Goal: Transaction & Acquisition: Purchase product/service

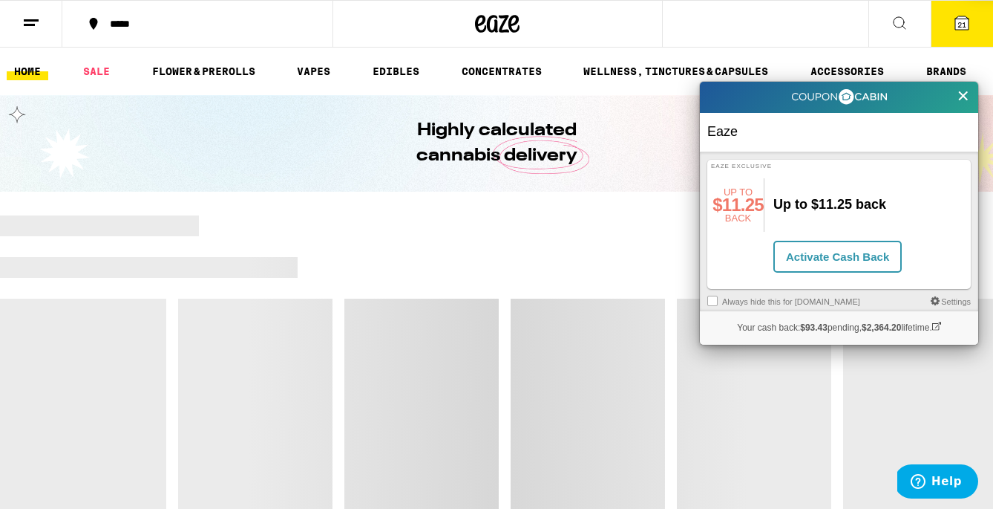
click at [964, 92] on icon at bounding box center [964, 95] width 10 height 13
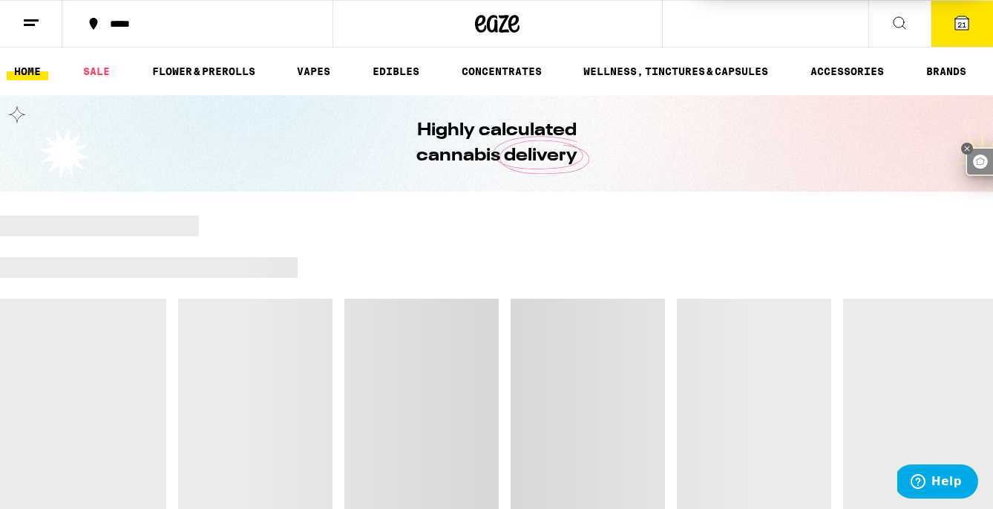
click at [953, 25] on icon at bounding box center [962, 23] width 18 height 18
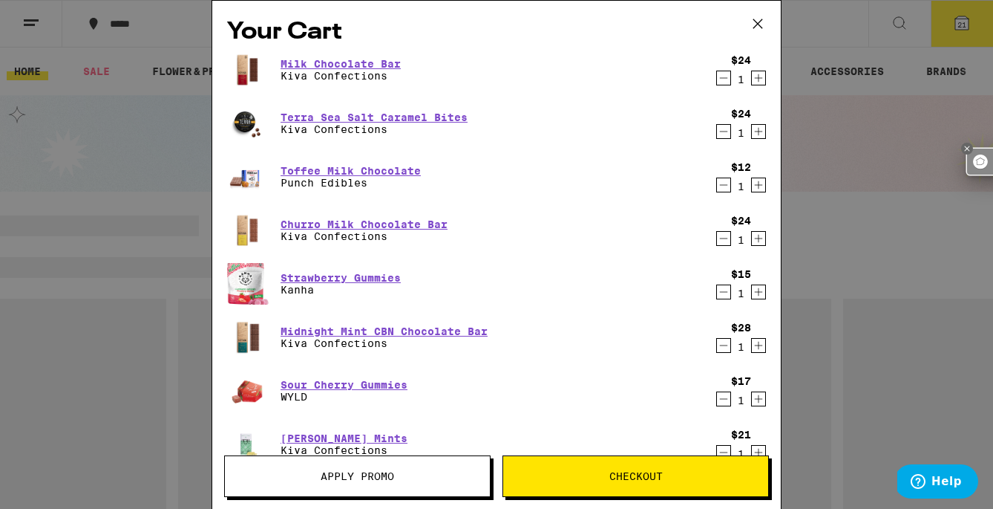
click at [763, 20] on icon at bounding box center [758, 24] width 22 height 22
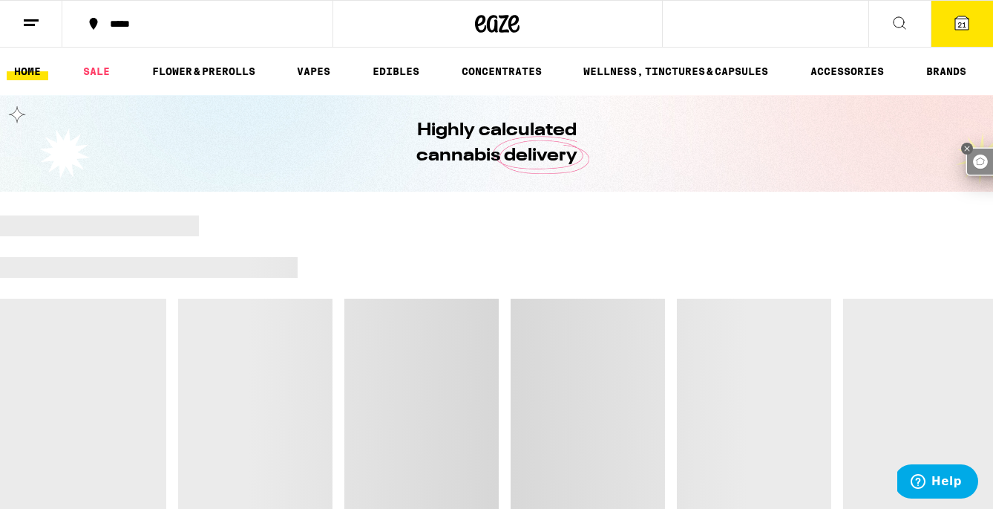
click at [961, 16] on icon at bounding box center [962, 22] width 13 height 13
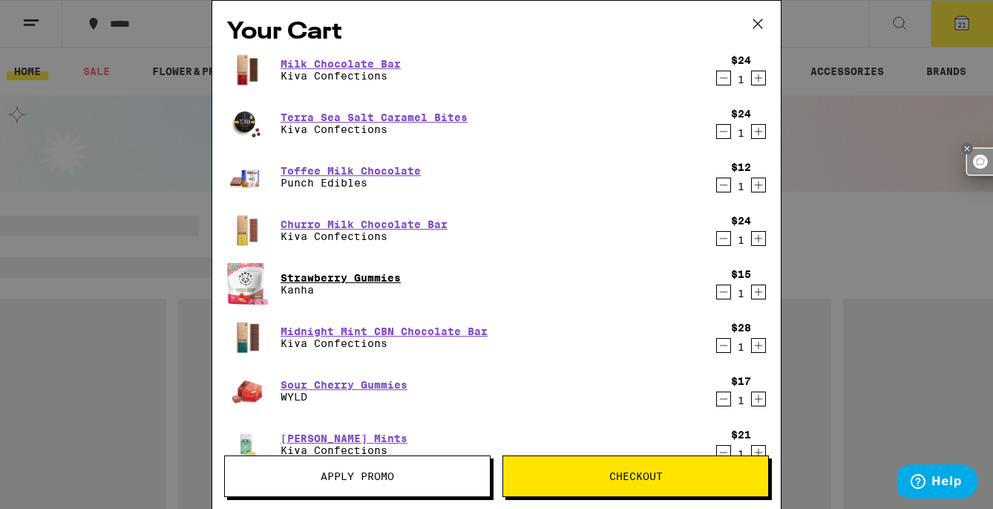
click at [370, 272] on link "Strawberry Gummies" at bounding box center [341, 278] width 120 height 12
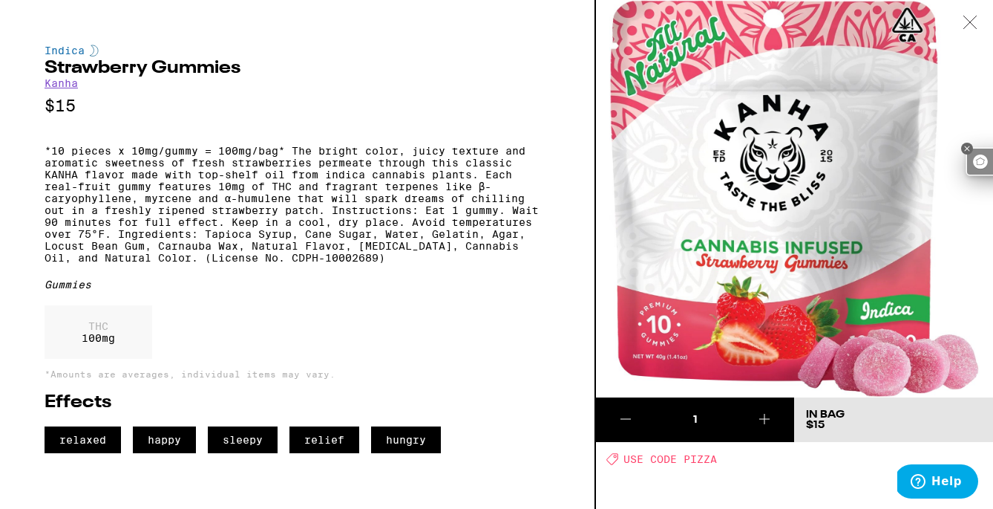
click at [970, 18] on icon at bounding box center [970, 22] width 15 height 13
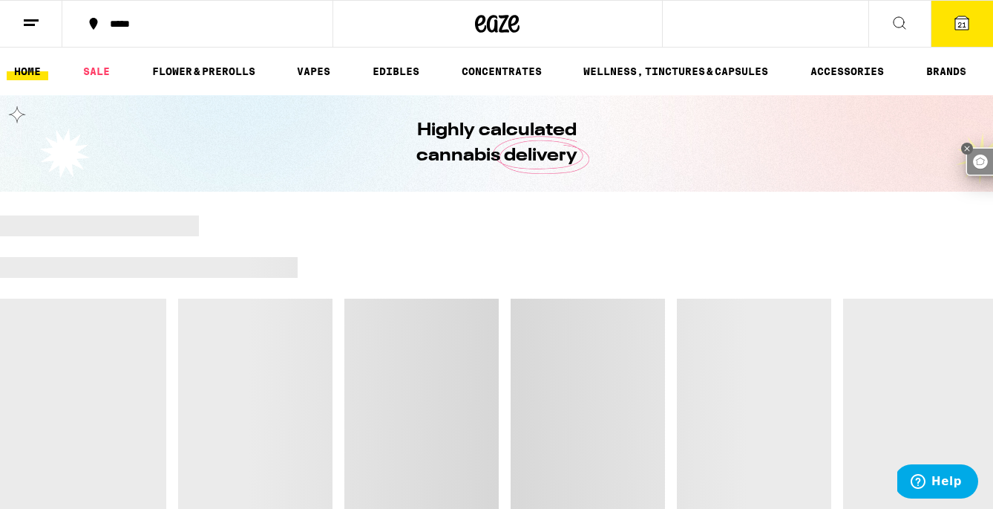
click at [963, 22] on span "21" at bounding box center [962, 24] width 9 height 9
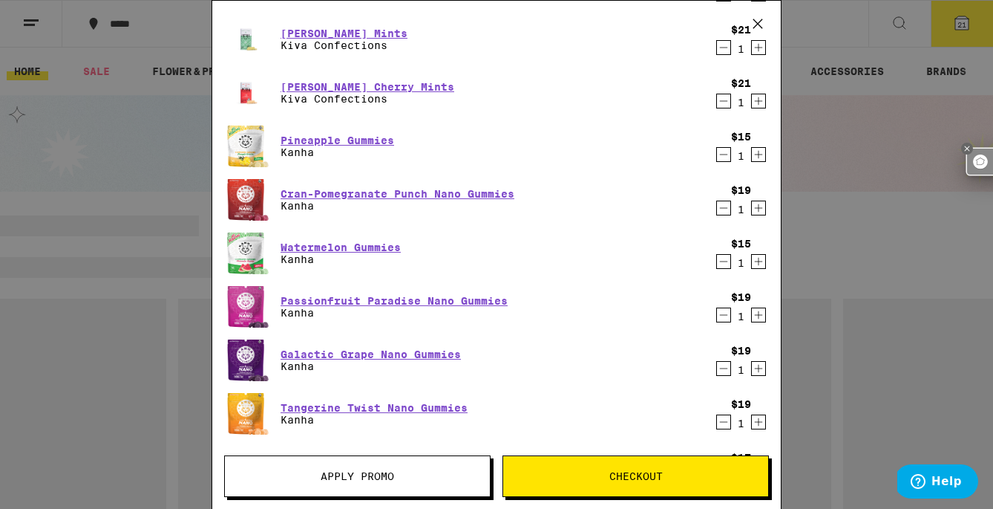
scroll to position [408, 0]
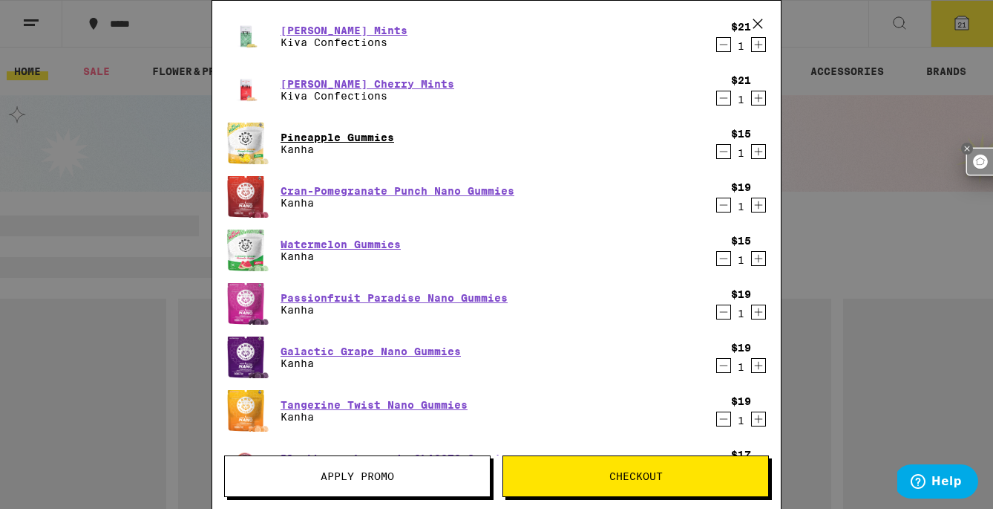
click at [379, 137] on link "Pineapple Gummies" at bounding box center [338, 137] width 114 height 12
click at [350, 132] on link "Pineapple Gummies" at bounding box center [338, 137] width 114 height 12
click at [372, 134] on link "Pineapple Gummies" at bounding box center [338, 137] width 114 height 12
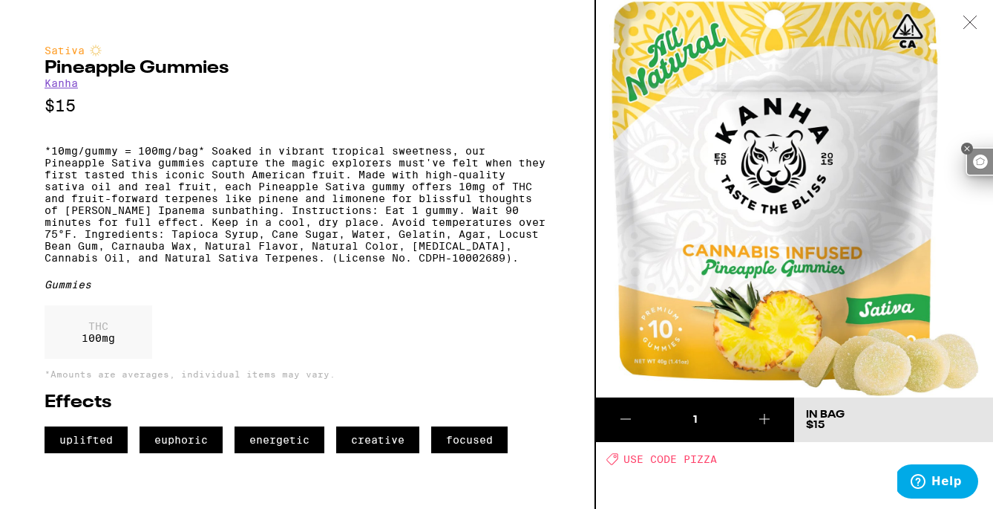
click at [974, 19] on icon at bounding box center [970, 22] width 13 height 13
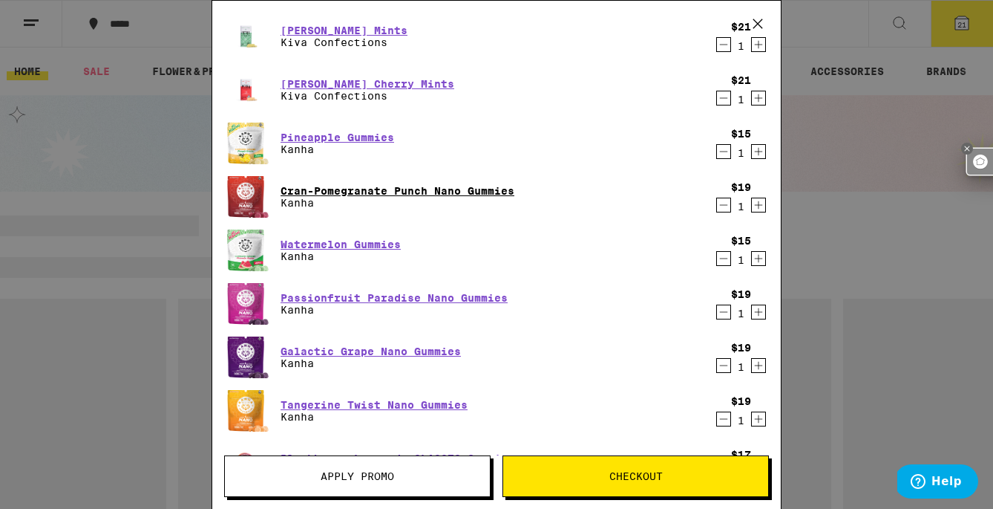
click at [433, 190] on link "Cran-Pomegranate Punch Nano Gummies" at bounding box center [398, 191] width 234 height 12
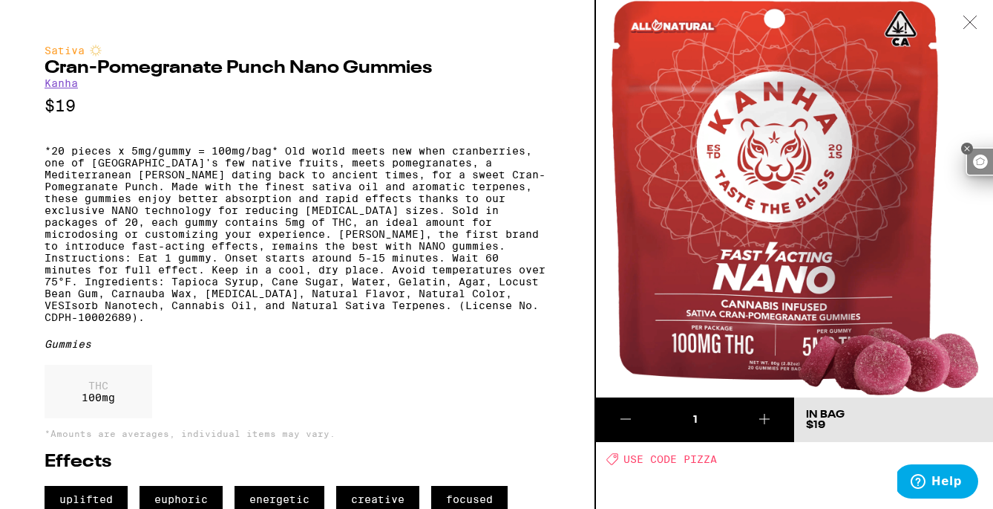
click at [970, 16] on icon at bounding box center [970, 22] width 15 height 13
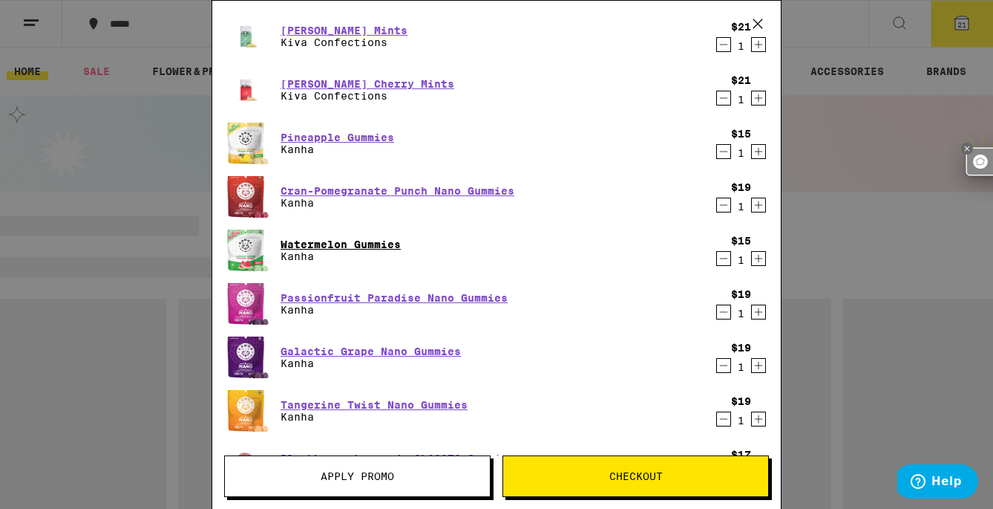
click at [370, 246] on link "Watermelon Gummies" at bounding box center [341, 244] width 120 height 12
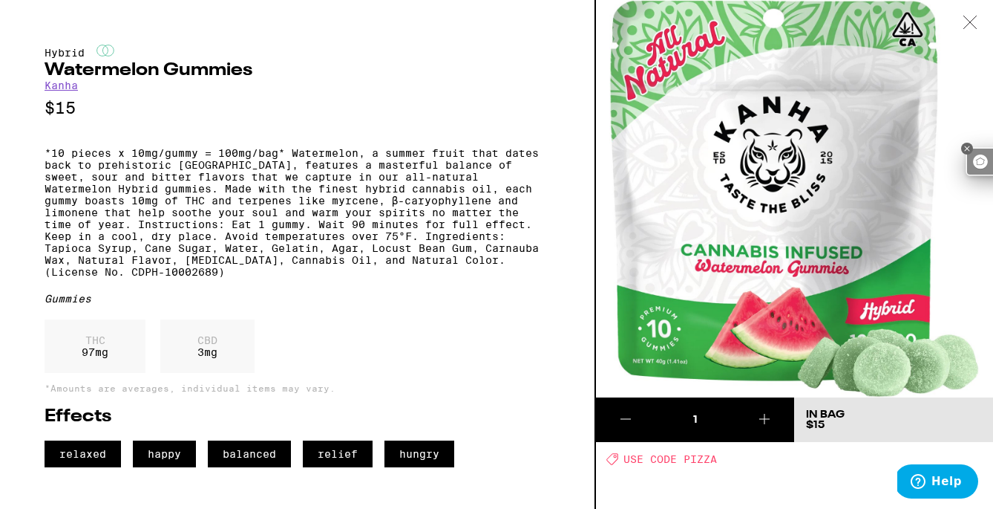
click at [976, 21] on icon at bounding box center [970, 22] width 15 height 13
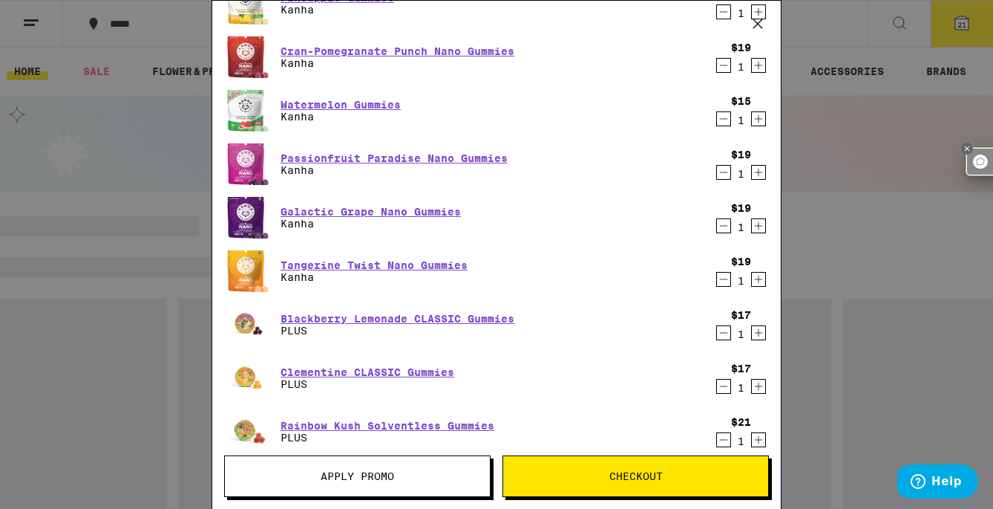
scroll to position [548, 0]
click at [427, 154] on link "Passionfruit Paradise Nano Gummies" at bounding box center [394, 157] width 227 height 12
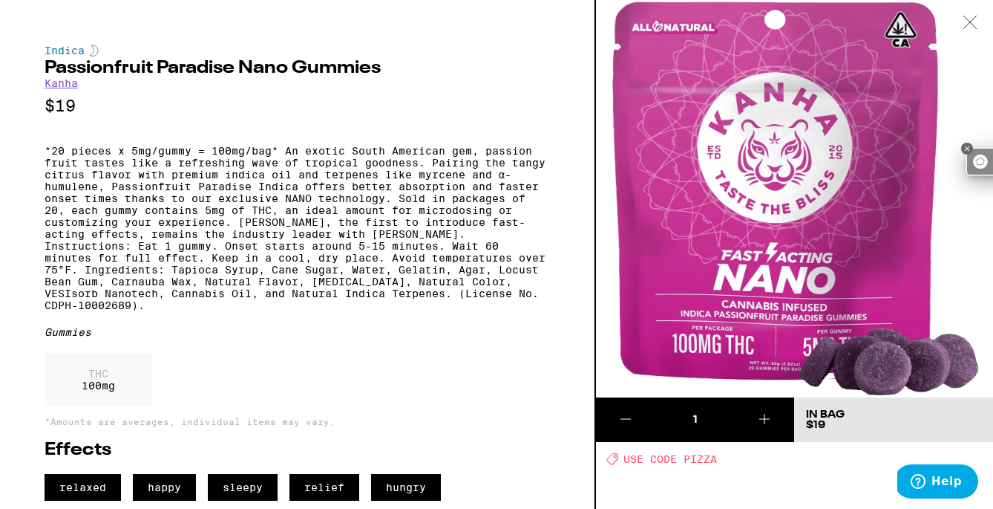
click at [975, 12] on div at bounding box center [970, 23] width 46 height 47
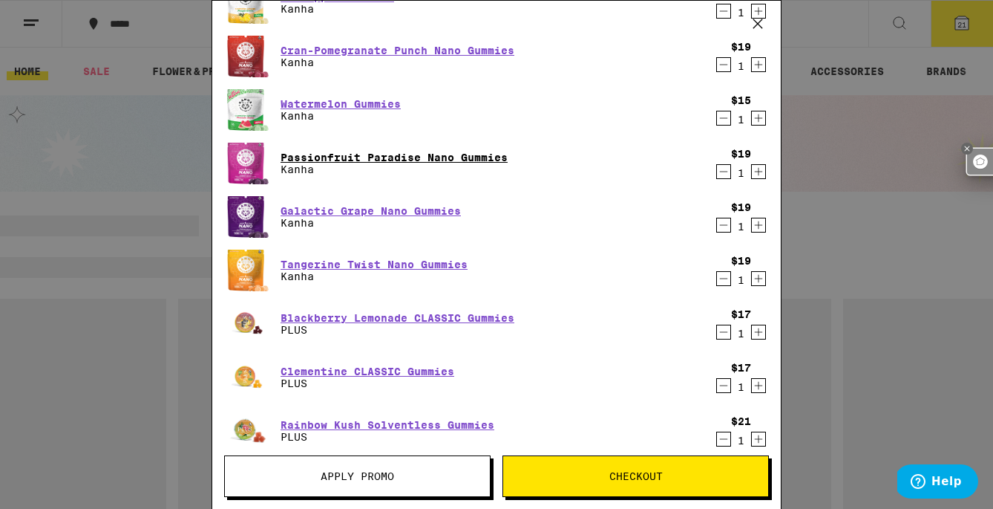
click at [461, 154] on link "Passionfruit Paradise Nano Gummies" at bounding box center [394, 157] width 227 height 12
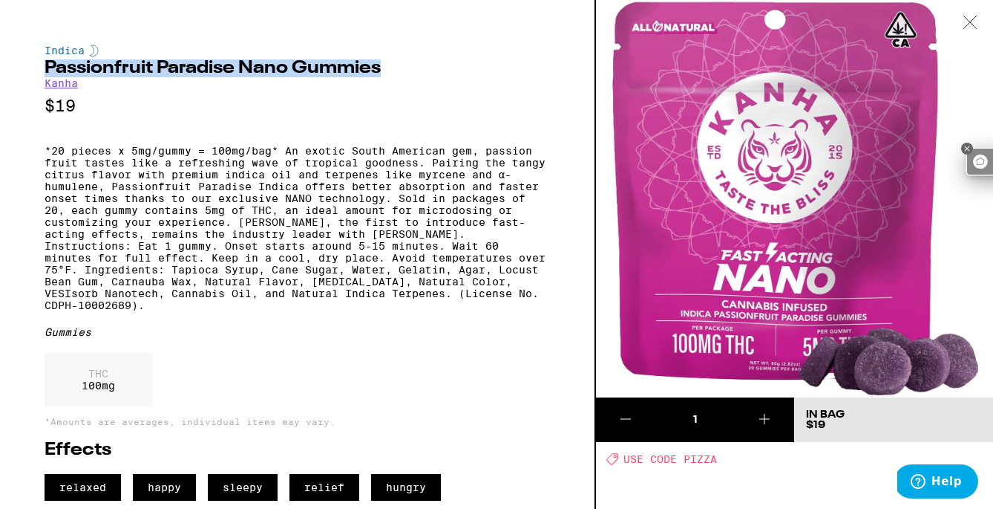
drag, startPoint x: 45, startPoint y: 72, endPoint x: 384, endPoint y: 64, distance: 339.4
click at [384, 64] on h2 "Passionfruit Paradise Nano Gummies" at bounding box center [298, 68] width 506 height 18
copy h2 "Passionfruit Paradise Nano Gummies"
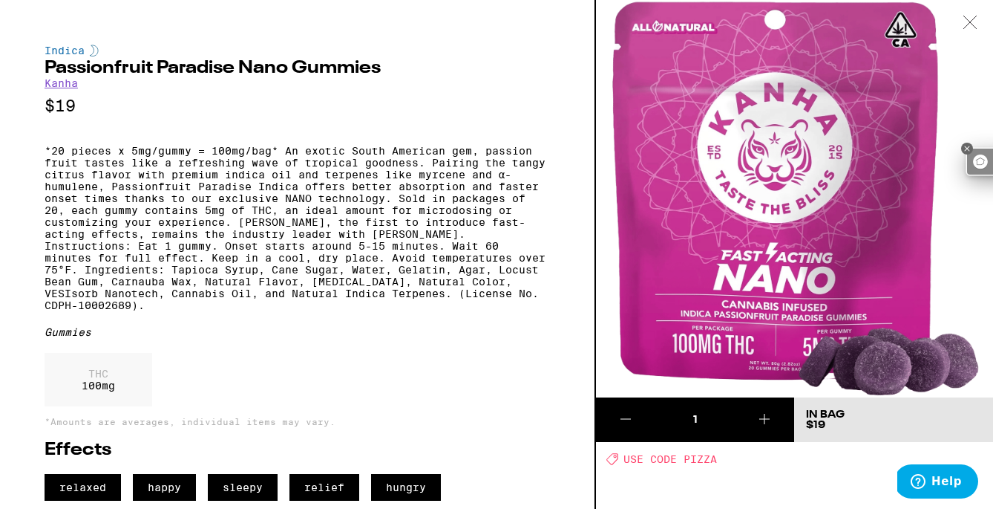
click at [973, 21] on icon at bounding box center [970, 22] width 15 height 13
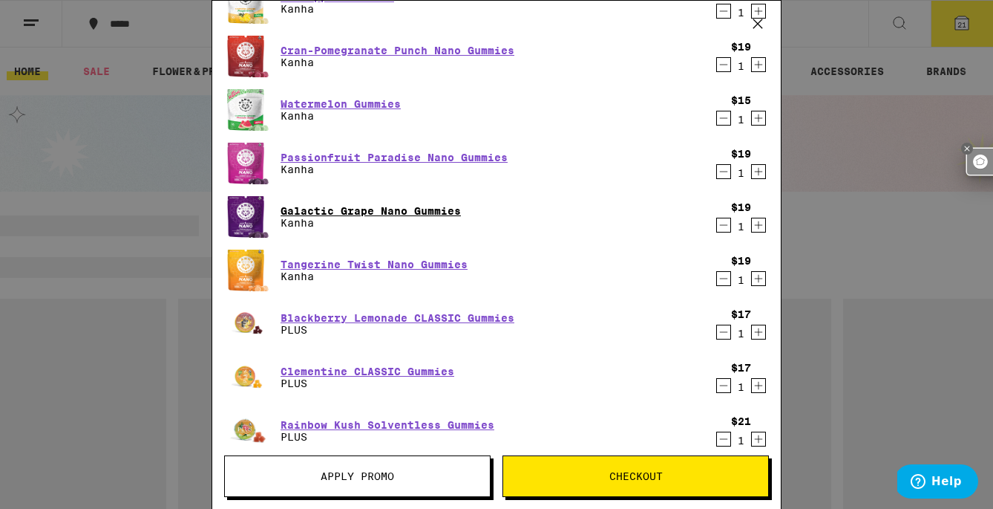
click at [415, 212] on link "Galactic Grape Nano Gummies" at bounding box center [371, 211] width 180 height 12
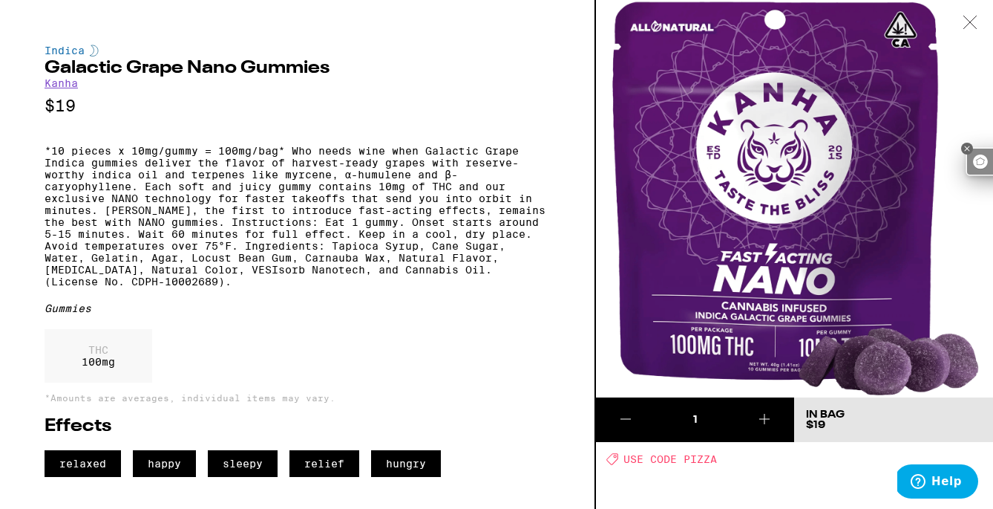
click at [969, 20] on icon at bounding box center [970, 22] width 15 height 13
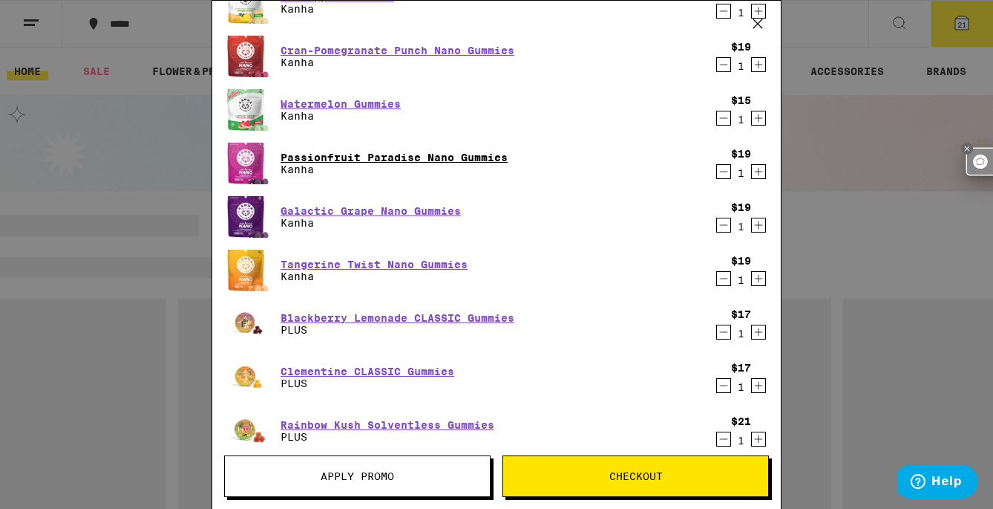
click at [451, 160] on link "Passionfruit Paradise Nano Gummies" at bounding box center [394, 157] width 227 height 12
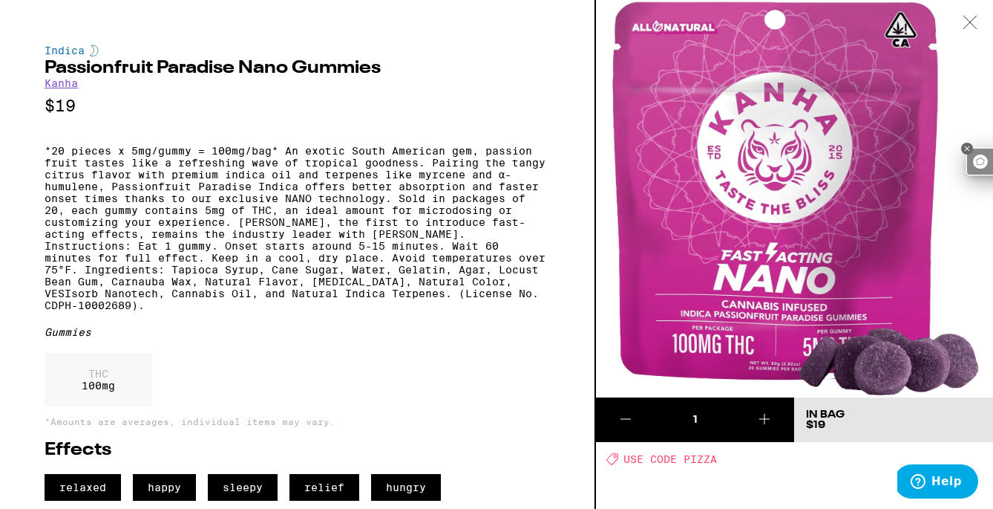
scroll to position [13, 0]
click at [973, 16] on icon at bounding box center [970, 22] width 15 height 13
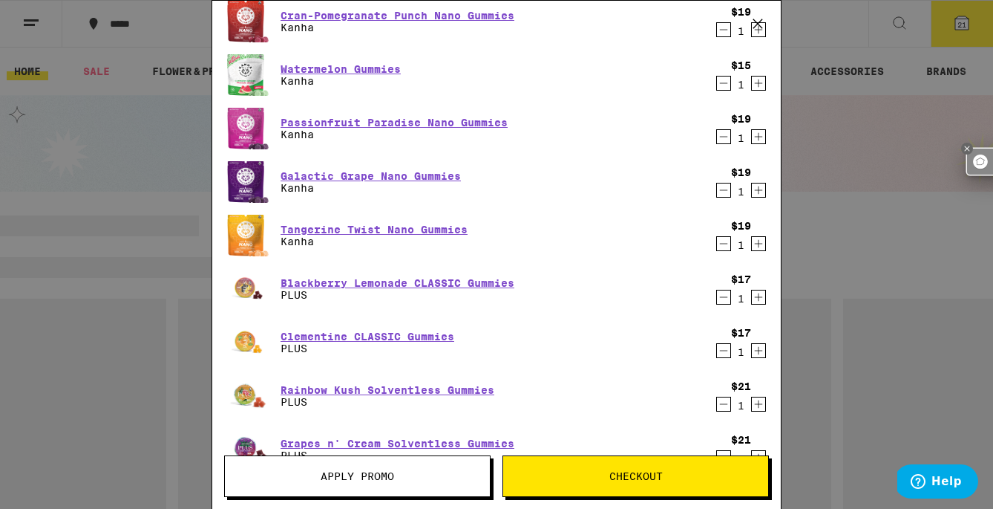
scroll to position [601, 0]
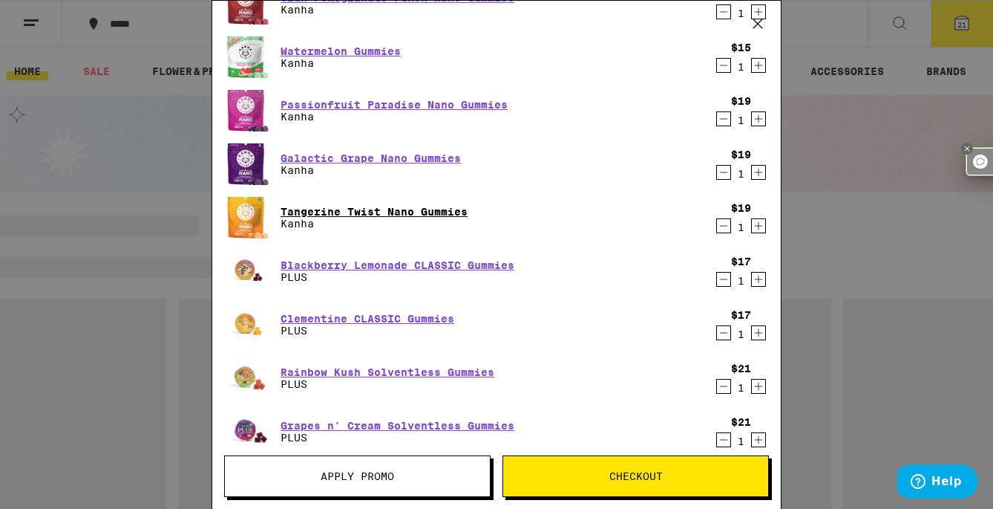
click at [411, 209] on link "Tangerine Twist Nano Gummies" at bounding box center [374, 212] width 187 height 12
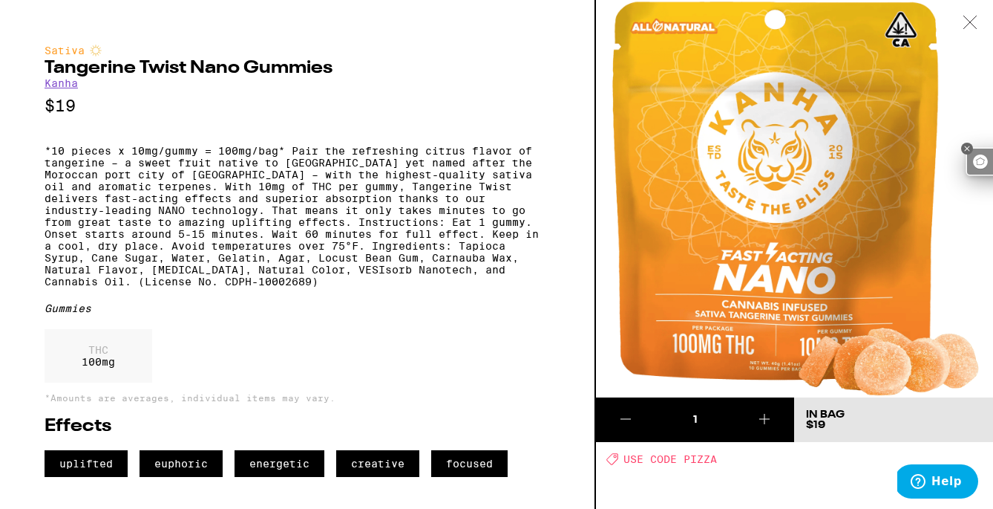
click at [979, 15] on div at bounding box center [970, 23] width 46 height 47
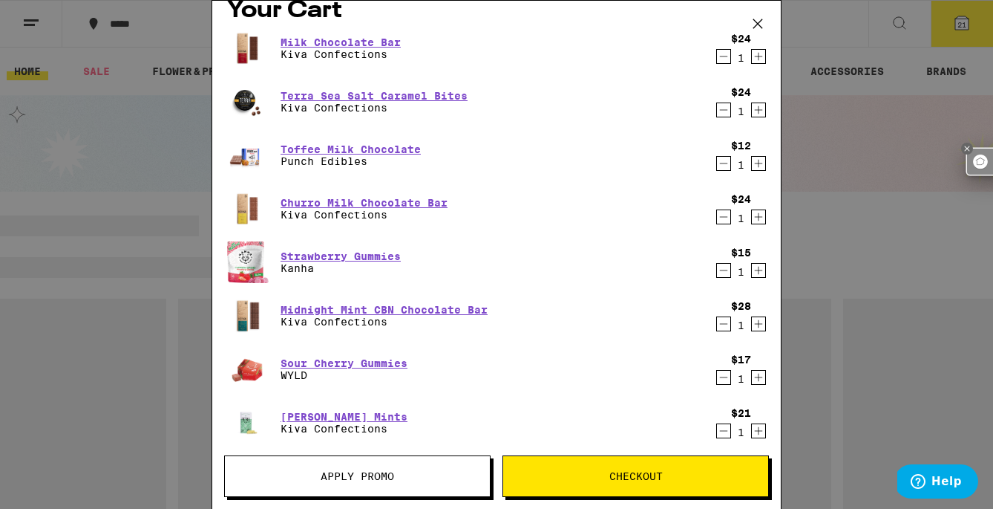
scroll to position [6, 0]
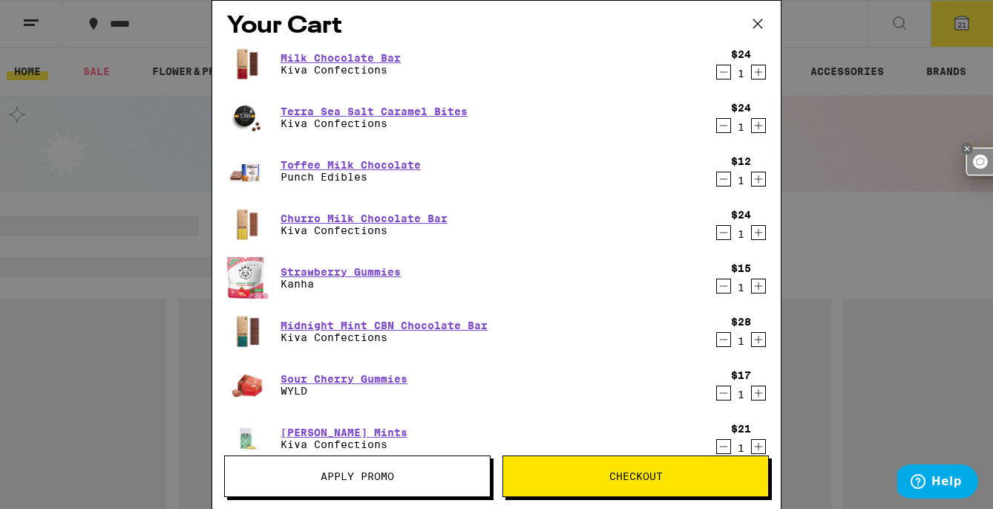
click at [759, 20] on icon at bounding box center [758, 24] width 22 height 22
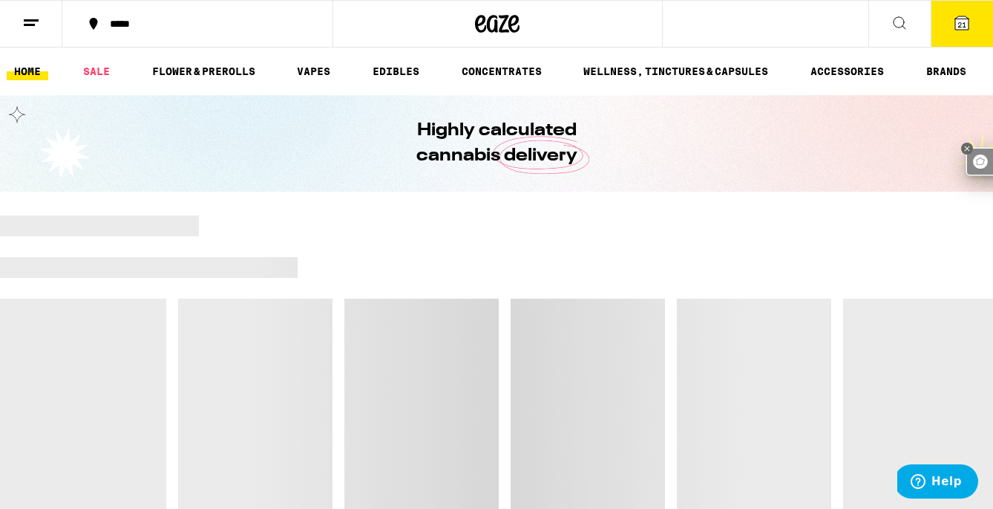
click at [892, 30] on icon at bounding box center [900, 23] width 18 height 18
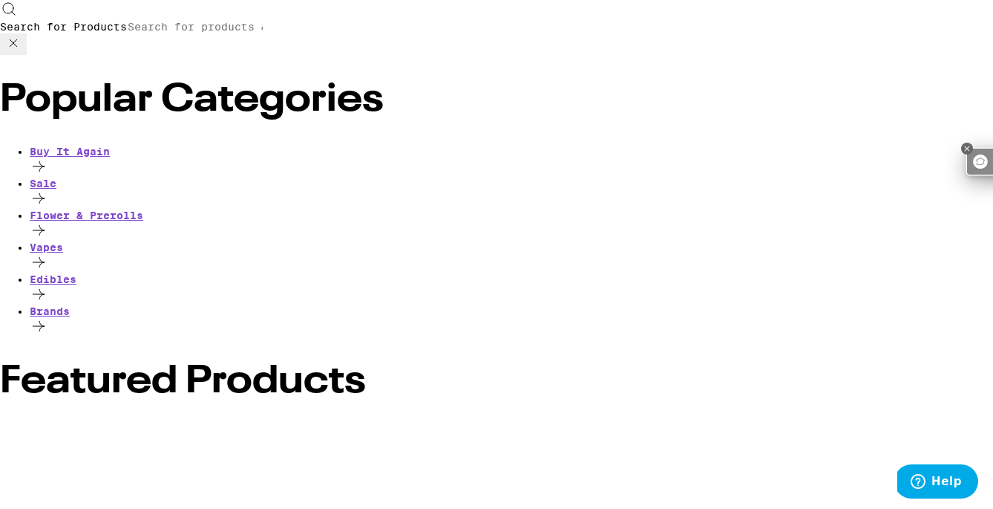
click at [264, 25] on input "Search for Products" at bounding box center [195, 26] width 137 height 13
click at [74, 273] on div "Edibles" at bounding box center [512, 289] width 964 height 32
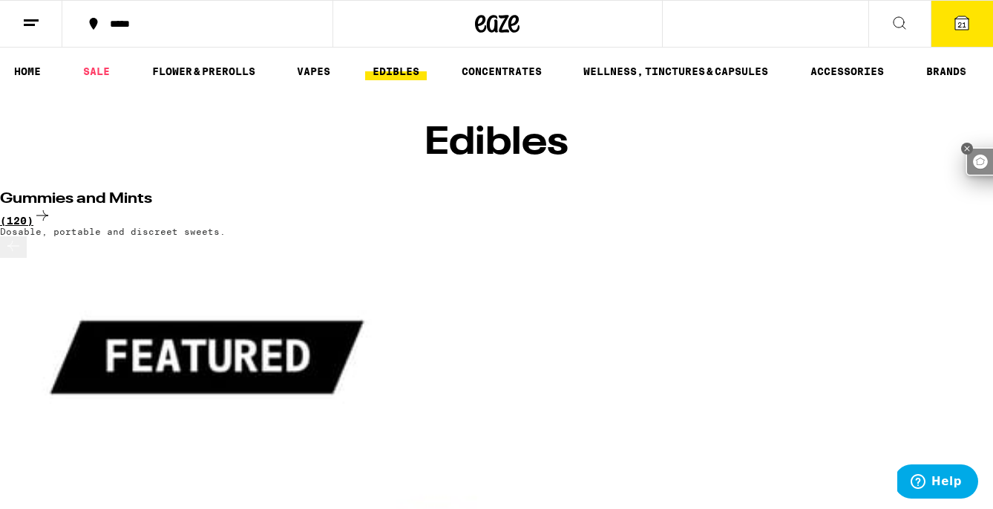
click at [51, 211] on icon at bounding box center [42, 215] width 18 height 18
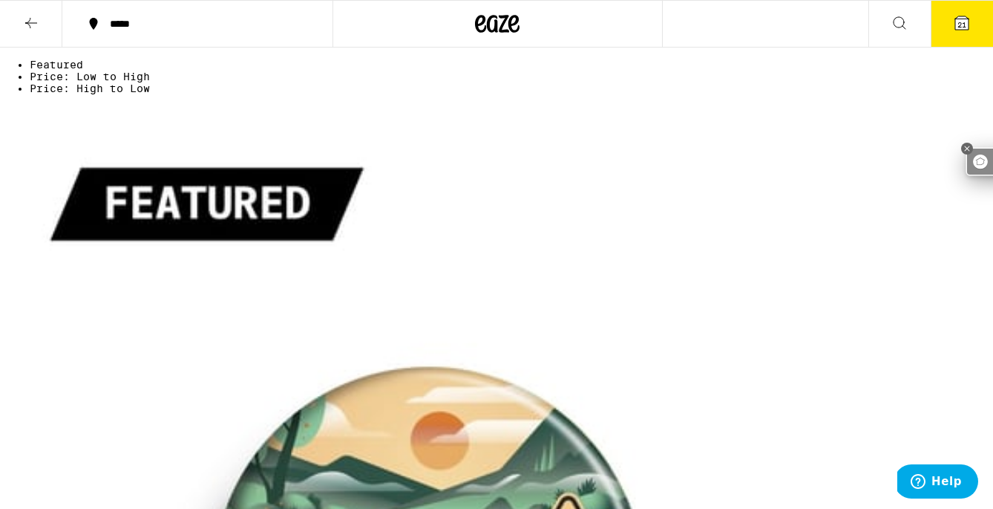
scroll to position [405, 0]
checkbox input "true"
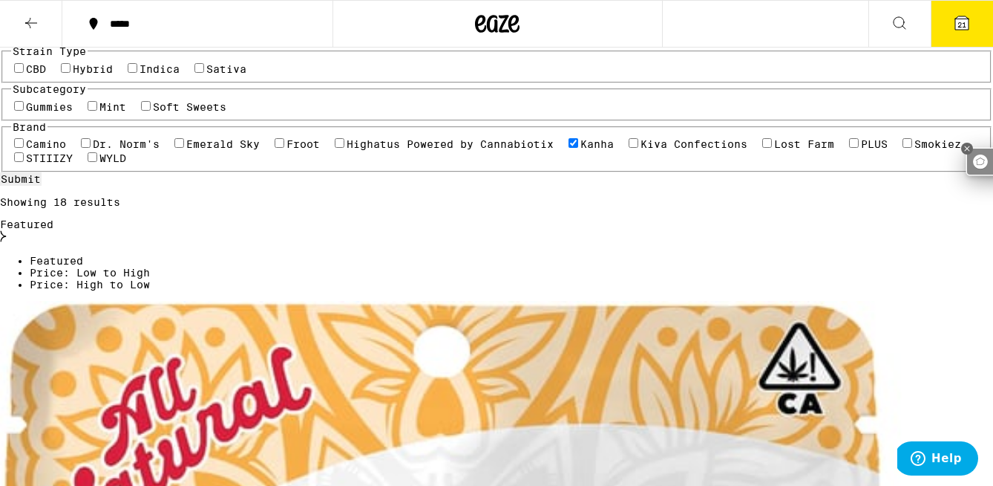
scroll to position [716, 0]
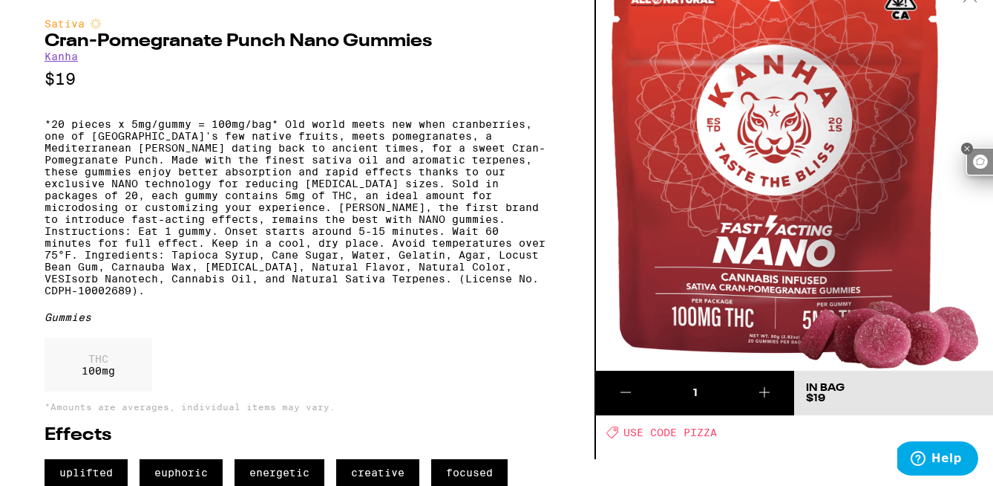
scroll to position [50, 0]
drag, startPoint x: 45, startPoint y: 20, endPoint x: 332, endPoint y: 18, distance: 287.3
click at [332, 33] on h2 "Cran-Pomegranate Punch Nano Gummies" at bounding box center [298, 42] width 506 height 18
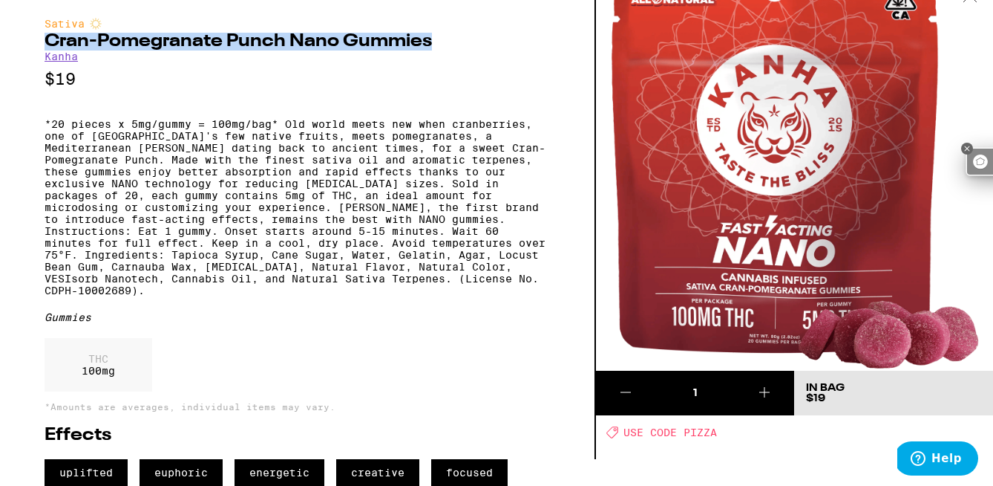
click at [438, 33] on h2 "Cran-Pomegranate Punch Nano Gummies" at bounding box center [298, 42] width 506 height 18
copy h2 "Cran-Pomegranate Punch Nano Gummies"
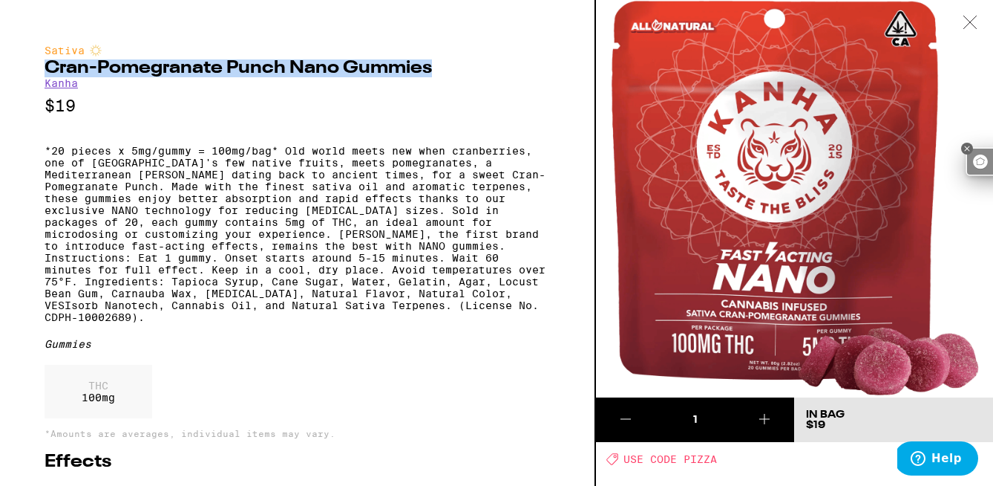
scroll to position [0, 0]
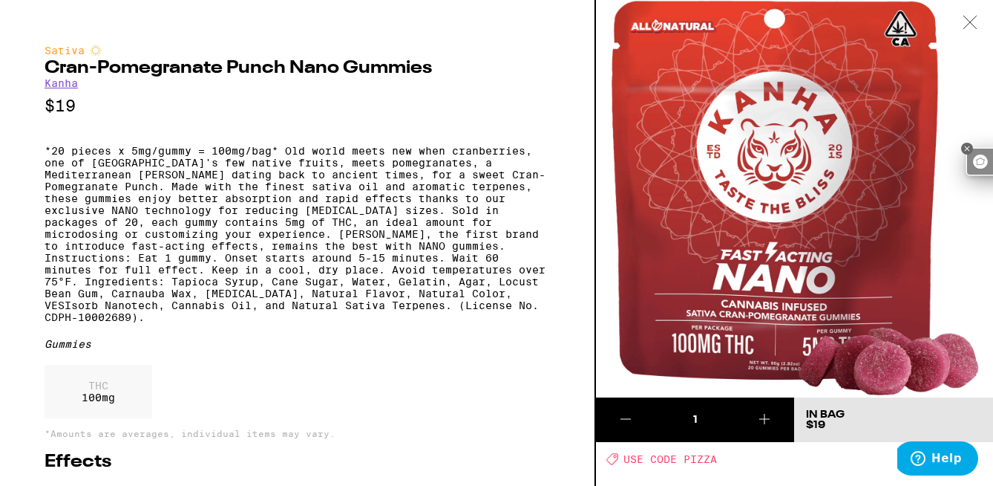
click at [964, 16] on icon at bounding box center [970, 22] width 15 height 13
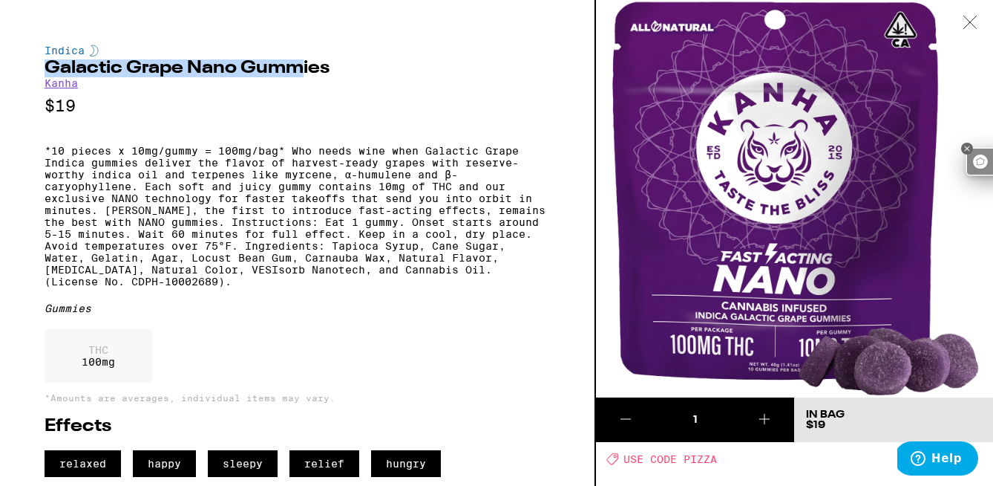
drag, startPoint x: 48, startPoint y: 67, endPoint x: 301, endPoint y: 65, distance: 253.2
click at [301, 65] on h2 "Galactic Grape Nano Gummies" at bounding box center [298, 68] width 506 height 18
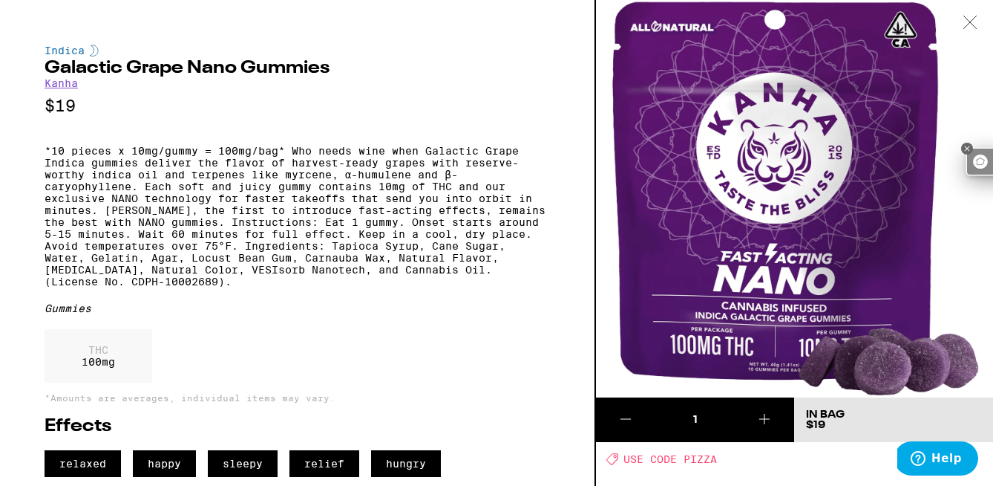
click at [968, 19] on icon at bounding box center [970, 22] width 15 height 13
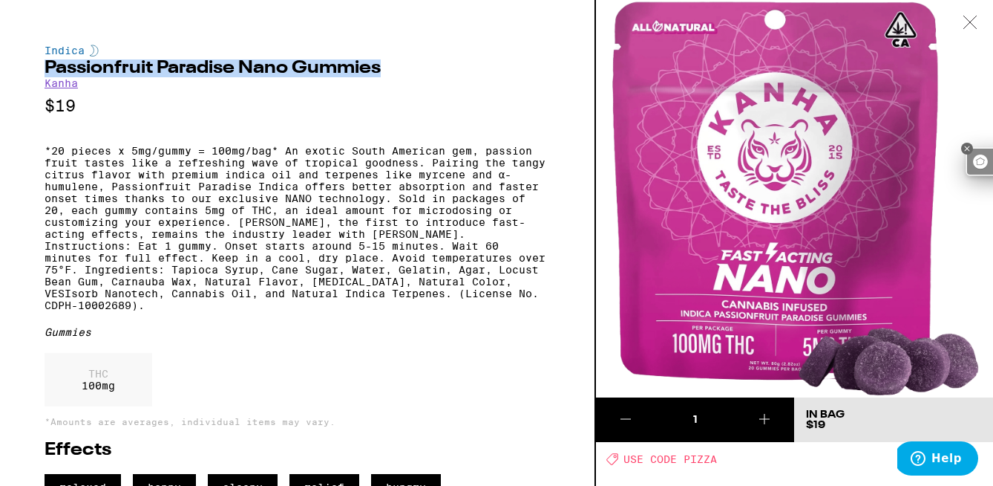
drag, startPoint x: 46, startPoint y: 65, endPoint x: 385, endPoint y: 72, distance: 338.6
click at [385, 72] on h2 "Passionfruit Paradise Nano Gummies" at bounding box center [298, 68] width 506 height 18
copy h2 "Passionfruit Paradise Nano Gummies"
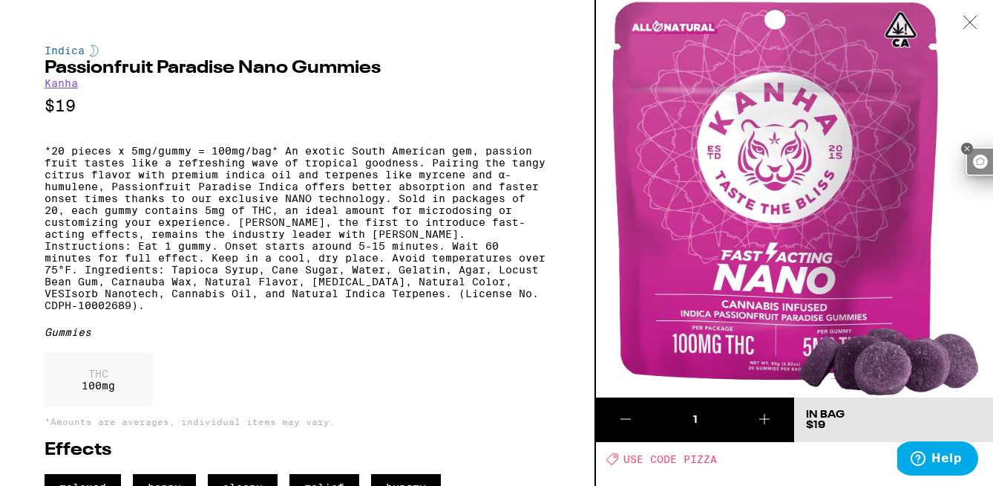
click at [970, 19] on icon at bounding box center [970, 22] width 15 height 13
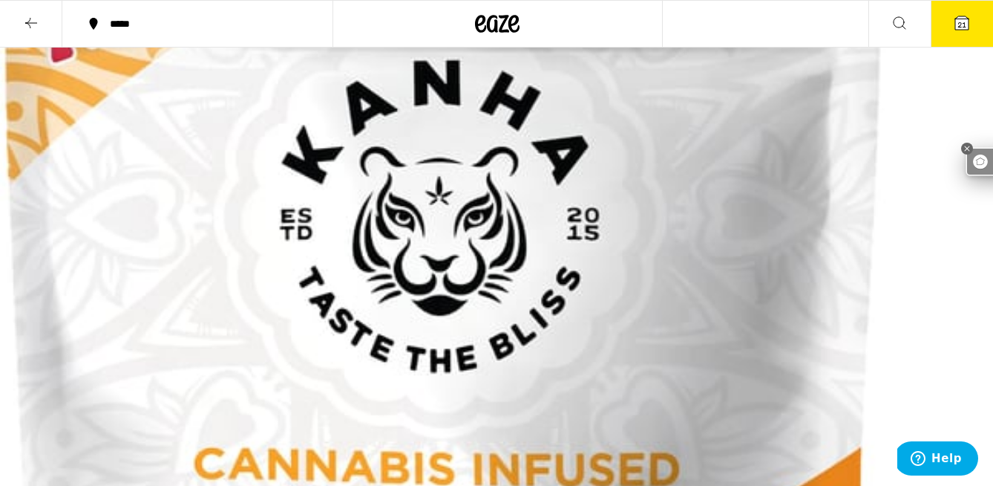
click at [961, 25] on span "21" at bounding box center [962, 24] width 9 height 9
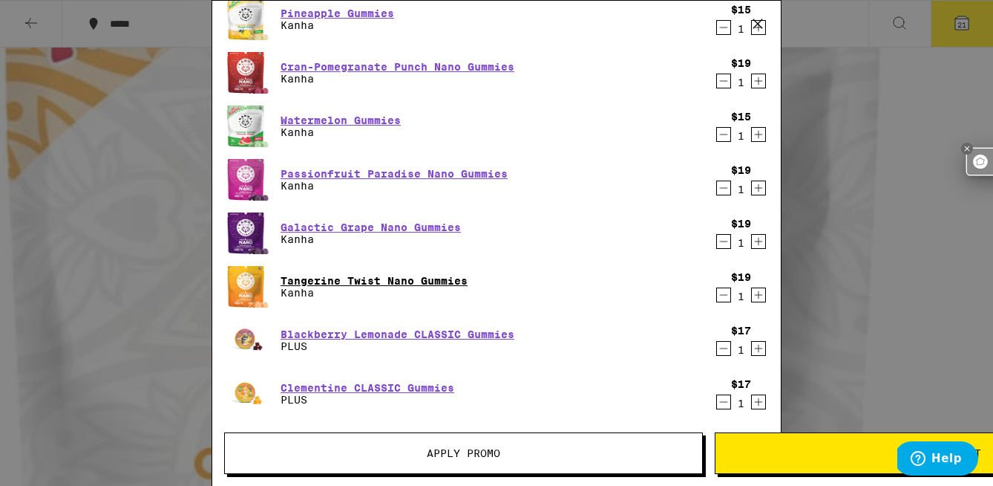
scroll to position [532, 0]
click at [368, 117] on link "Watermelon Gummies" at bounding box center [341, 120] width 120 height 12
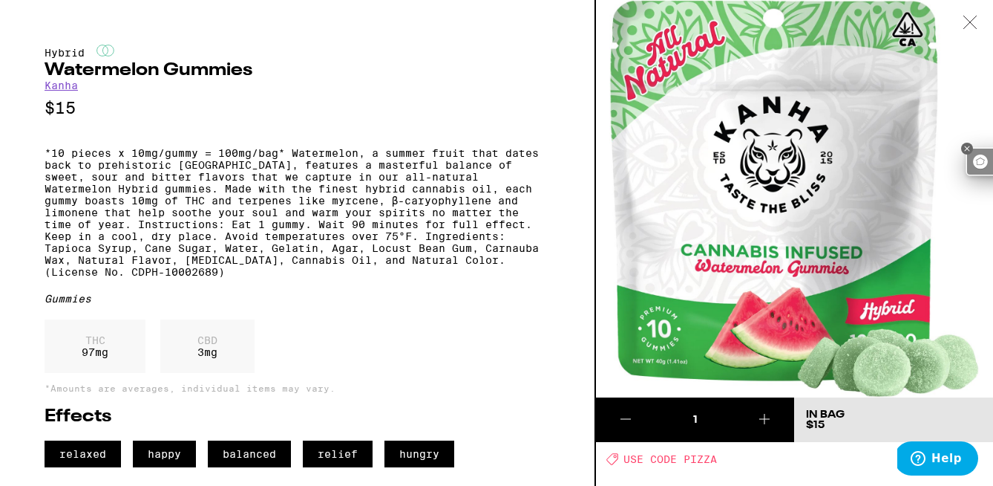
click at [966, 13] on div at bounding box center [970, 23] width 46 height 47
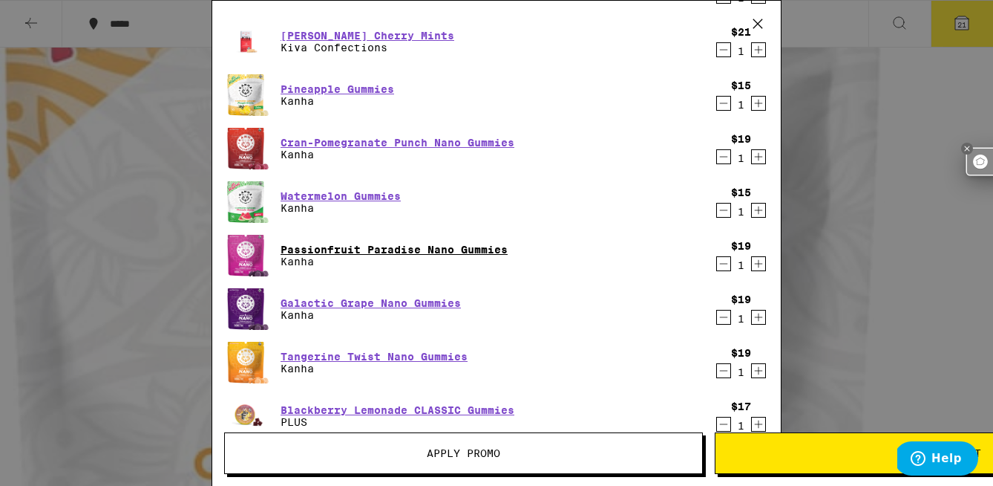
scroll to position [429, 0]
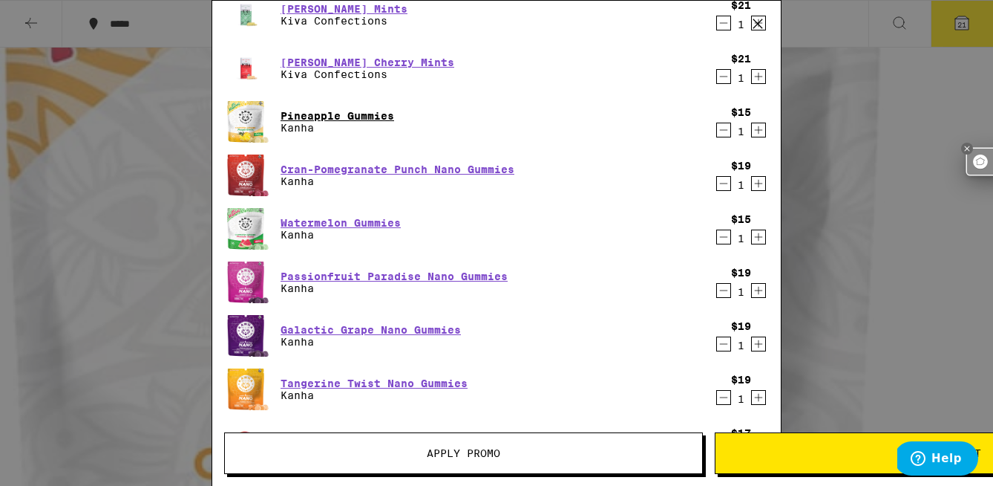
click at [379, 114] on link "Pineapple Gummies" at bounding box center [338, 116] width 114 height 12
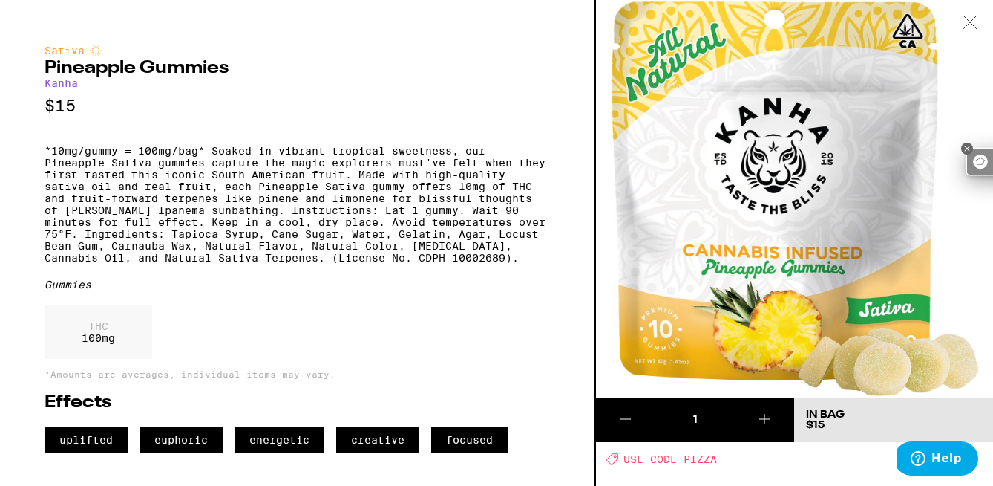
click at [973, 22] on icon at bounding box center [970, 22] width 15 height 13
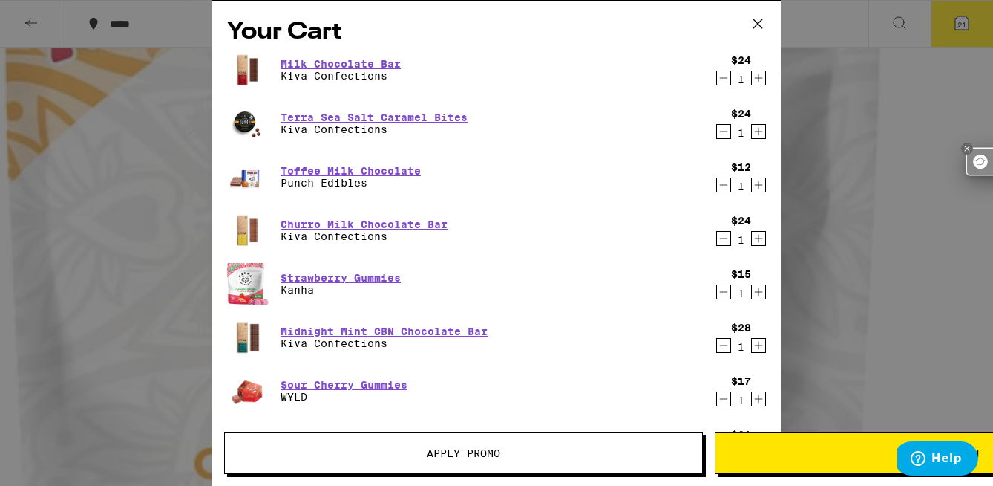
click at [761, 19] on icon at bounding box center [758, 24] width 22 height 22
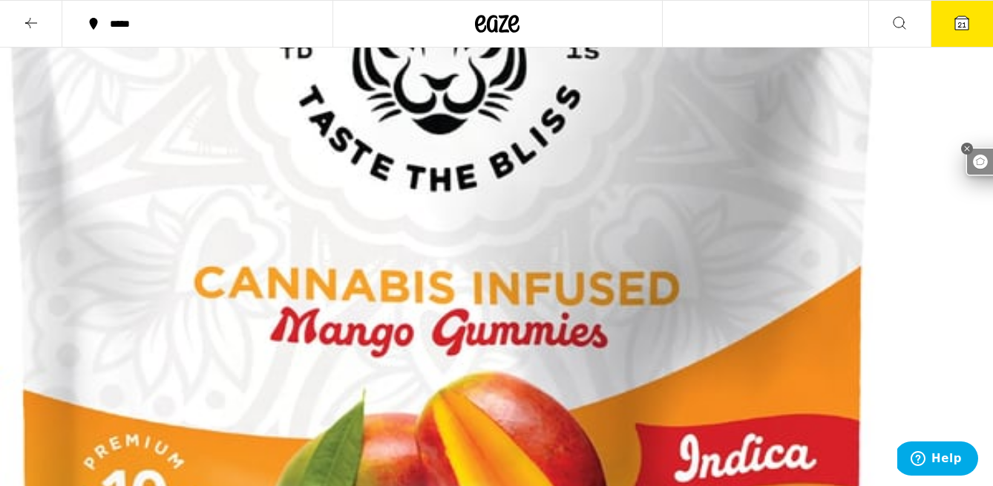
scroll to position [156, 0]
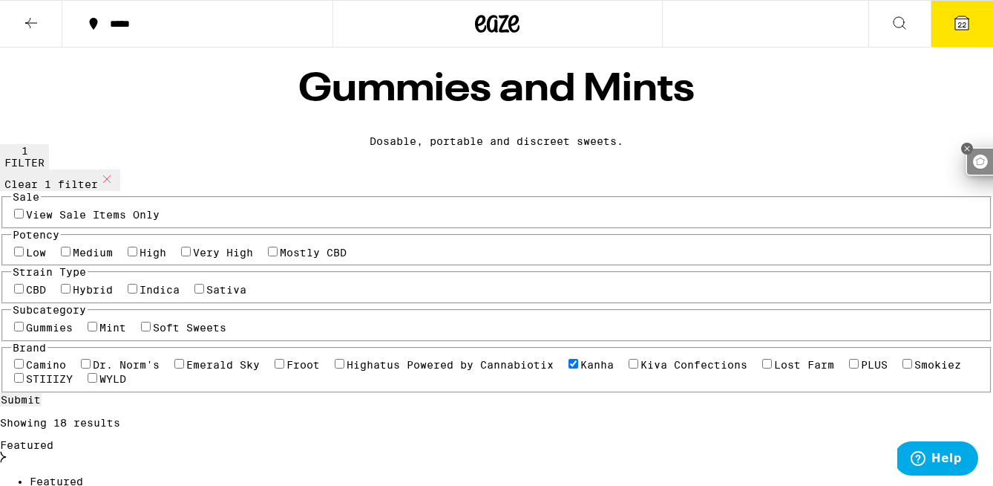
scroll to position [0, 0]
click at [957, 14] on icon at bounding box center [962, 23] width 18 height 18
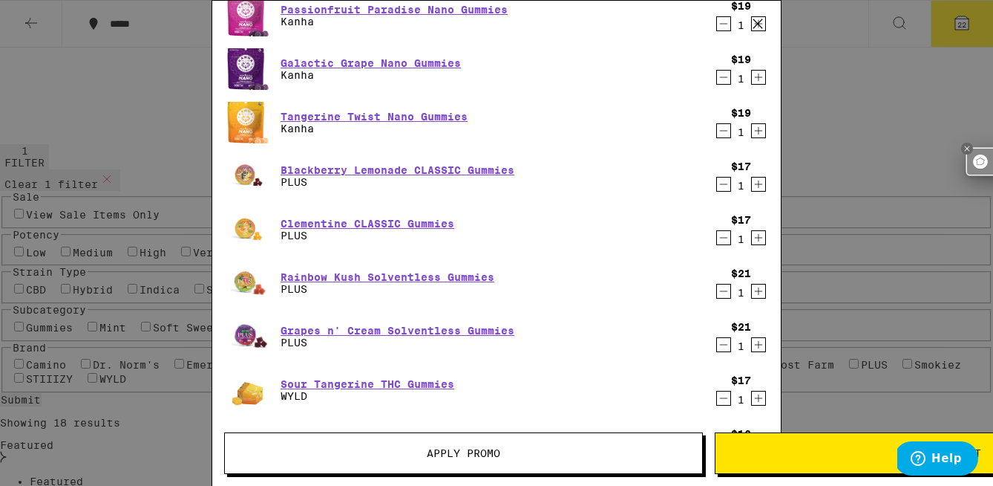
scroll to position [757, 0]
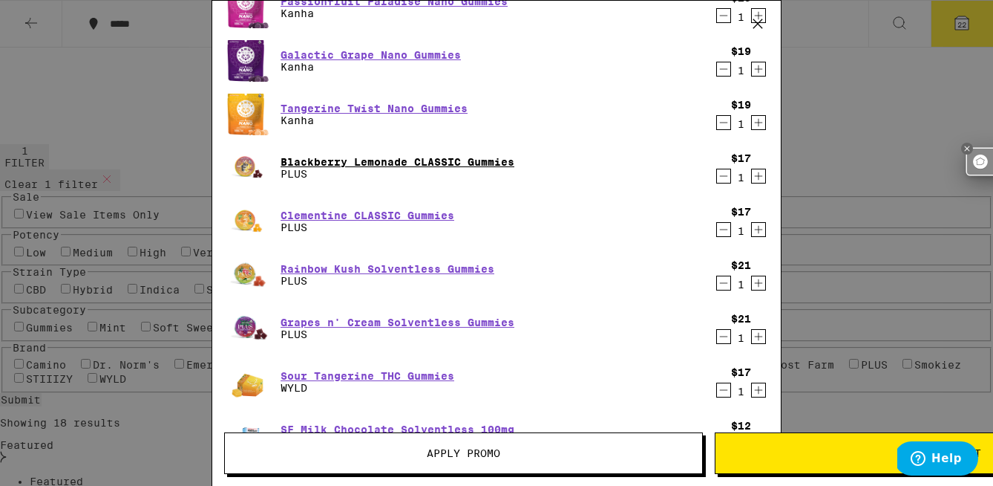
click at [394, 157] on link "Blackberry Lemonade CLASSIC Gummies" at bounding box center [398, 162] width 234 height 12
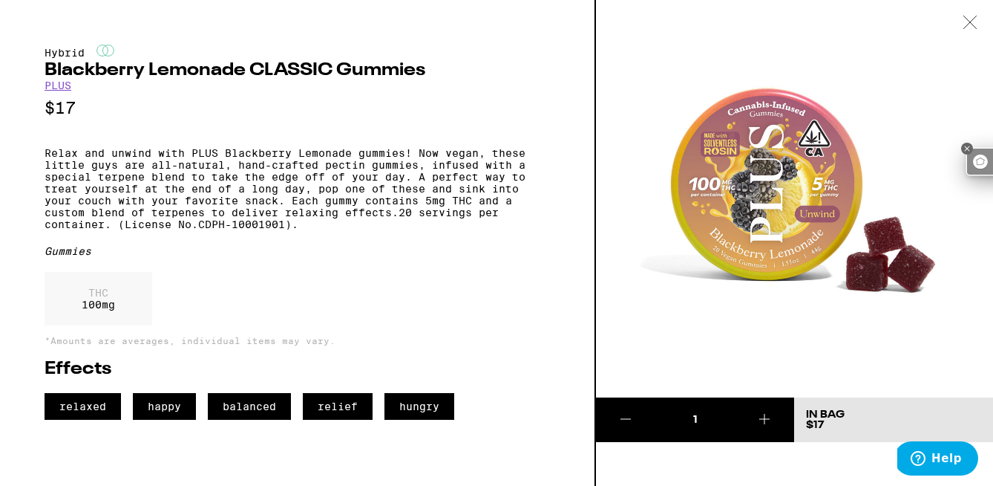
click at [970, 18] on icon at bounding box center [970, 22] width 15 height 13
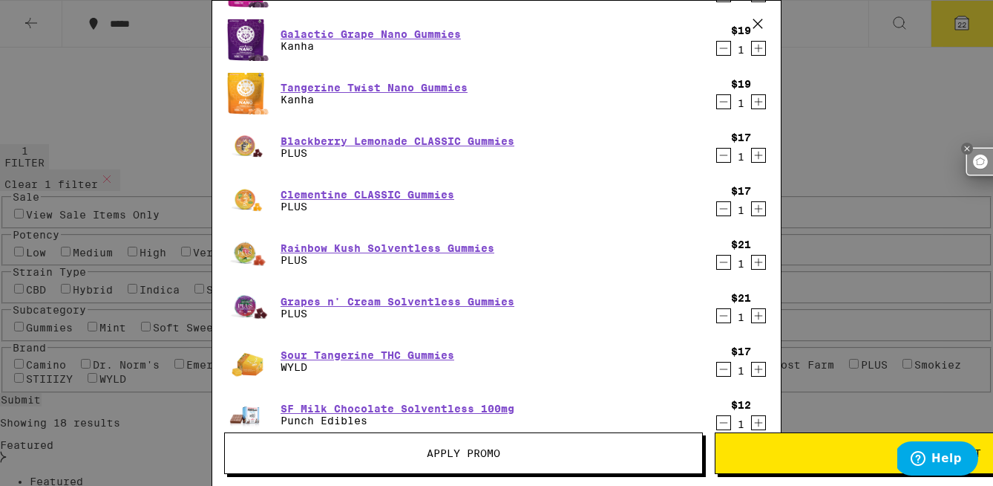
scroll to position [786, 0]
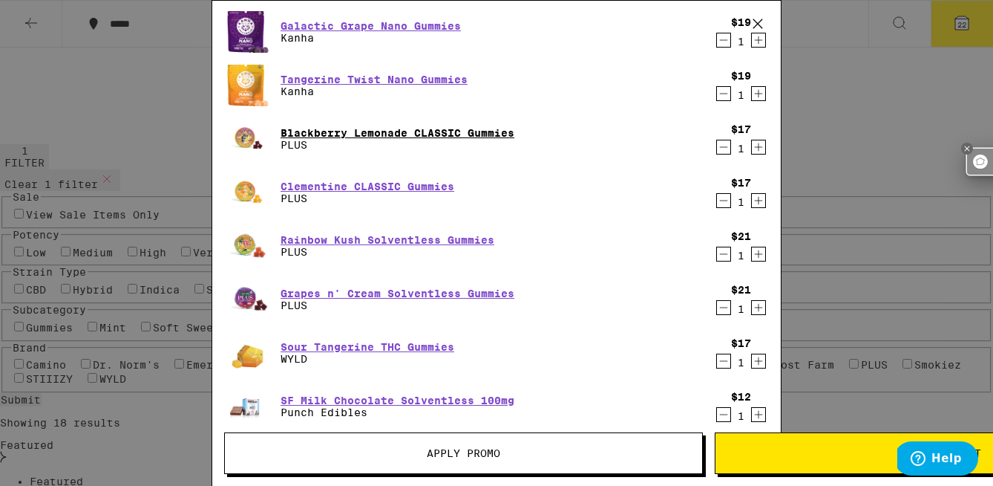
click at [483, 134] on link "Blackberry Lemonade CLASSIC Gummies" at bounding box center [398, 133] width 234 height 12
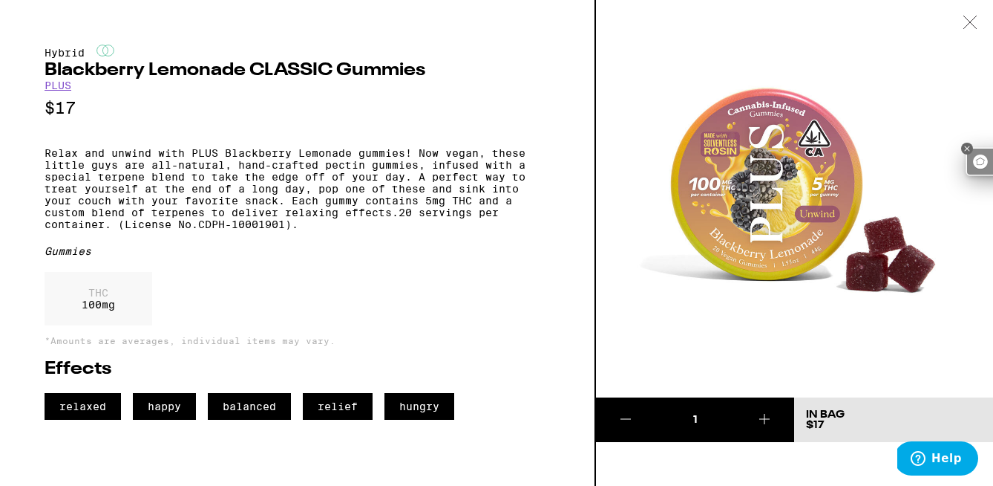
click at [965, 20] on icon at bounding box center [970, 22] width 15 height 13
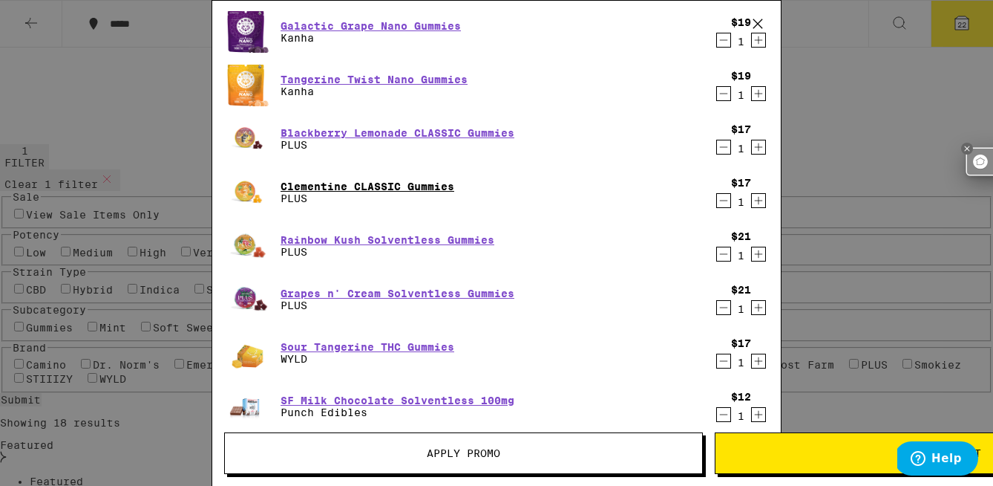
click at [402, 183] on link "Clementine CLASSIC Gummies" at bounding box center [368, 186] width 174 height 12
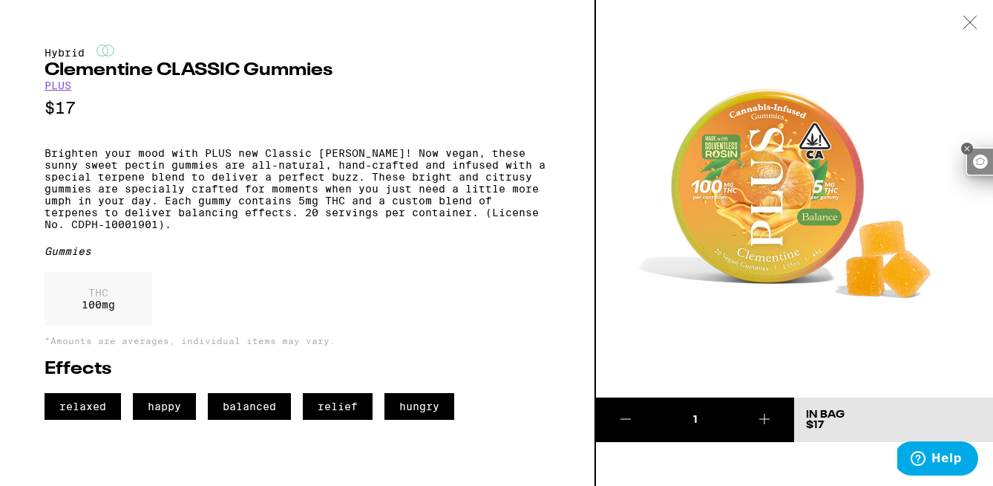
click at [969, 18] on icon at bounding box center [970, 22] width 15 height 13
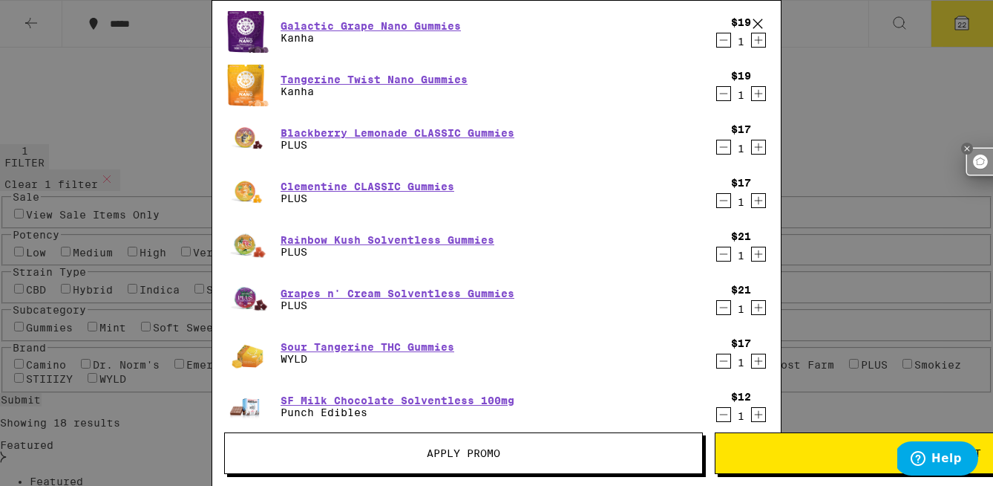
click at [405, 232] on div "Rainbow Kush Solventless Gummies PLUS" at bounding box center [468, 246] width 482 height 42
click at [388, 236] on link "Rainbow Kush Solventless Gummies" at bounding box center [388, 240] width 214 height 12
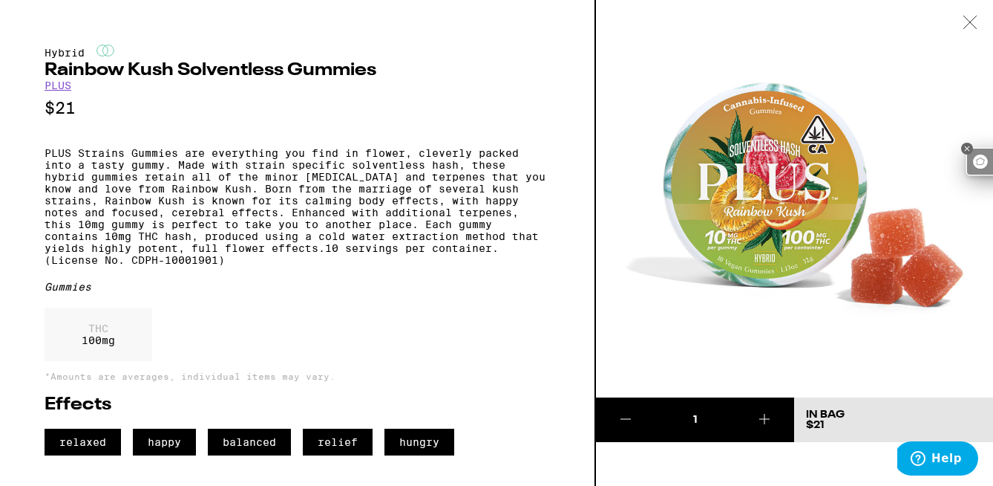
click at [970, 22] on icon at bounding box center [970, 22] width 15 height 13
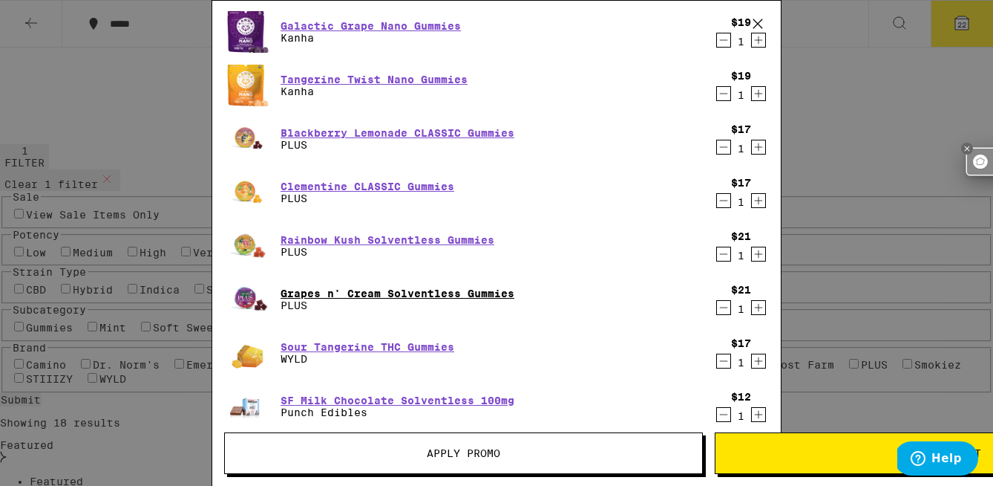
click at [406, 289] on link "Grapes n' Cream Solventless Gummies" at bounding box center [398, 293] width 234 height 12
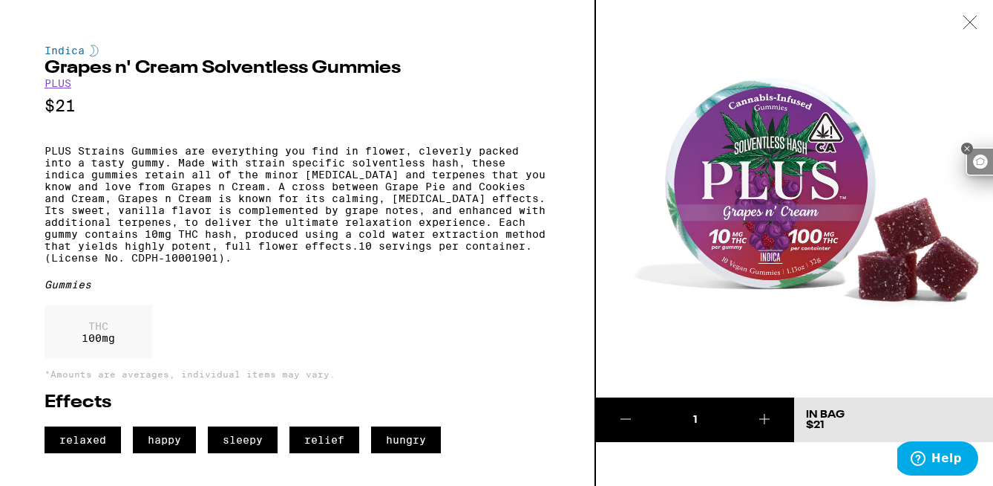
click at [973, 19] on icon at bounding box center [970, 22] width 13 height 13
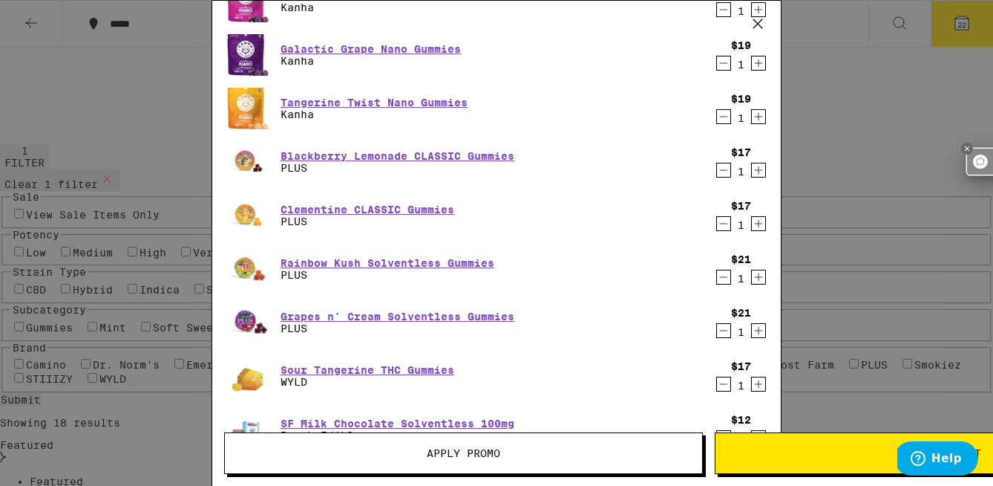
scroll to position [746, 0]
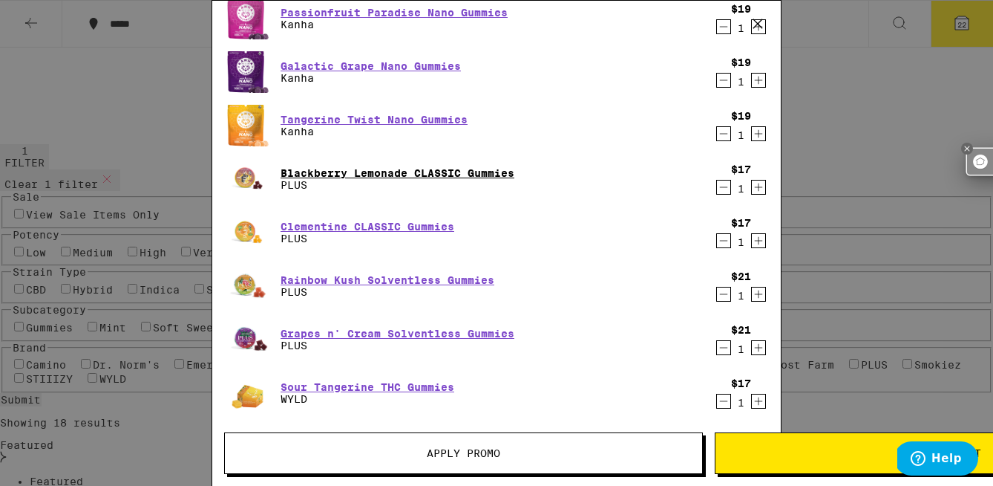
click at [460, 177] on link "Blackberry Lemonade CLASSIC Gummies" at bounding box center [398, 173] width 234 height 12
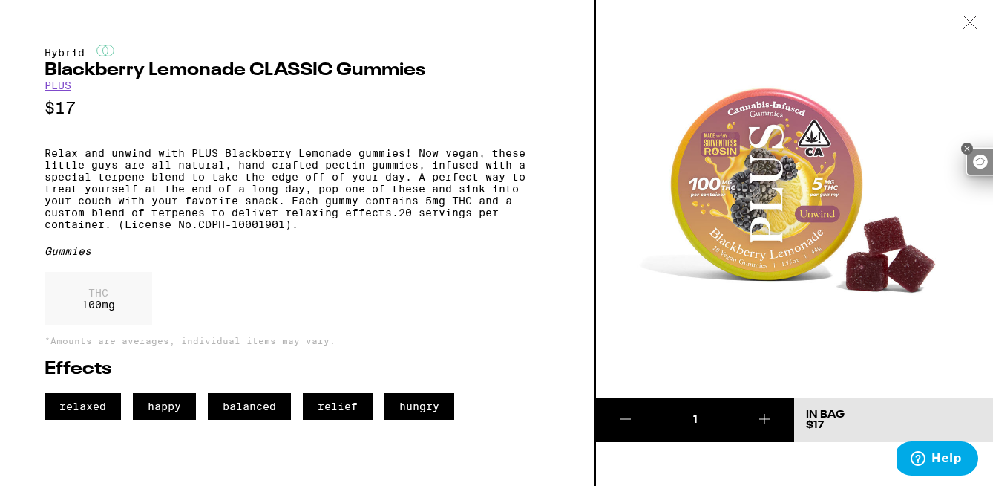
click at [971, 19] on icon at bounding box center [970, 22] width 15 height 13
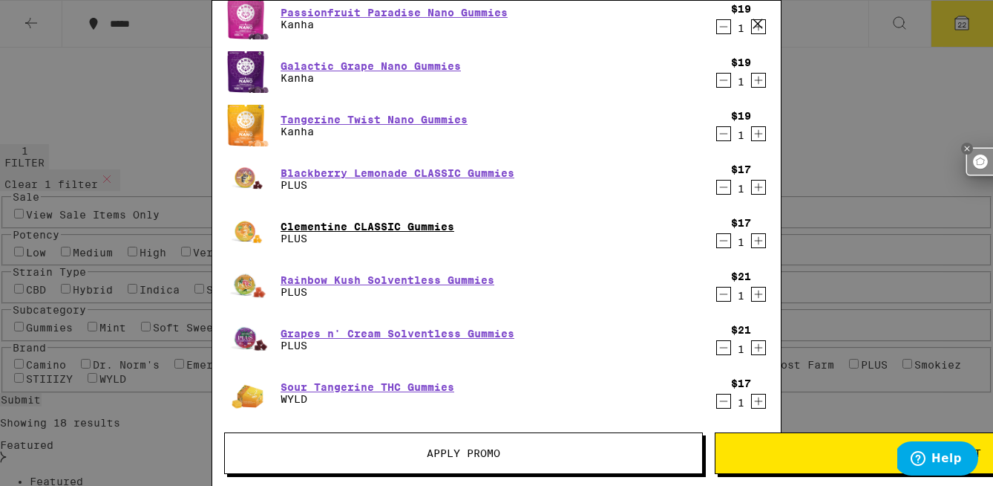
click at [387, 226] on link "Clementine CLASSIC Gummies" at bounding box center [368, 227] width 174 height 12
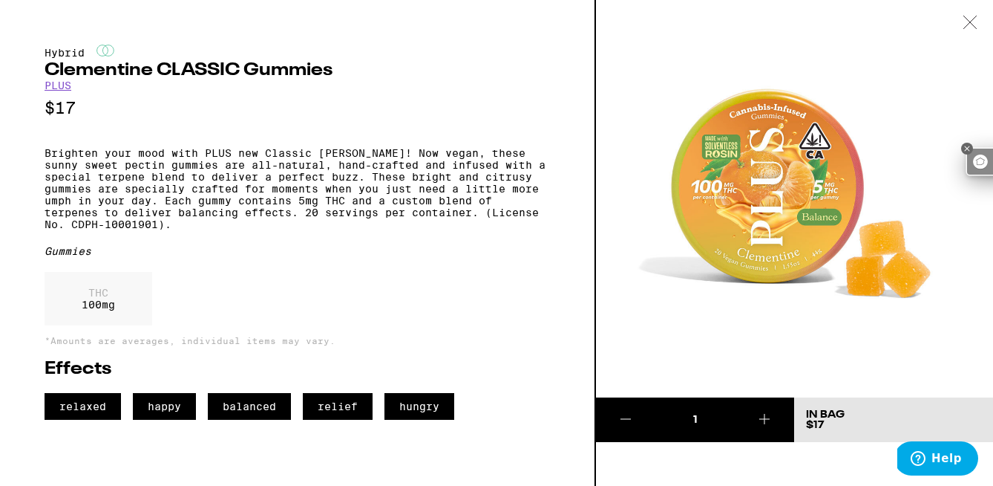
click at [975, 19] on icon at bounding box center [970, 22] width 15 height 13
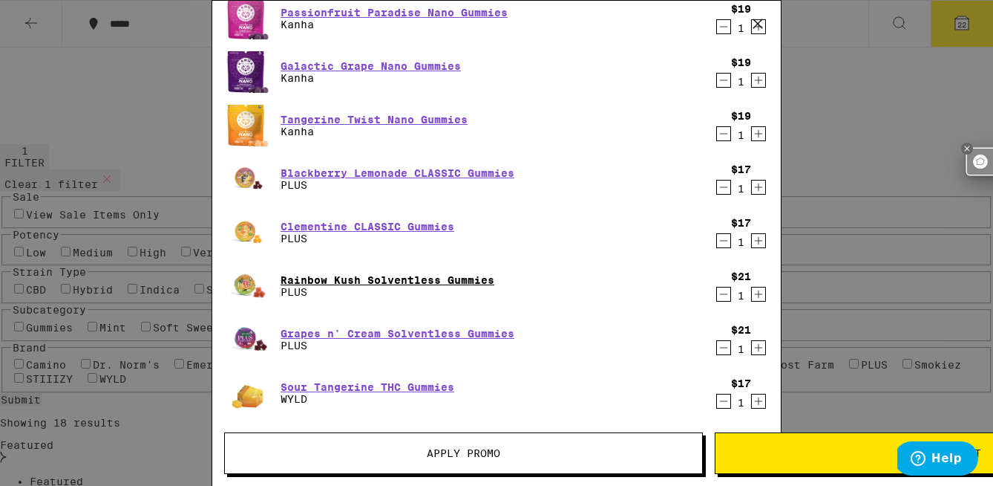
click at [373, 282] on link "Rainbow Kush Solventless Gummies" at bounding box center [388, 280] width 214 height 12
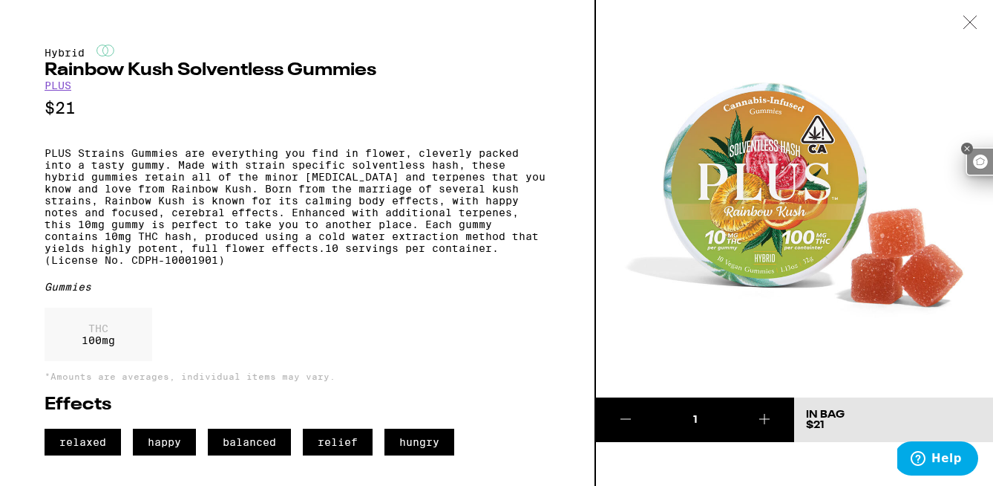
click at [971, 23] on icon at bounding box center [970, 22] width 13 height 13
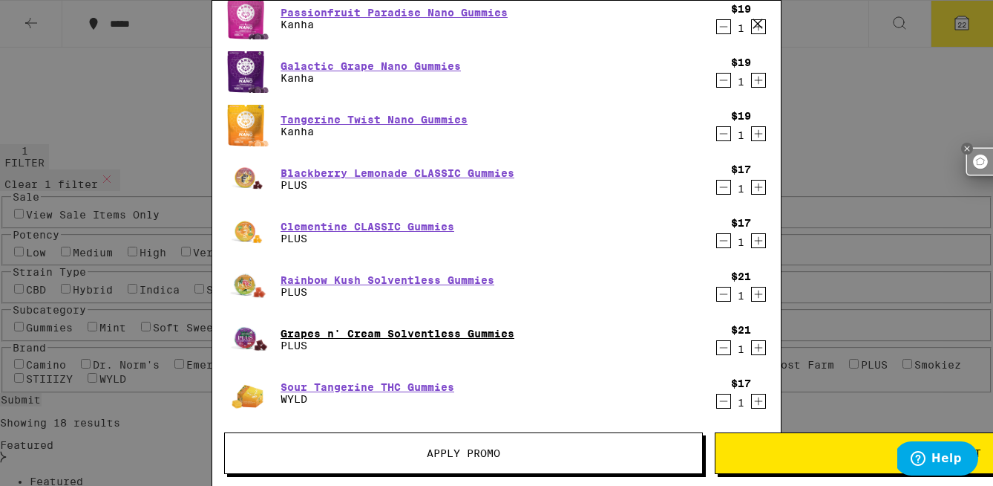
click at [385, 331] on link "Grapes n' Cream Solventless Gummies" at bounding box center [398, 333] width 234 height 12
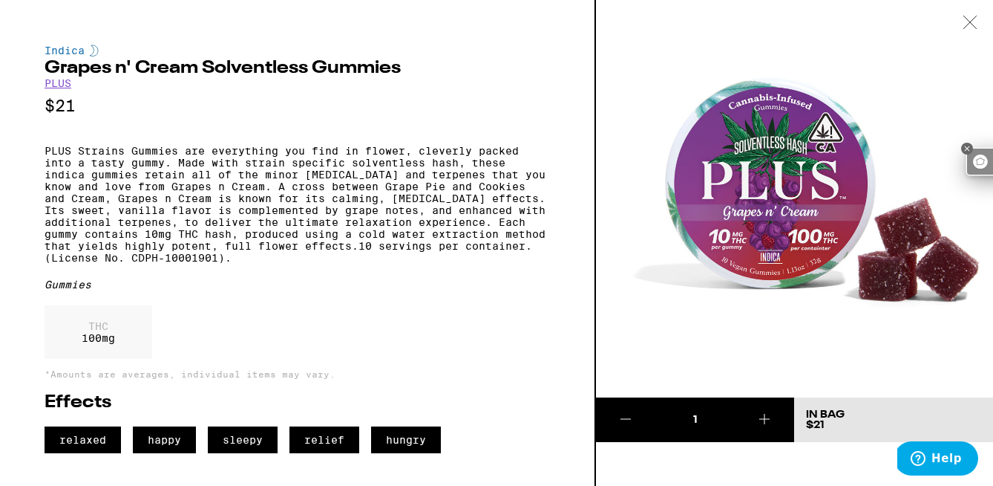
click at [969, 21] on icon at bounding box center [970, 22] width 13 height 13
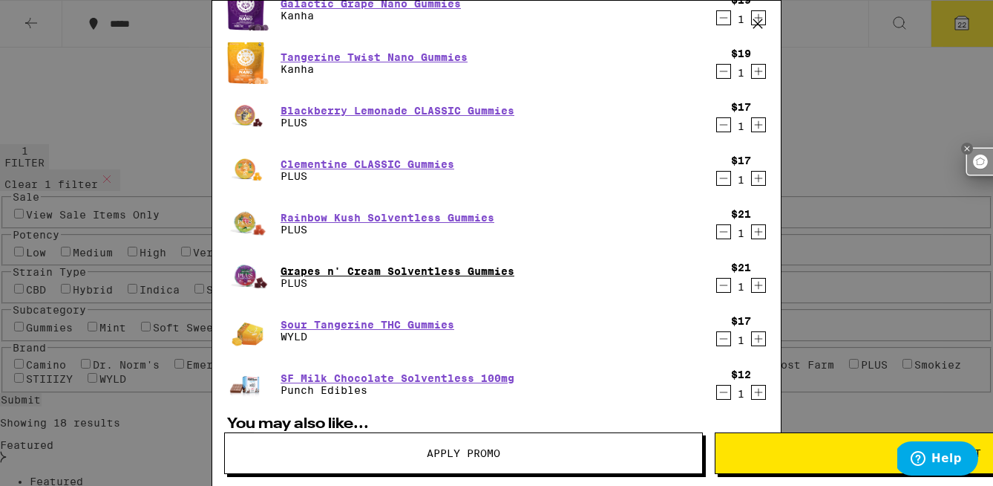
scroll to position [809, 0]
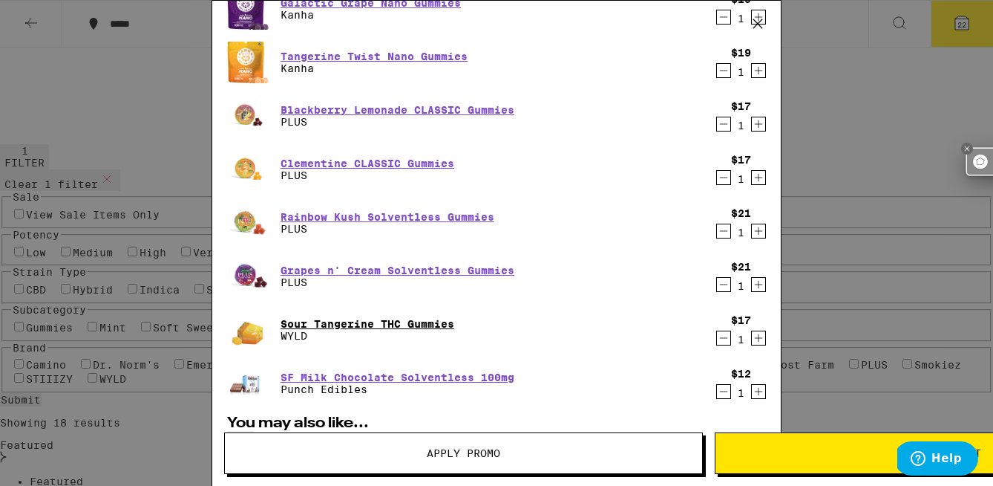
click at [399, 322] on link "Sour Tangerine THC Gummies" at bounding box center [368, 324] width 174 height 12
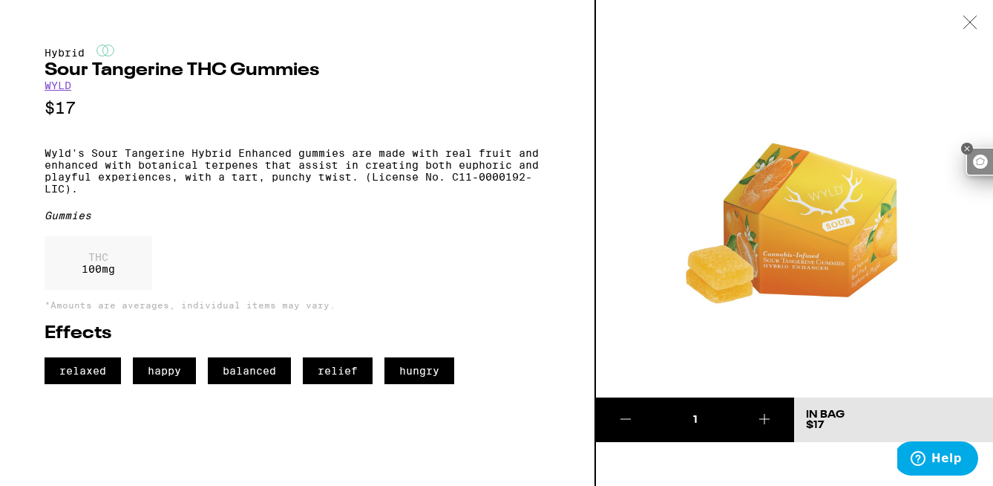
click at [975, 27] on icon at bounding box center [970, 22] width 13 height 13
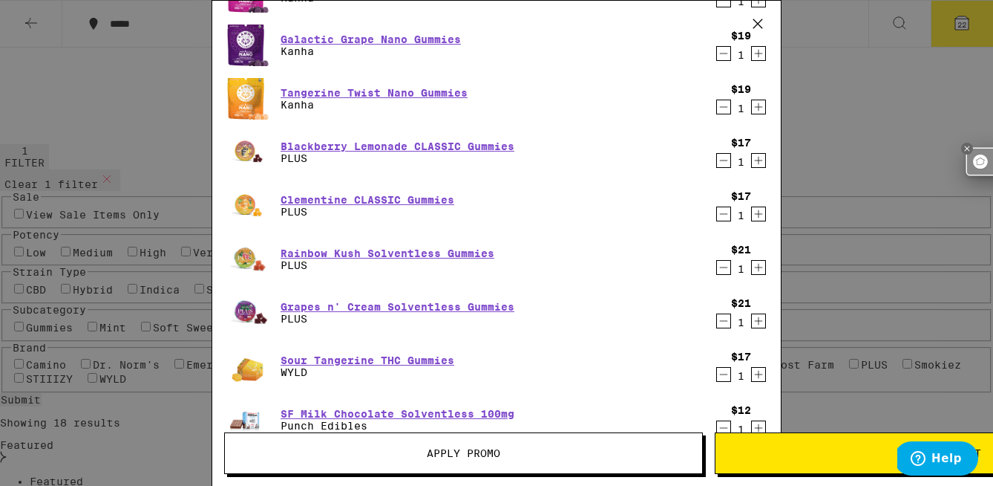
scroll to position [814, 0]
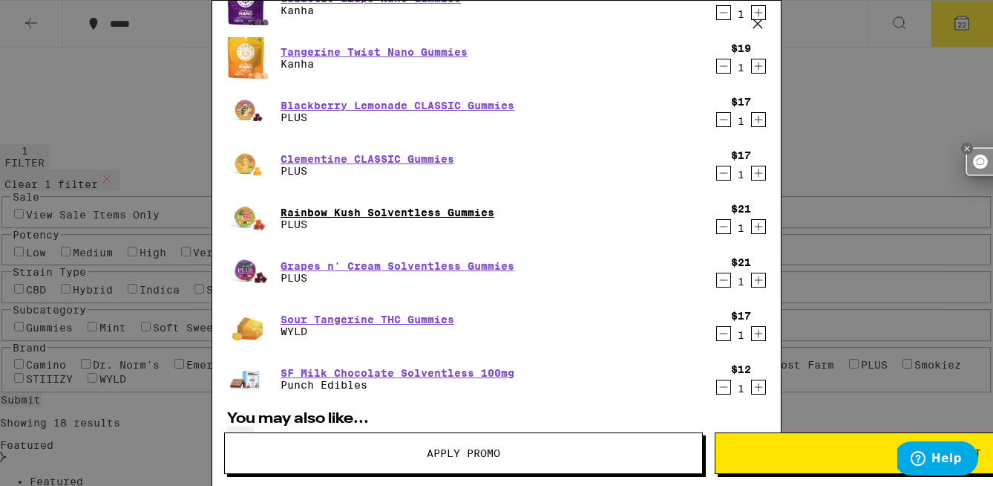
click at [436, 215] on link "Rainbow Kush Solventless Gummies" at bounding box center [388, 212] width 214 height 12
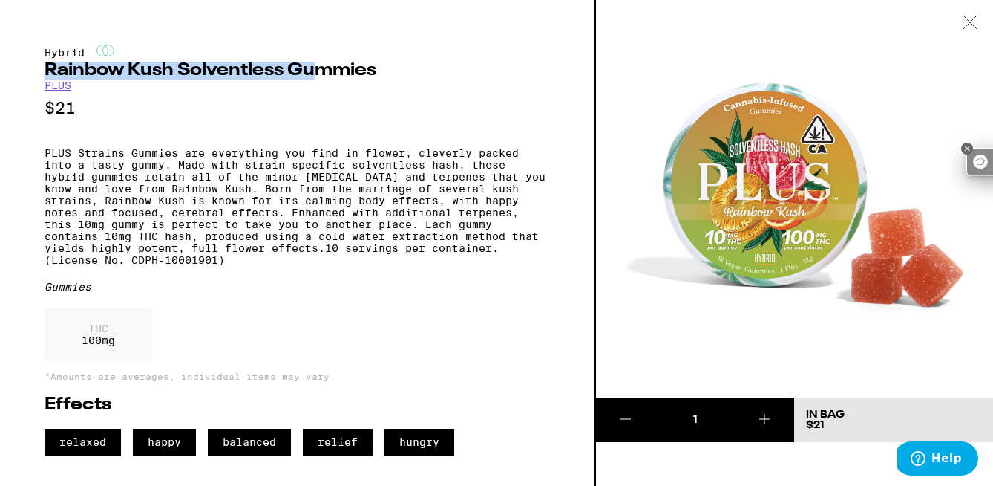
drag, startPoint x: 45, startPoint y: 69, endPoint x: 323, endPoint y: 65, distance: 278.5
click at [323, 65] on h2 "Rainbow Kush Solventless Gummies" at bounding box center [298, 71] width 506 height 18
click at [379, 65] on h2 "Rainbow Kush Solventless Gummies" at bounding box center [298, 71] width 506 height 18
copy h2 "Rainbow Kush Solventless Gummies"
click at [967, 18] on icon at bounding box center [970, 22] width 15 height 13
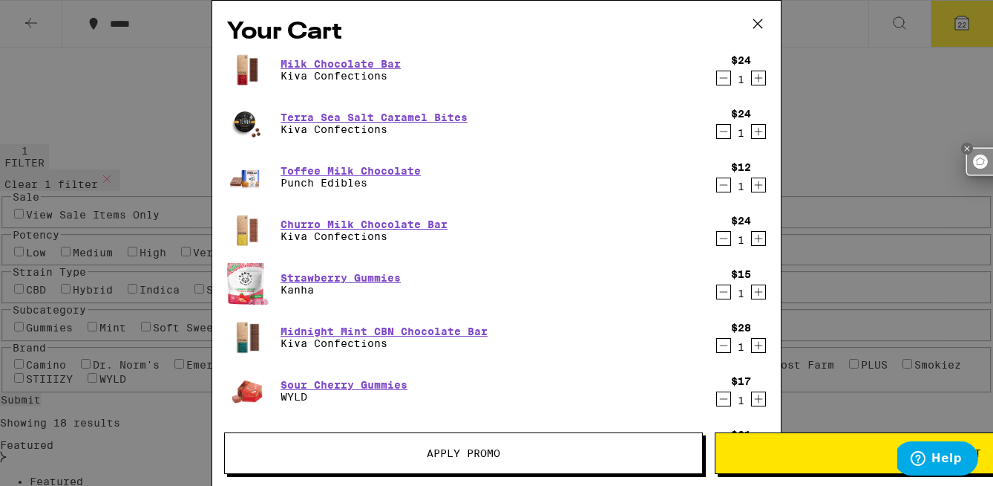
click at [760, 17] on icon at bounding box center [758, 24] width 22 height 22
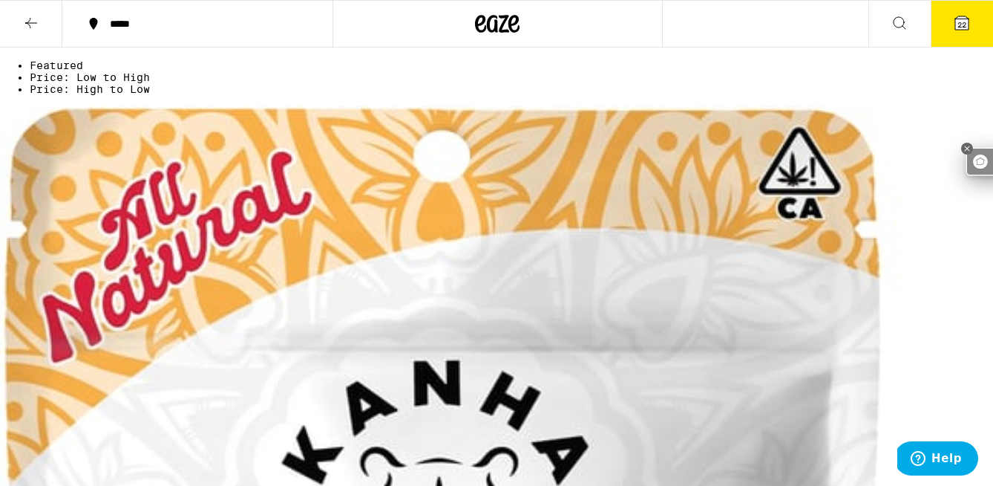
scroll to position [420, 0]
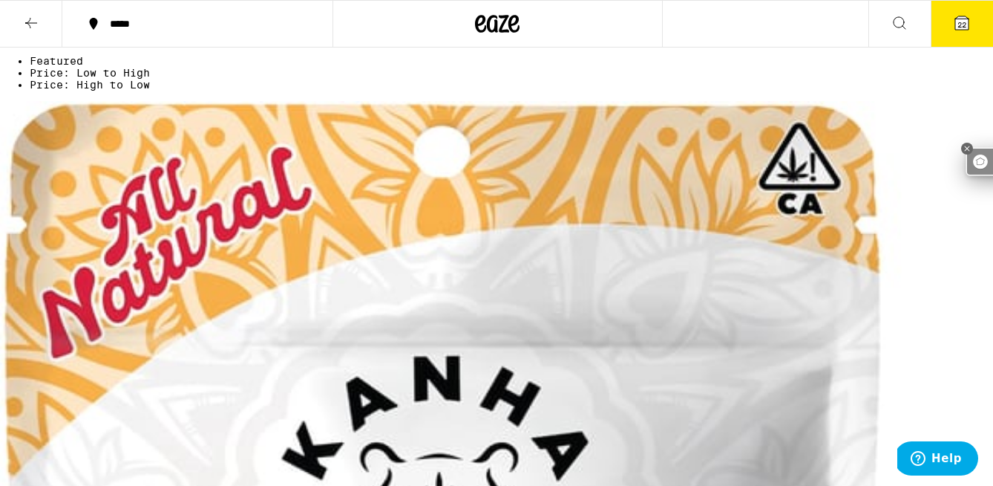
checkbox input "true"
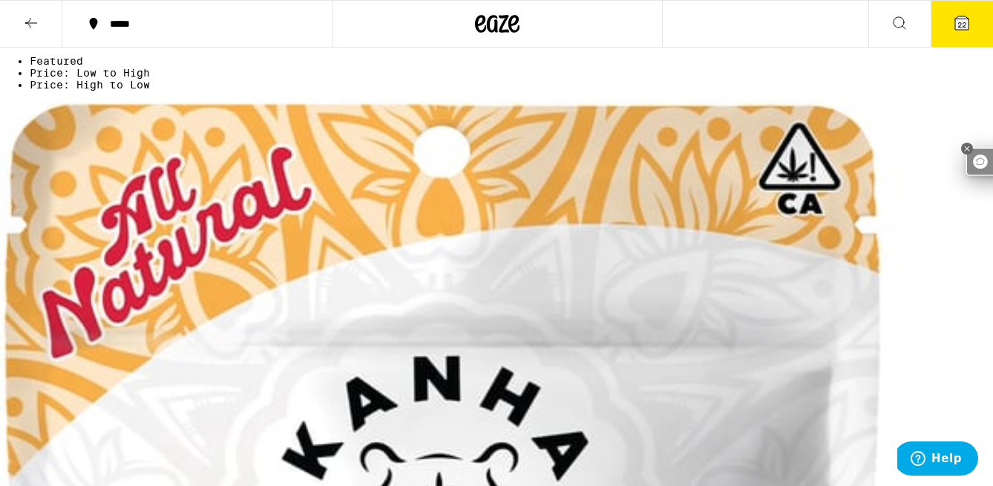
checkbox input "false"
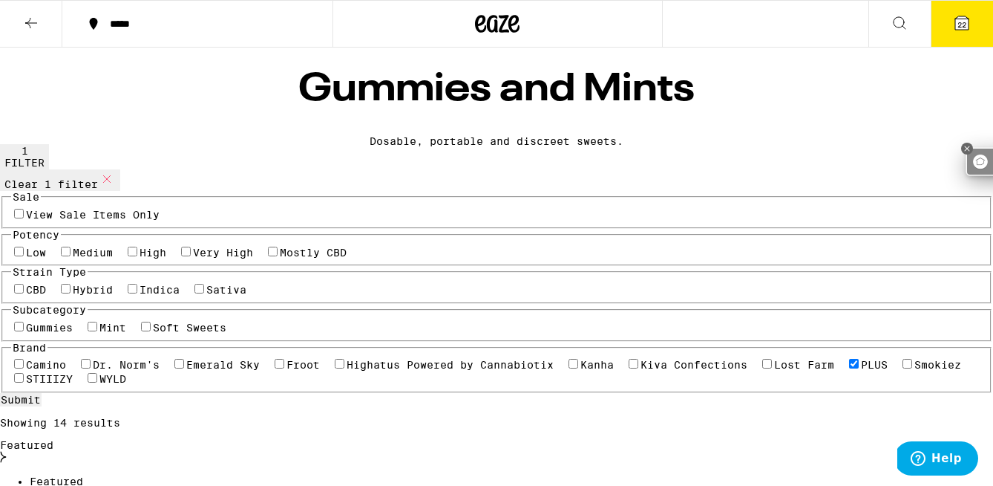
scroll to position [711, 0]
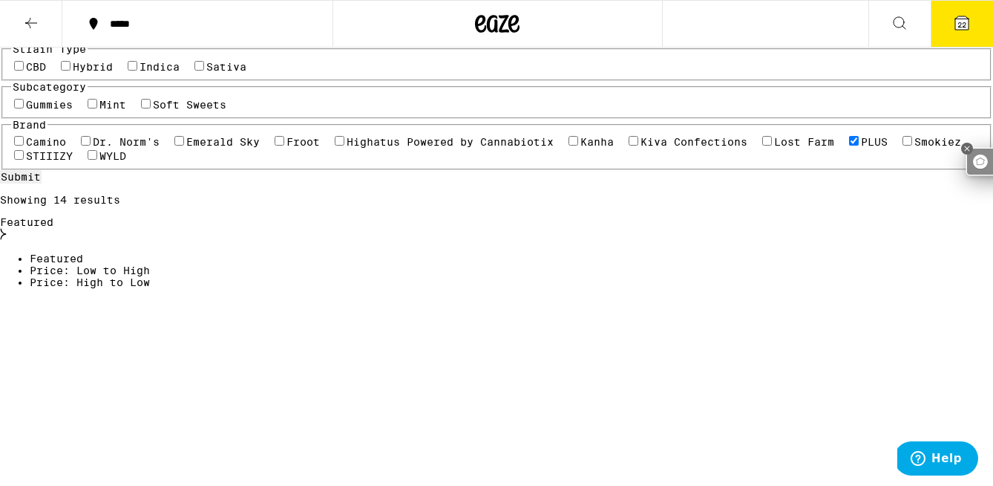
scroll to position [224, 0]
click at [157, 71] on label "Indica" at bounding box center [160, 65] width 40 height 12
click at [137, 69] on input "Indica" at bounding box center [133, 64] width 10 height 10
checkbox input "true"
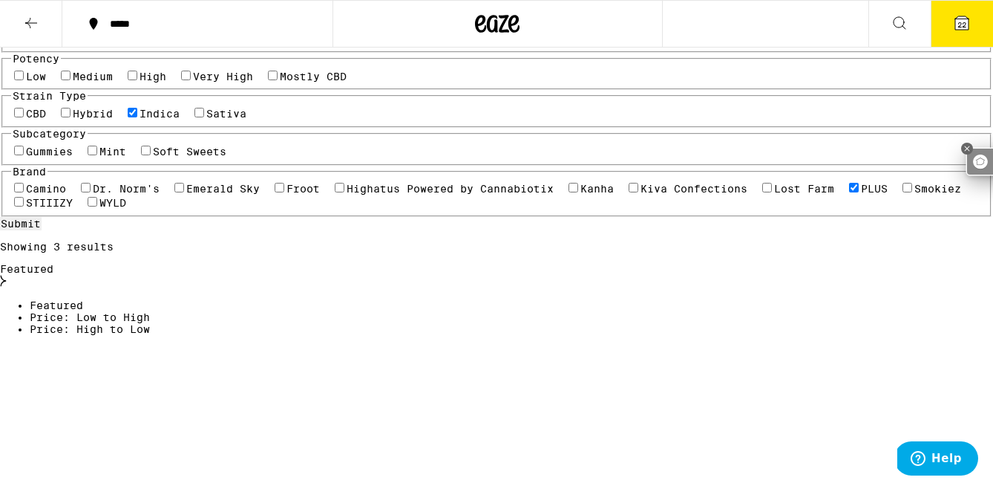
scroll to position [163, 0]
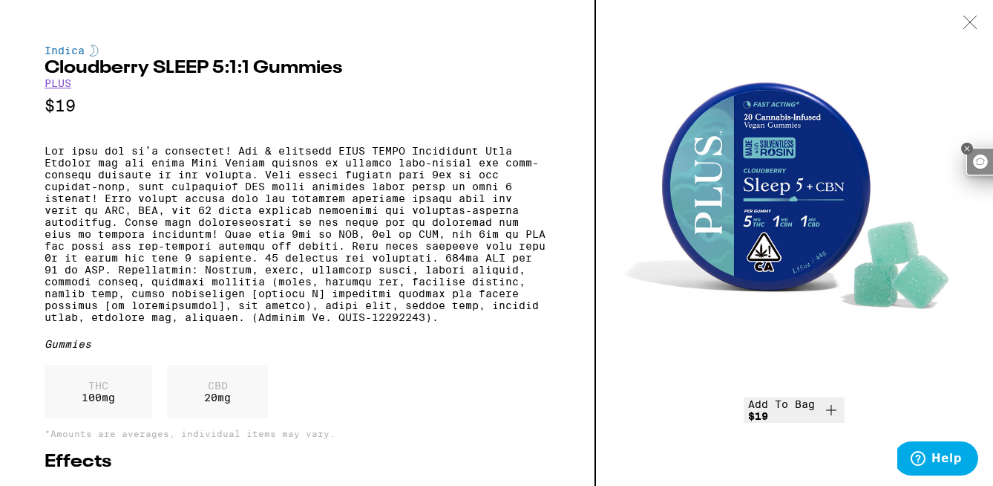
click at [973, 21] on icon at bounding box center [970, 22] width 15 height 13
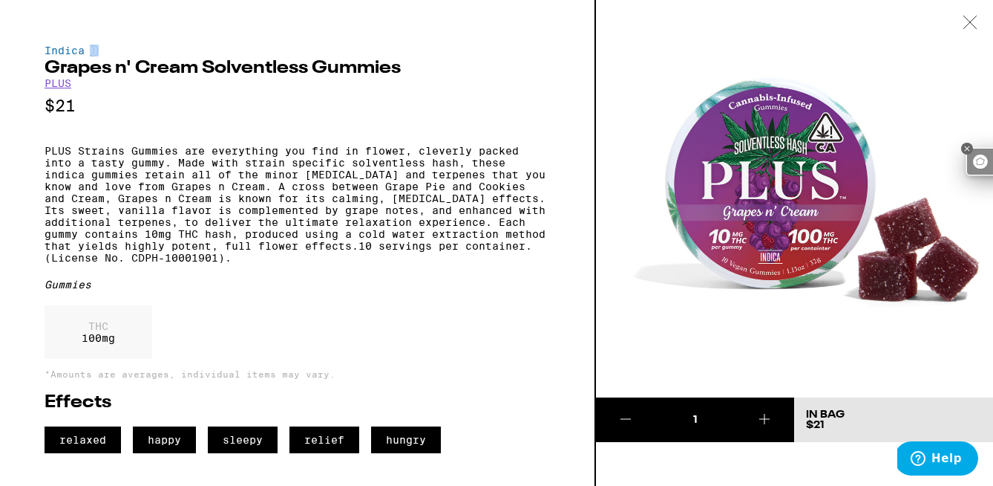
drag, startPoint x: 47, startPoint y: 64, endPoint x: 323, endPoint y: 50, distance: 276.6
click at [323, 50] on div "Indica Grapes n' Cream Solventless Gummies PLUS $21 PLUS Strains Gummies are ev…" at bounding box center [298, 249] width 506 height 408
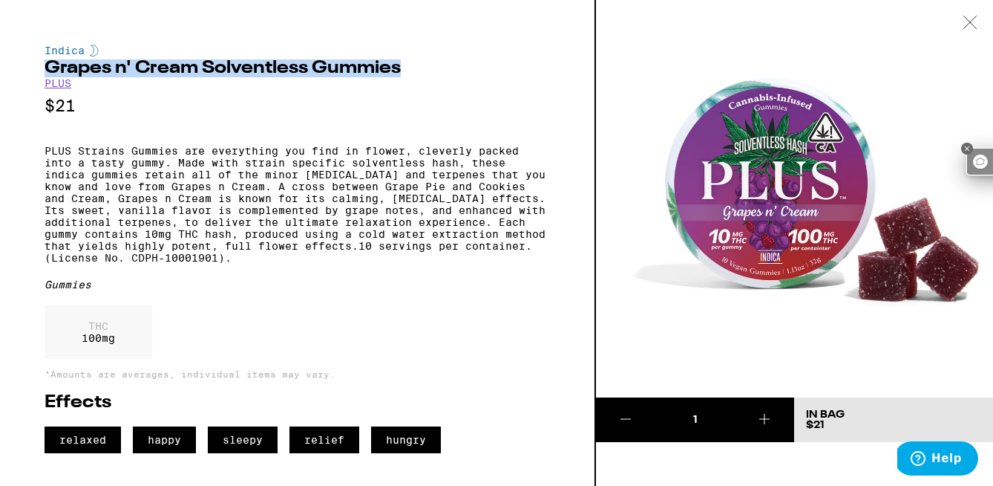
drag, startPoint x: 415, startPoint y: 72, endPoint x: 48, endPoint y: 71, distance: 366.8
click at [48, 71] on h2 "Grapes n' Cream Solventless Gummies" at bounding box center [298, 68] width 506 height 18
copy h2 "Grapes n' Cream Solventless Gummies"
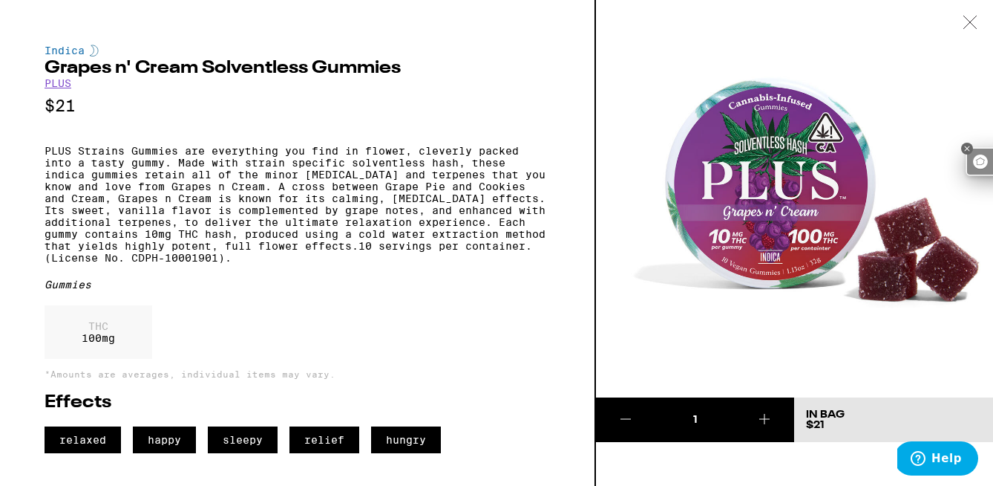
click at [972, 15] on div at bounding box center [970, 23] width 46 height 47
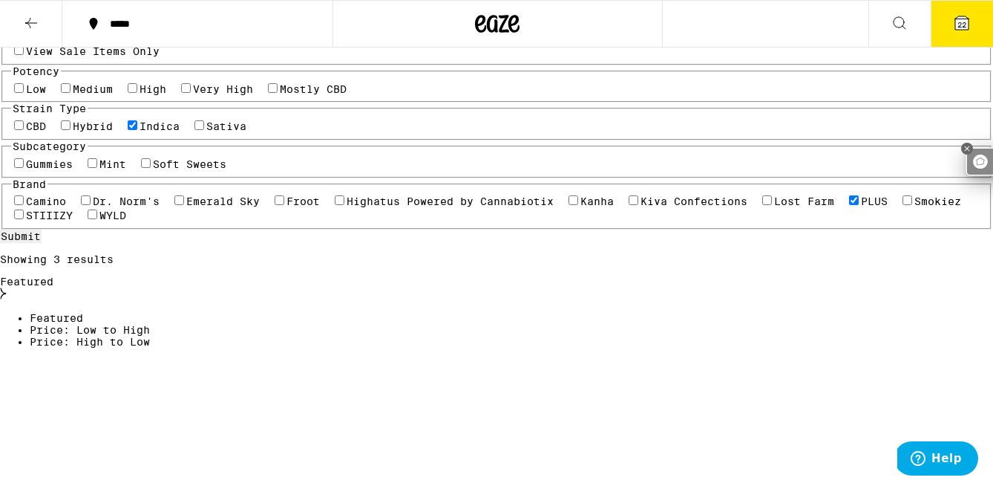
click at [960, 25] on span "22" at bounding box center [962, 24] width 9 height 9
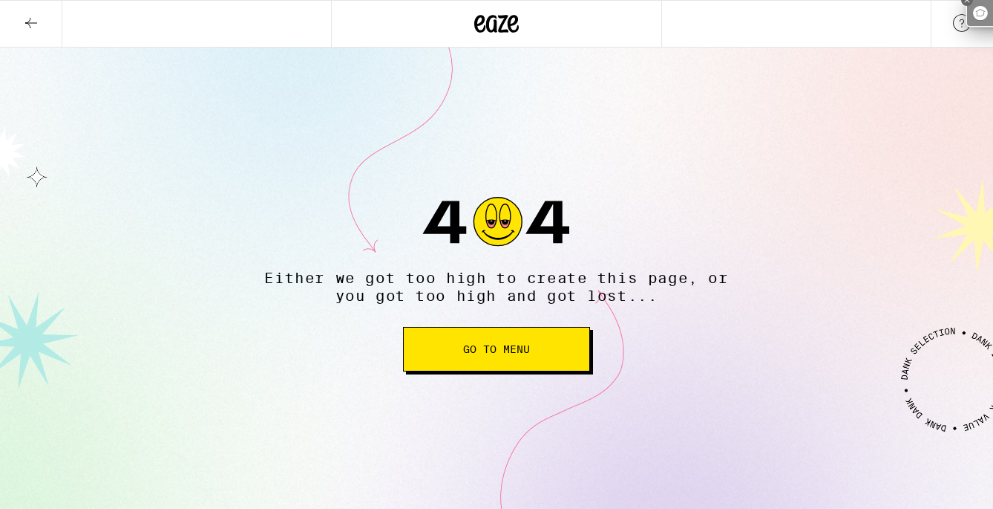
click at [481, 352] on span "Go to Menu" at bounding box center [496, 349] width 67 height 10
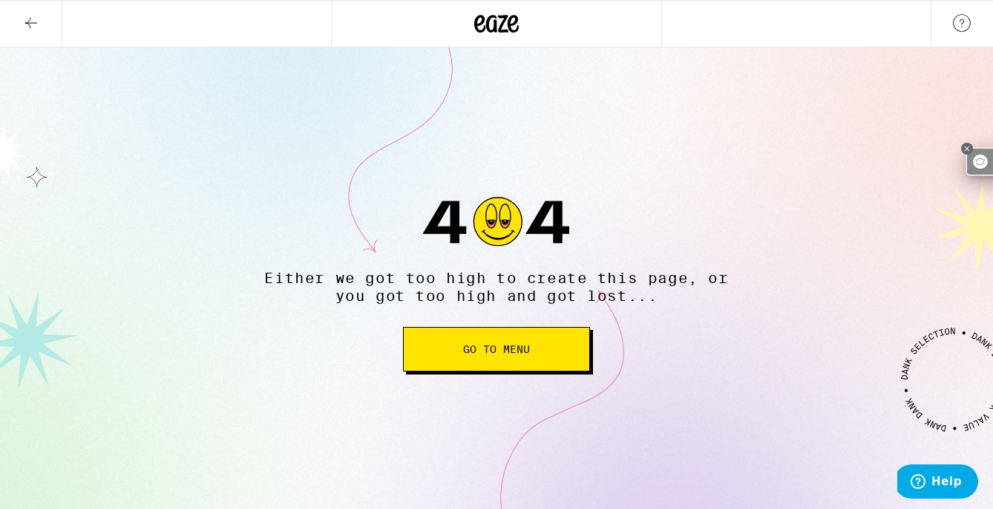
click at [33, 30] on button at bounding box center [31, 24] width 62 height 47
click at [515, 357] on button "Go to Menu" at bounding box center [496, 349] width 187 height 45
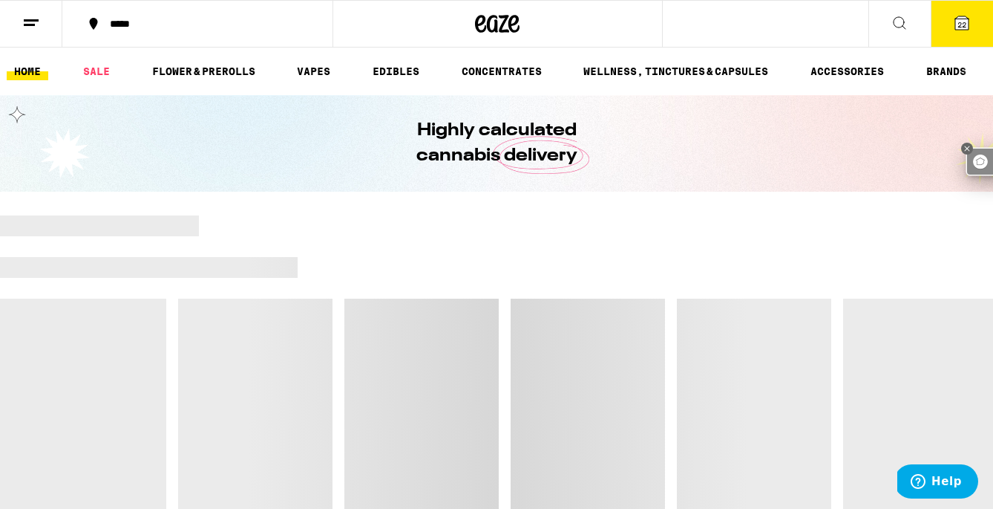
click at [959, 18] on icon at bounding box center [962, 22] width 13 height 13
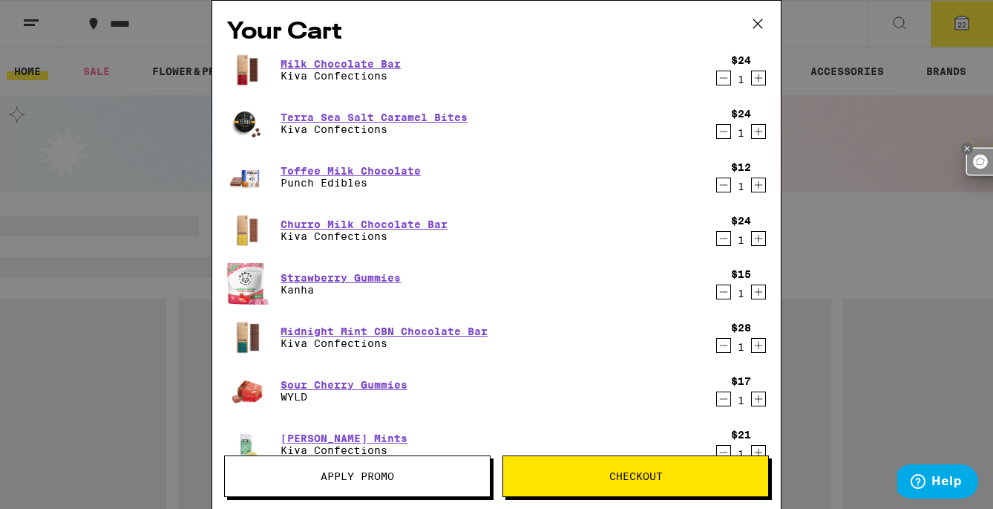
click at [720, 84] on icon "Decrement" at bounding box center [723, 78] width 13 height 18
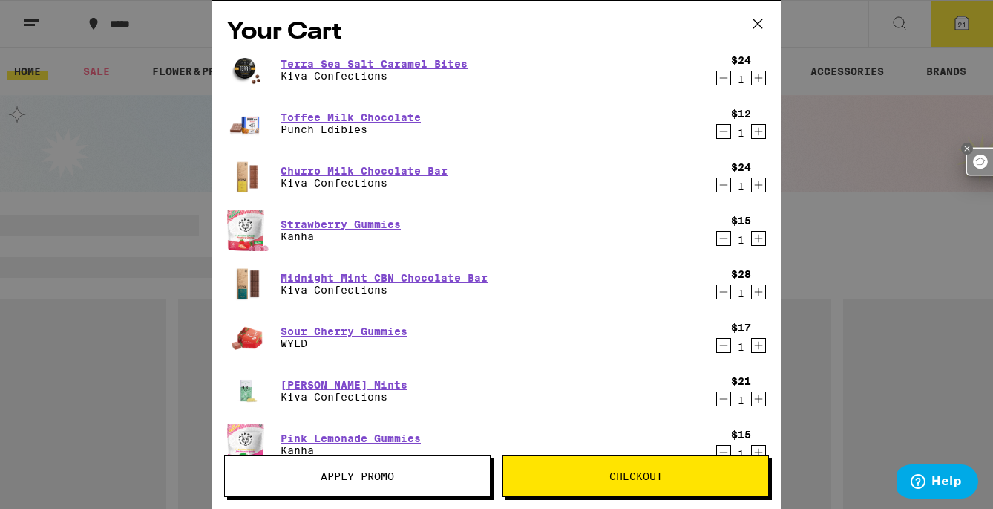
click at [724, 75] on icon "Decrement" at bounding box center [723, 78] width 13 height 18
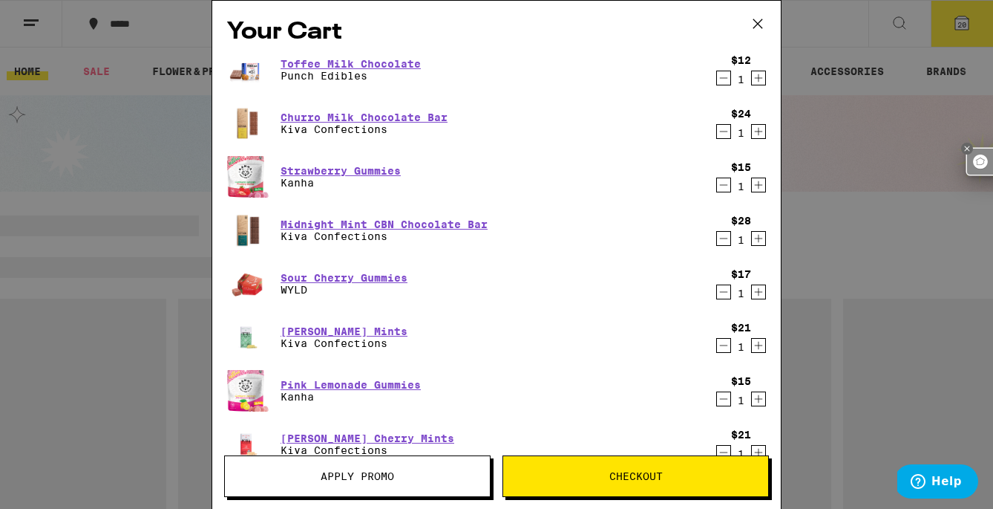
click at [722, 77] on icon "Decrement" at bounding box center [723, 78] width 13 height 18
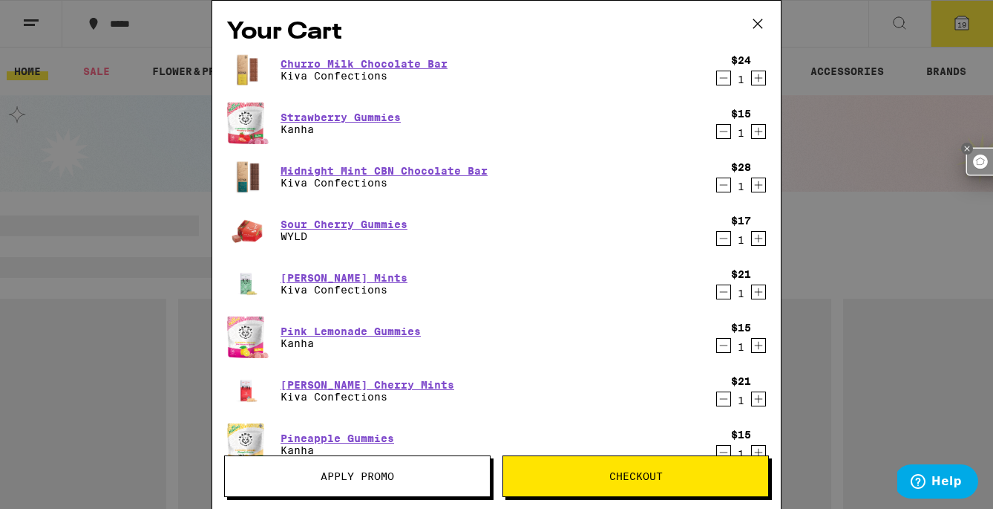
click at [723, 79] on icon "Decrement" at bounding box center [723, 78] width 13 height 18
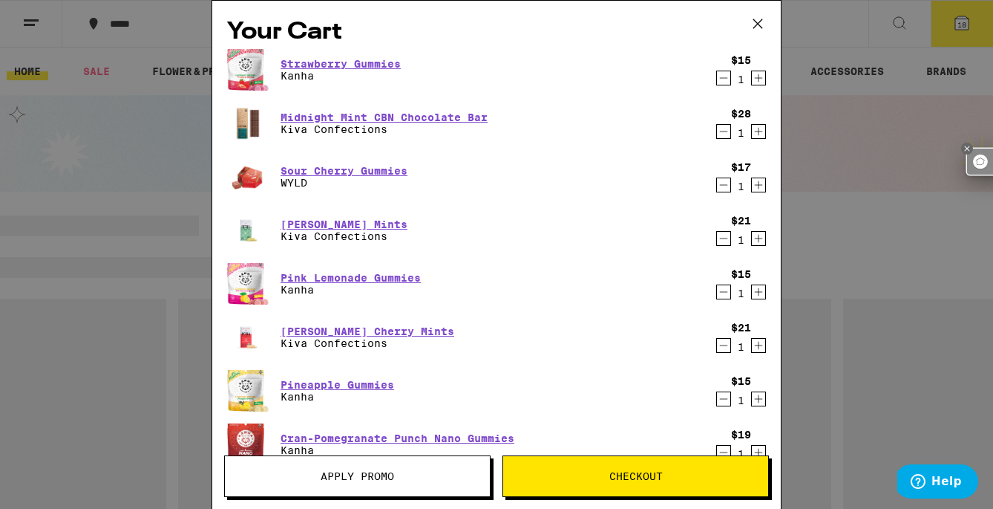
click at [722, 82] on icon "Decrement" at bounding box center [723, 78] width 13 height 18
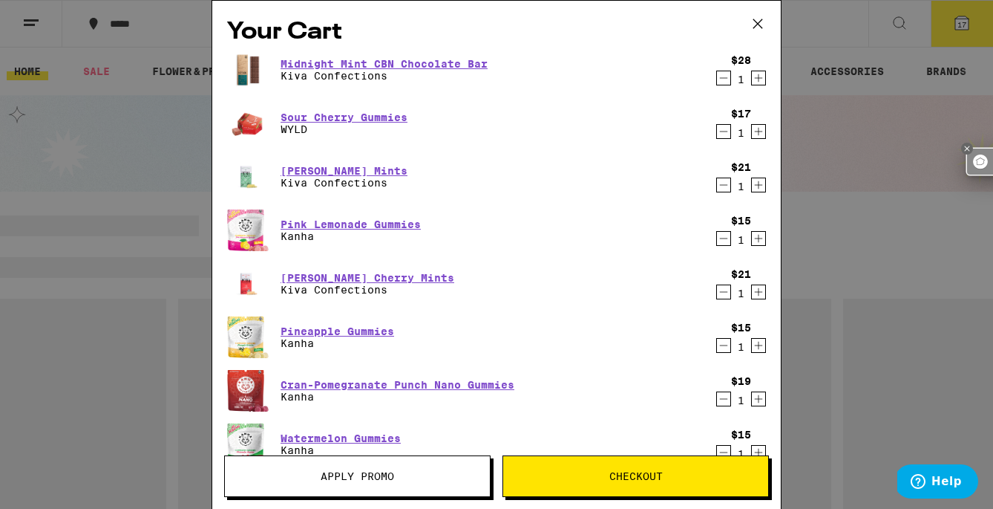
click at [726, 81] on icon "Decrement" at bounding box center [723, 78] width 13 height 18
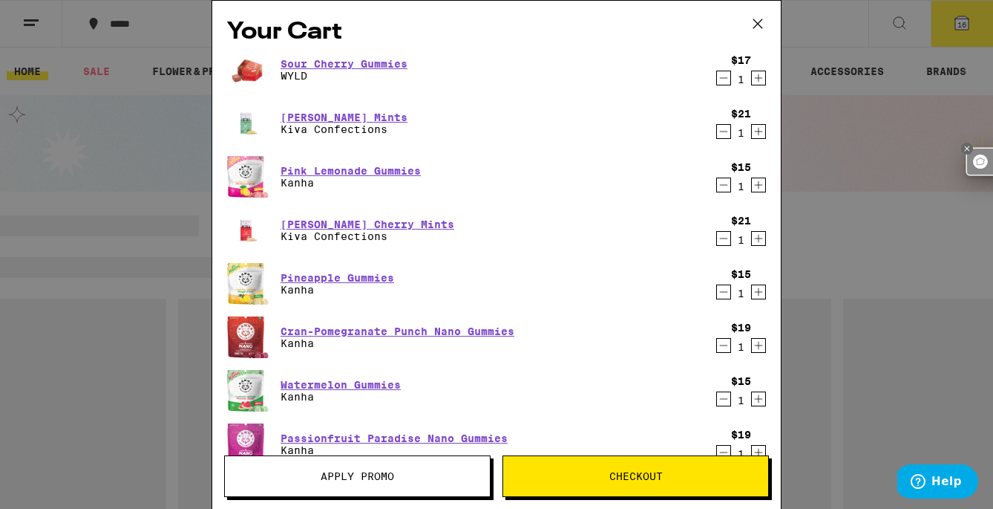
click at [723, 132] on icon "Decrement" at bounding box center [723, 132] width 13 height 18
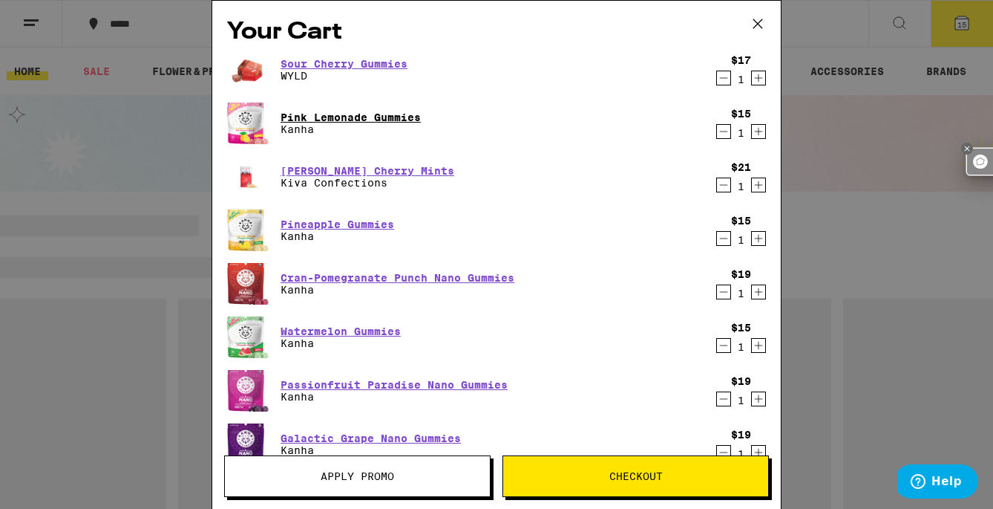
click at [396, 118] on link "Pink Lemonade Gummies" at bounding box center [351, 117] width 140 height 12
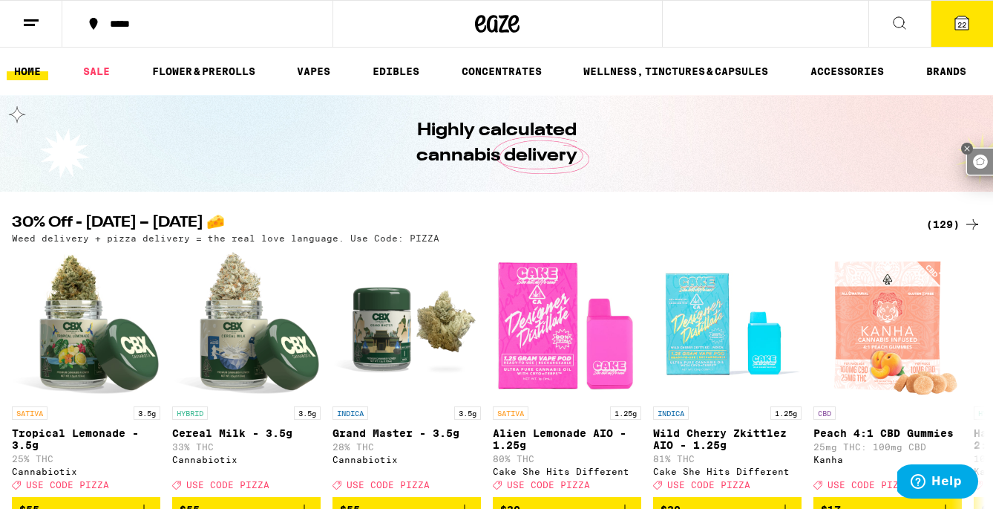
click at [964, 27] on span "22" at bounding box center [962, 24] width 9 height 9
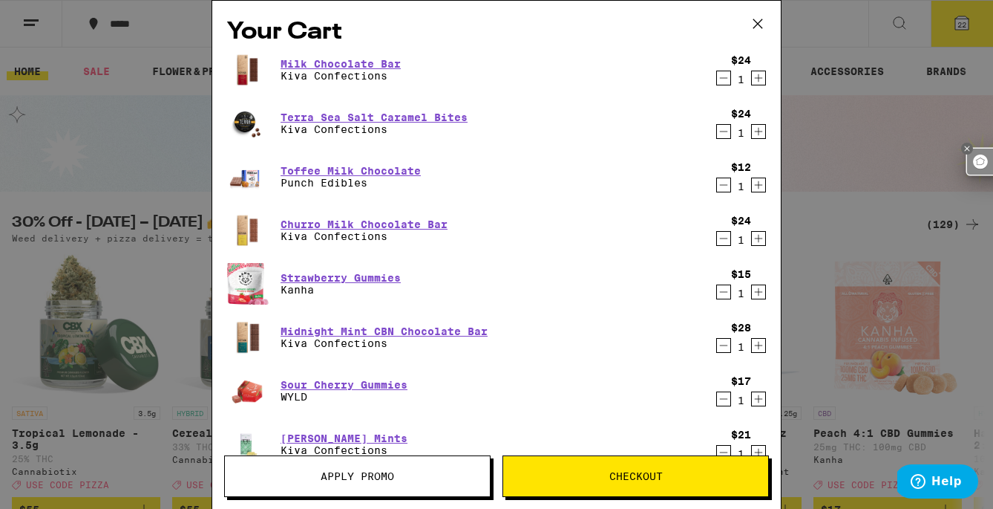
click at [723, 81] on icon "Decrement" at bounding box center [723, 78] width 13 height 18
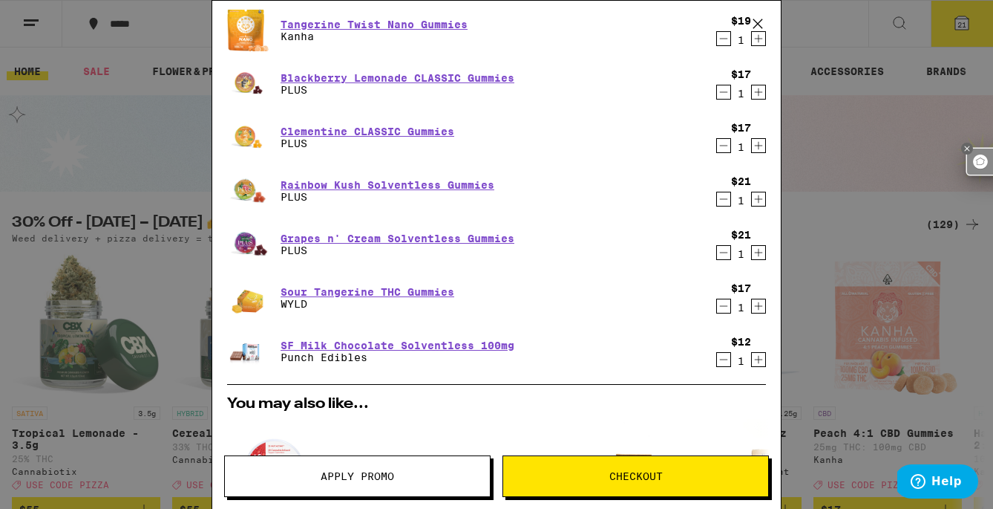
scroll to position [787, 0]
click at [721, 361] on icon "Decrement" at bounding box center [723, 360] width 13 height 18
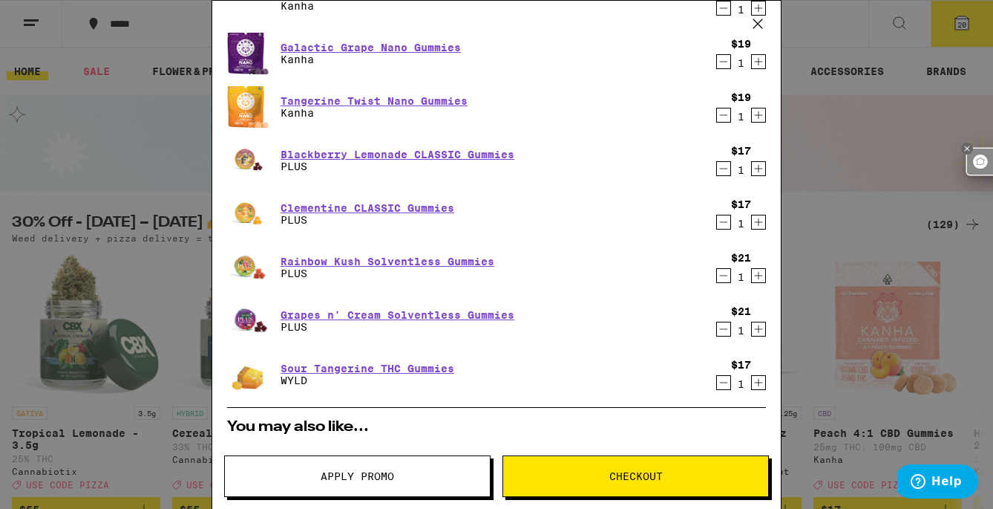
scroll to position [700, 0]
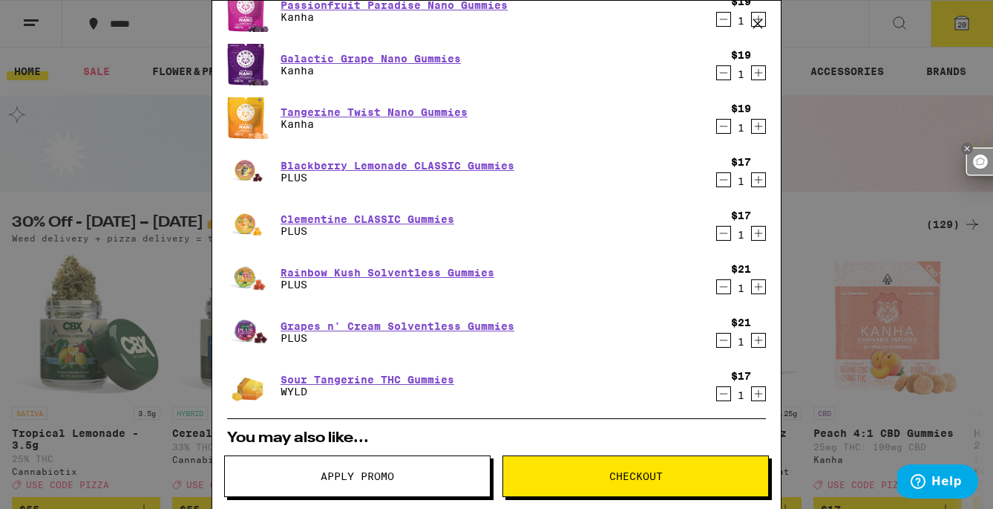
click at [719, 235] on icon "Decrement" at bounding box center [723, 233] width 13 height 18
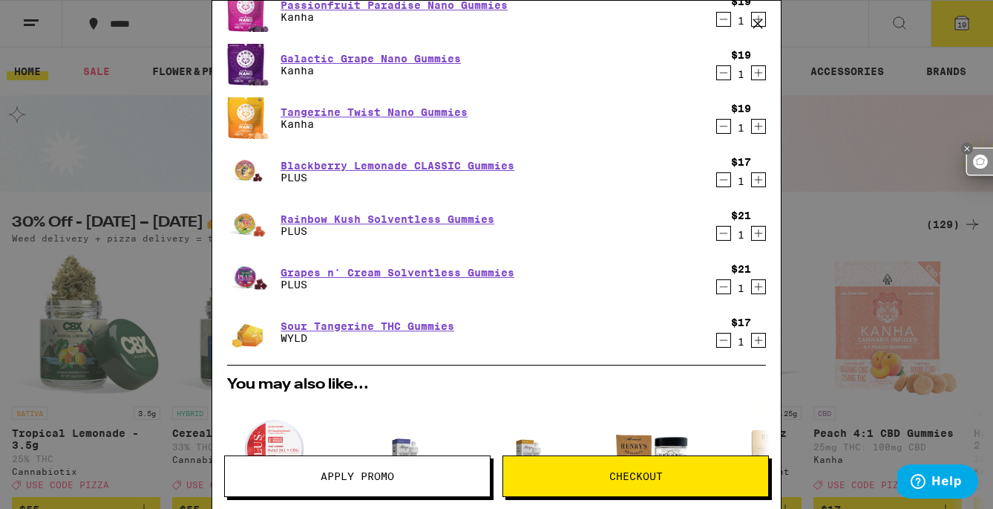
click at [722, 180] on icon "Decrement" at bounding box center [723, 180] width 13 height 18
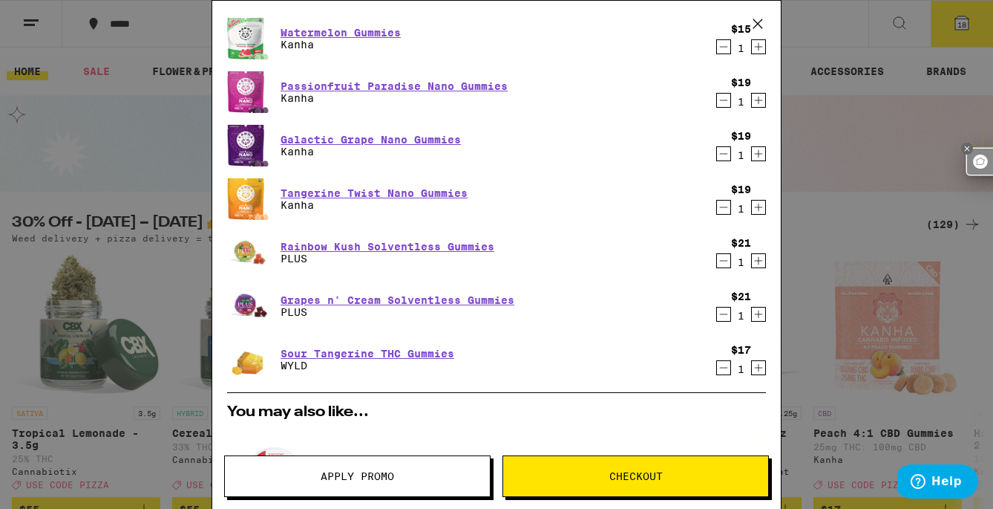
scroll to position [610, 0]
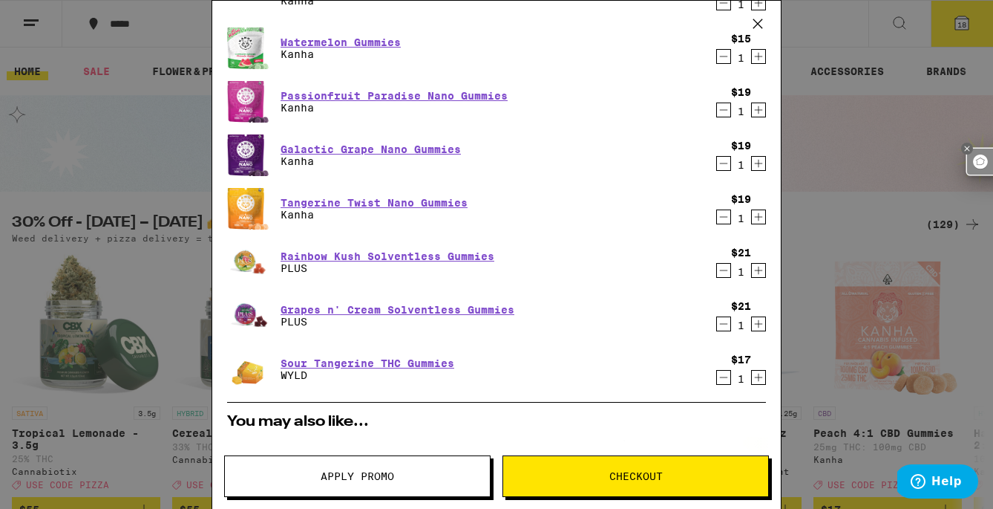
click at [719, 213] on icon "Decrement" at bounding box center [723, 217] width 13 height 18
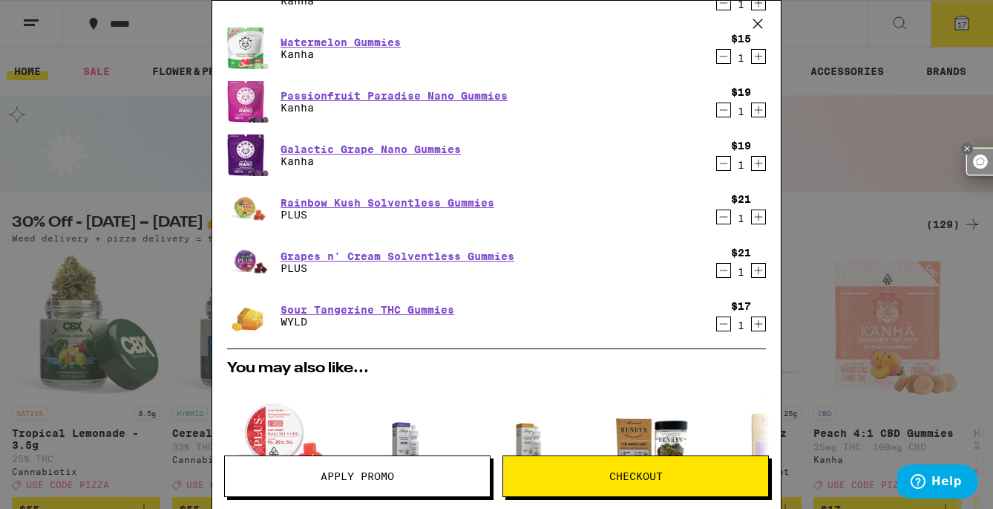
click at [724, 160] on icon "Decrement" at bounding box center [723, 163] width 13 height 18
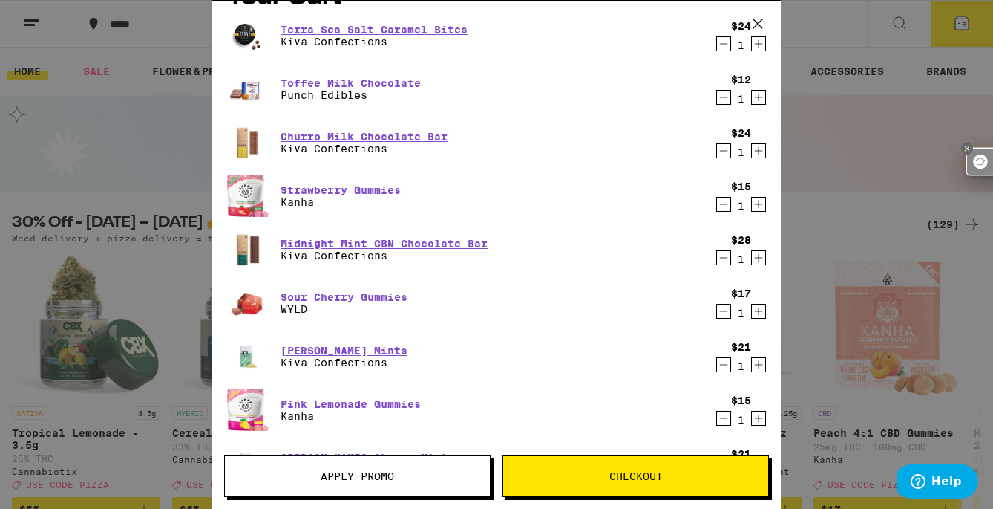
scroll to position [29, 0]
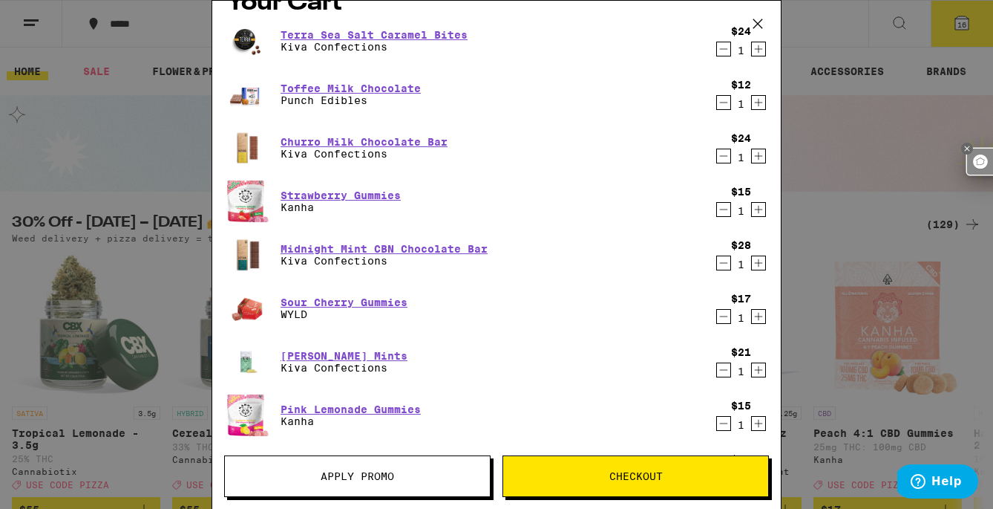
click at [722, 103] on icon "Decrement" at bounding box center [723, 103] width 13 height 18
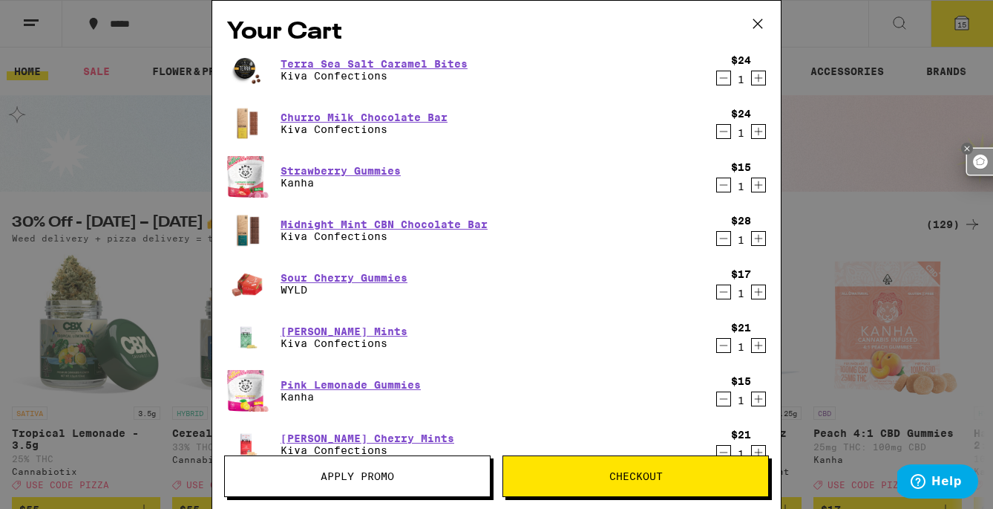
scroll to position [0, 0]
click at [719, 128] on icon "Decrement" at bounding box center [723, 132] width 13 height 18
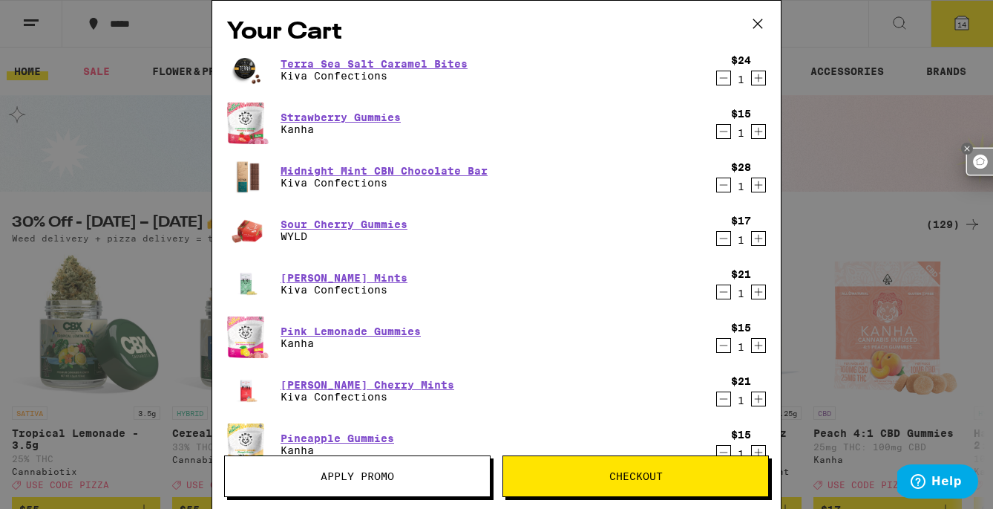
click at [723, 77] on icon "Decrement" at bounding box center [723, 78] width 13 height 18
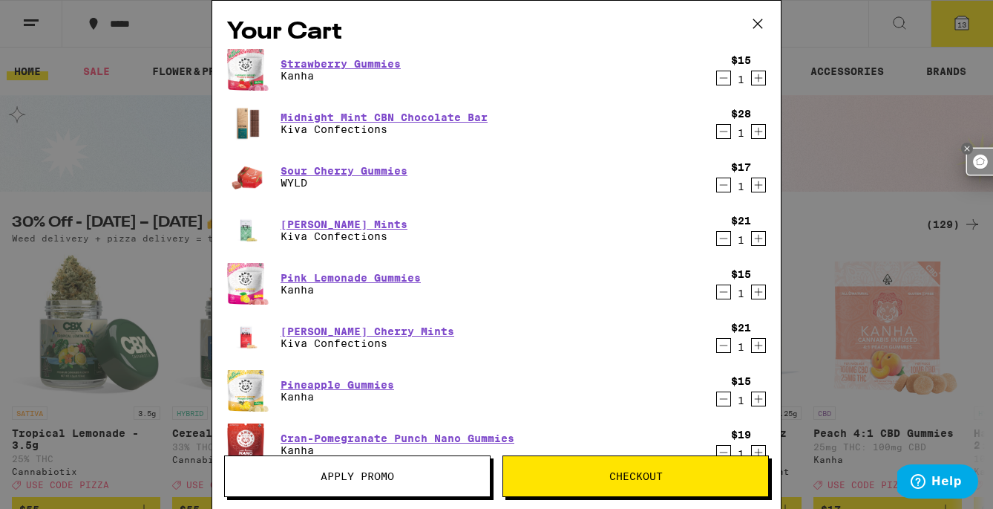
click at [725, 132] on icon "Decrement" at bounding box center [723, 132] width 13 height 18
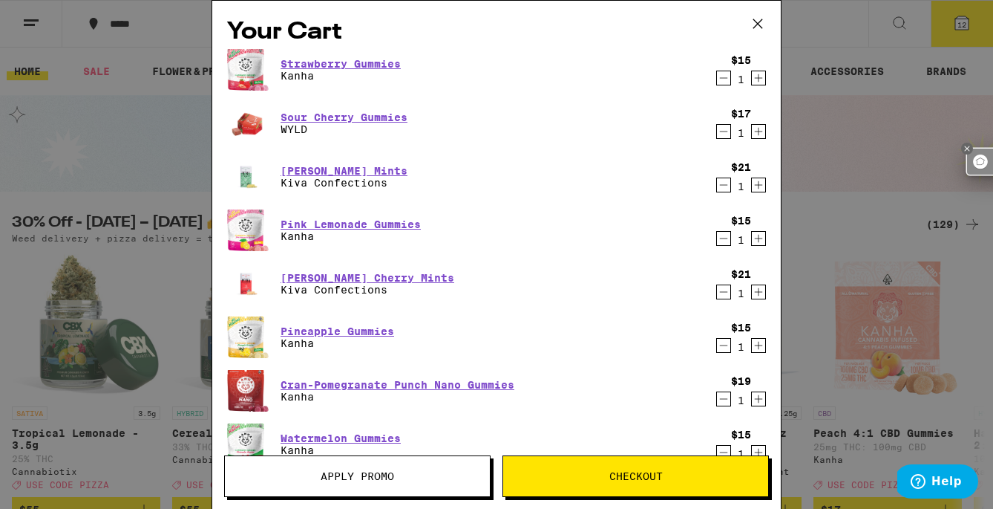
click at [721, 128] on icon "Decrement" at bounding box center [723, 132] width 13 height 18
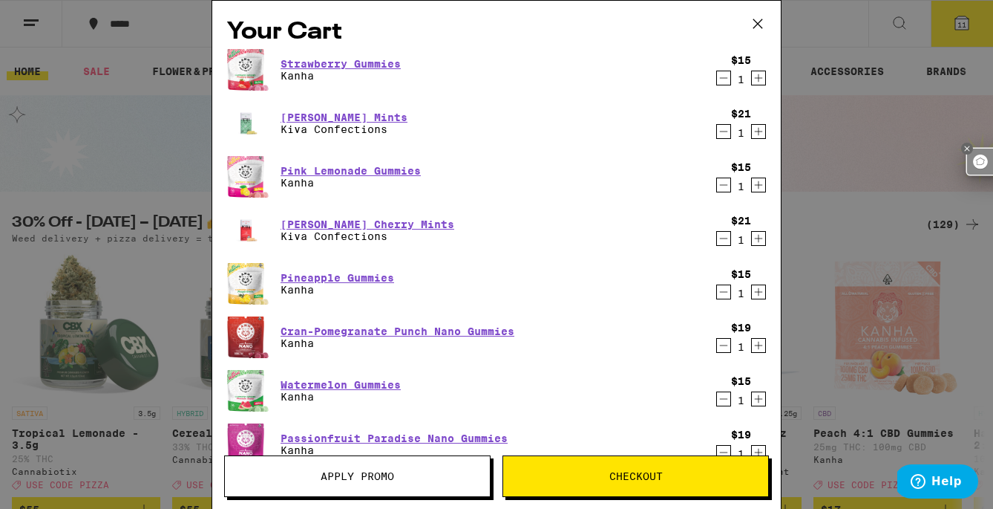
click at [719, 77] on icon "Decrement" at bounding box center [723, 78] width 13 height 18
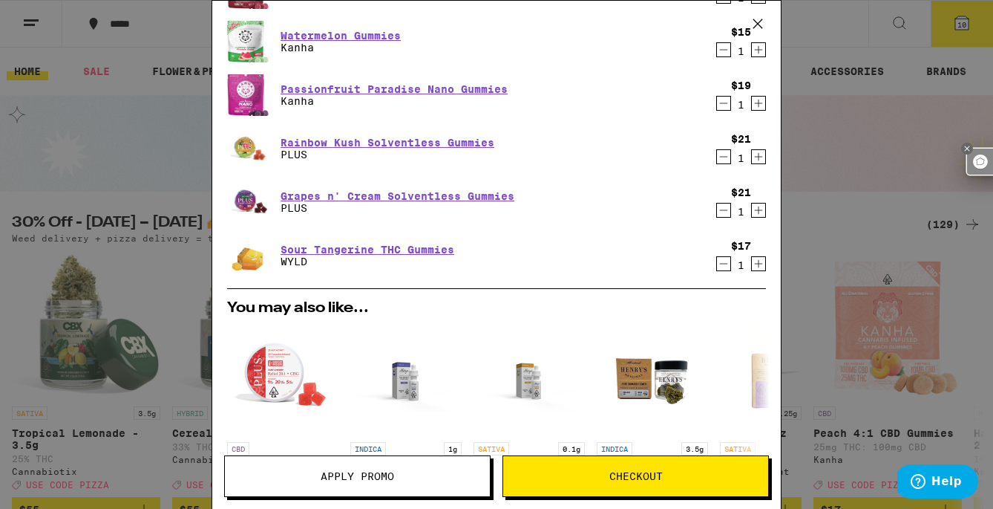
scroll to position [289, 0]
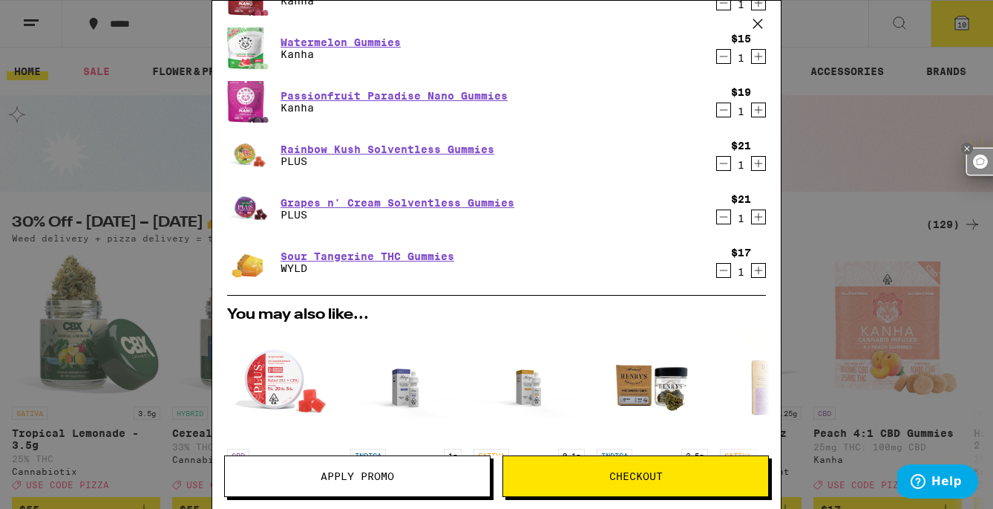
click at [722, 272] on icon "Decrement" at bounding box center [723, 270] width 13 height 18
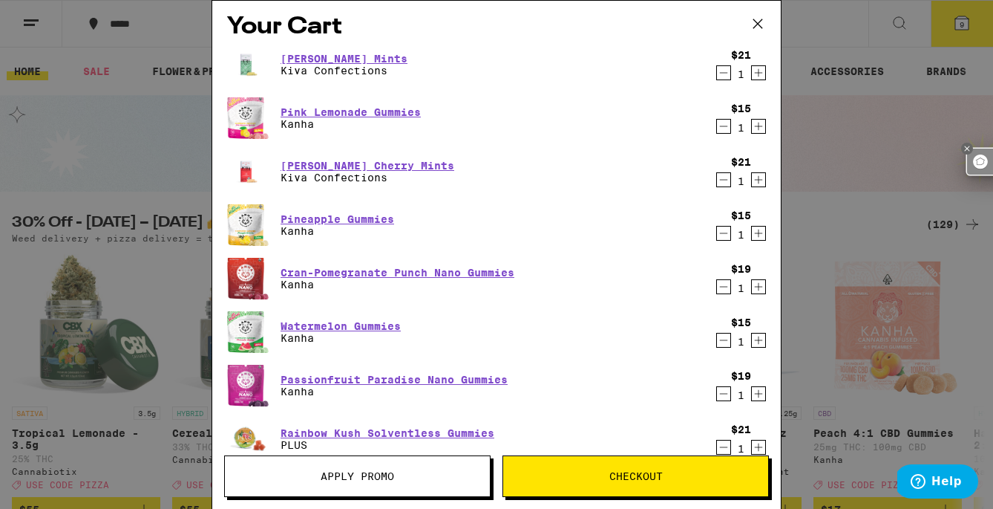
scroll to position [1, 0]
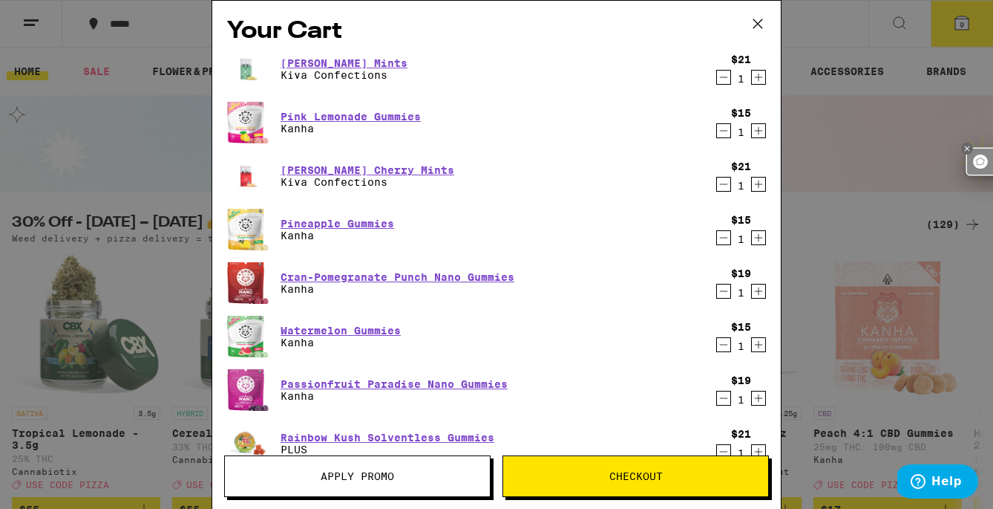
click at [725, 71] on icon "Decrement" at bounding box center [723, 77] width 13 height 18
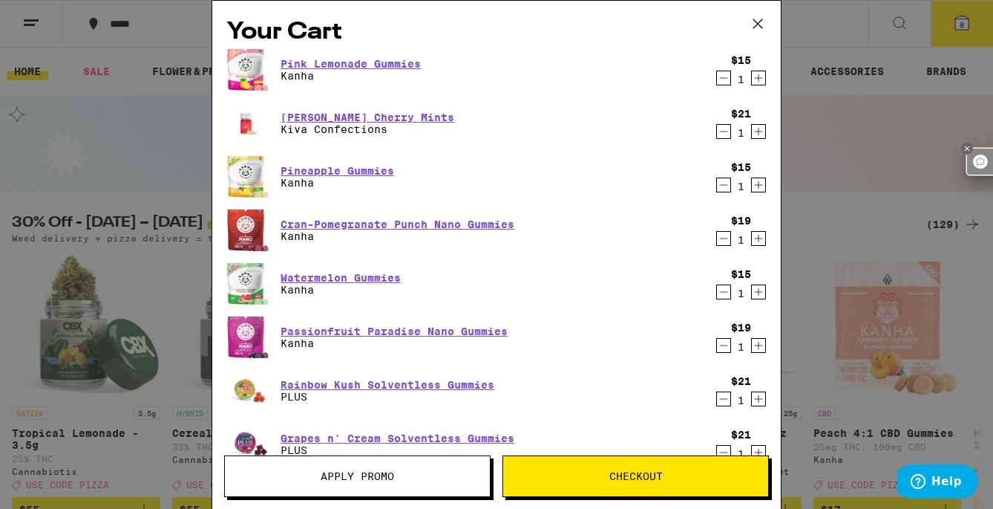
scroll to position [0, 0]
click at [720, 134] on icon "Decrement" at bounding box center [723, 132] width 13 height 18
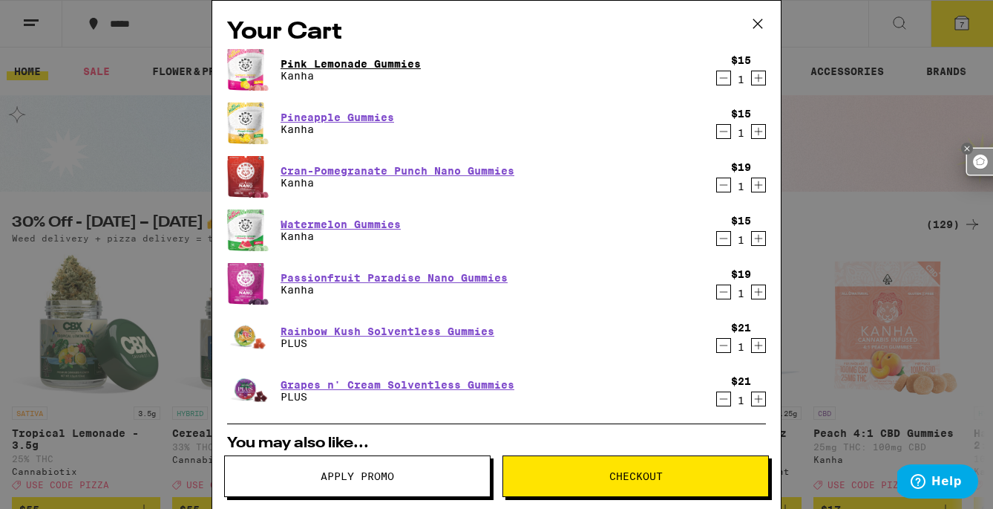
click at [356, 65] on link "Pink Lemonade Gummies" at bounding box center [351, 64] width 140 height 12
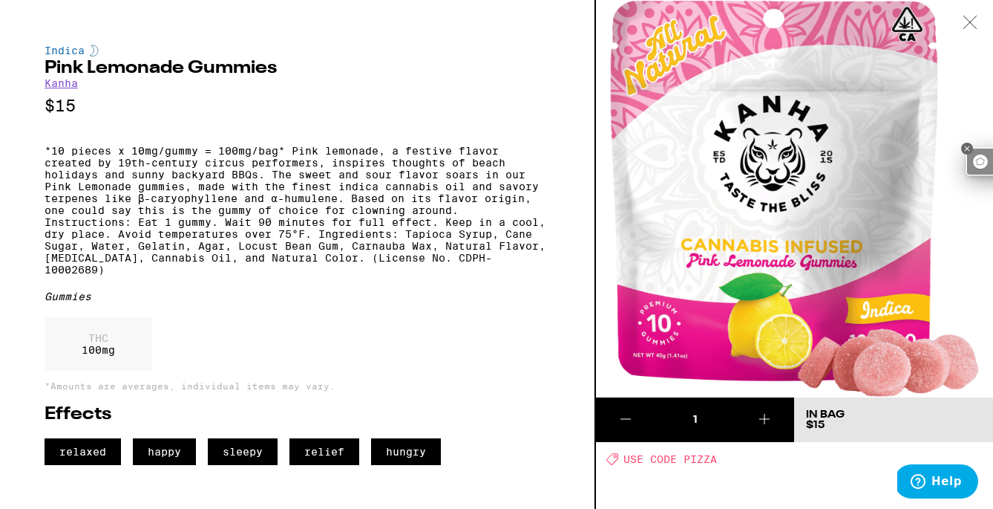
click at [967, 19] on icon at bounding box center [970, 22] width 13 height 13
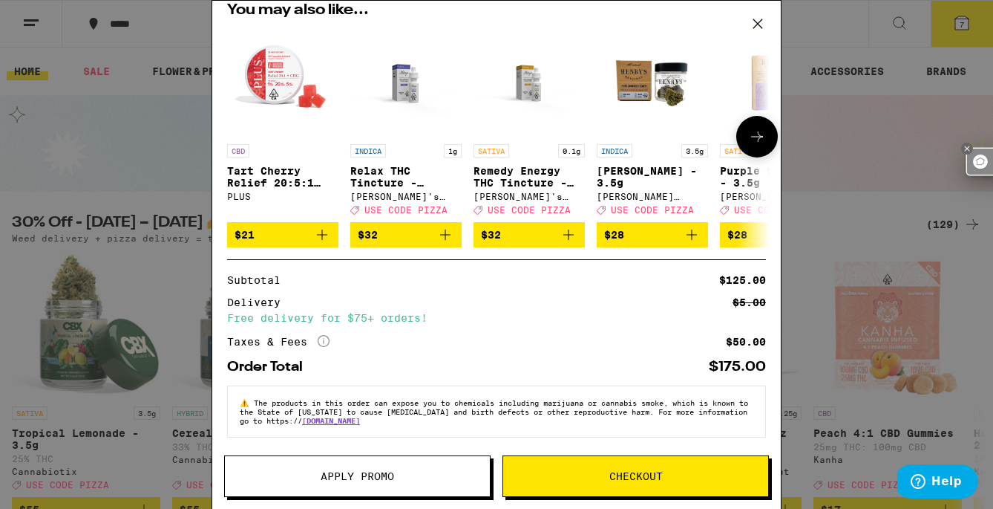
scroll to position [444, 0]
click at [328, 335] on icon at bounding box center [324, 341] width 12 height 12
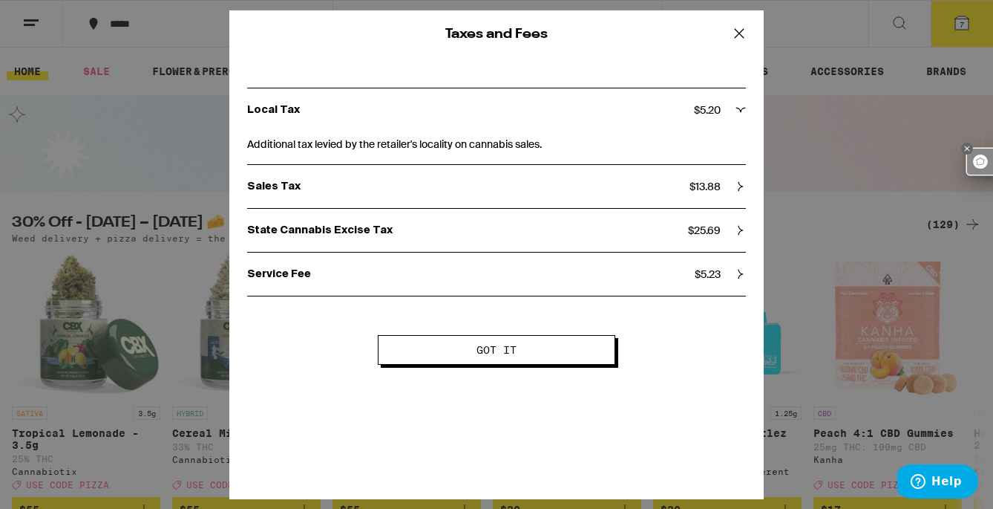
click at [740, 33] on icon at bounding box center [739, 32] width 9 height 9
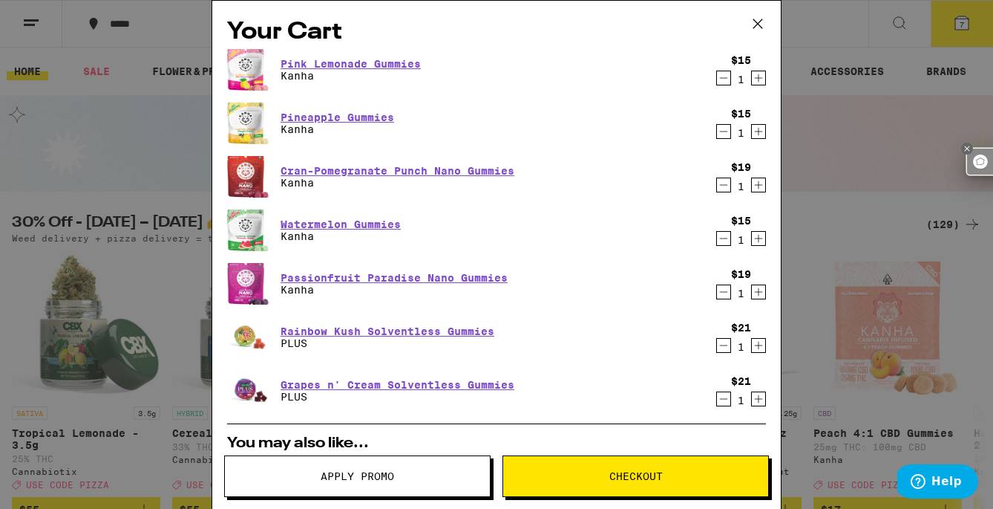
click at [390, 471] on span "Apply Promo" at bounding box center [358, 476] width 74 height 10
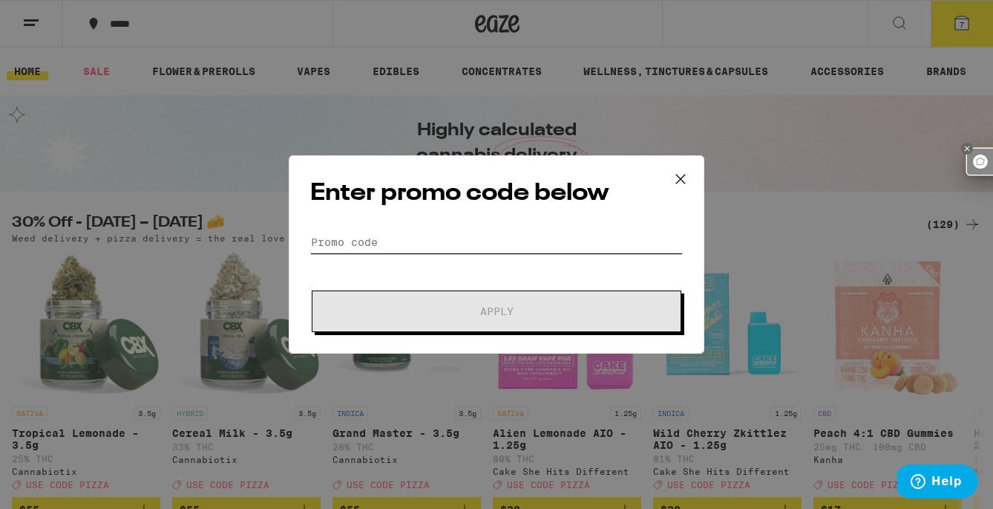
click at [420, 238] on input "Promo Code" at bounding box center [496, 242] width 373 height 22
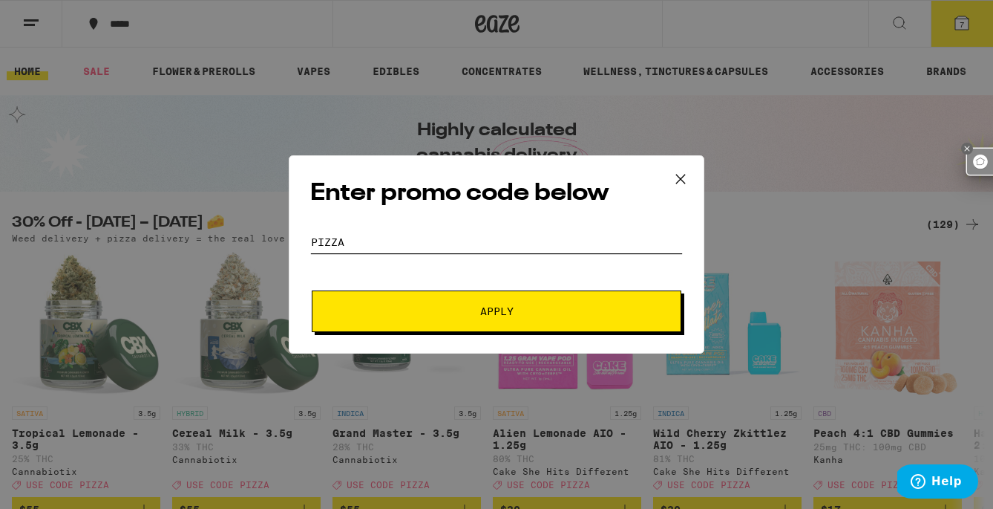
type input "PIZZA"
click at [505, 303] on button "Apply" at bounding box center [497, 311] width 370 height 42
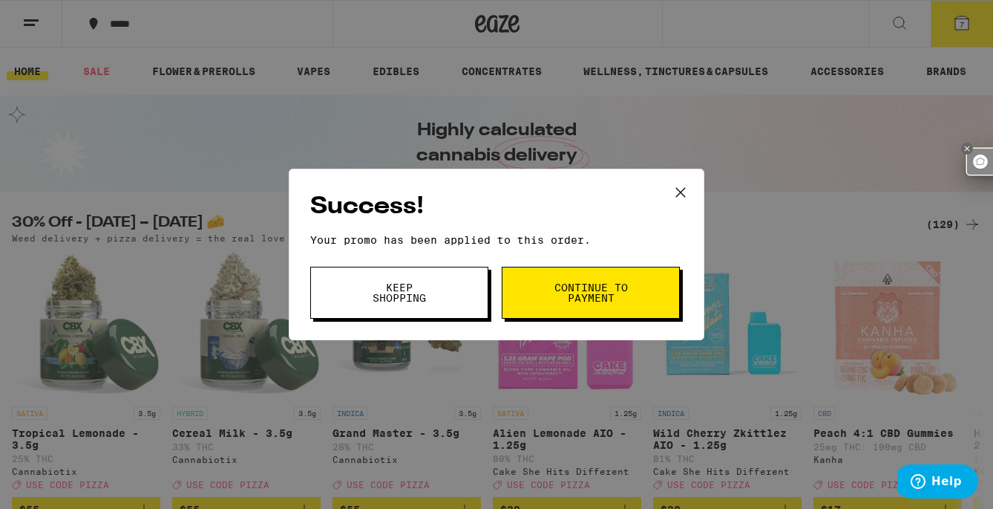
click at [445, 301] on button "Keep Shopping" at bounding box center [399, 293] width 178 height 52
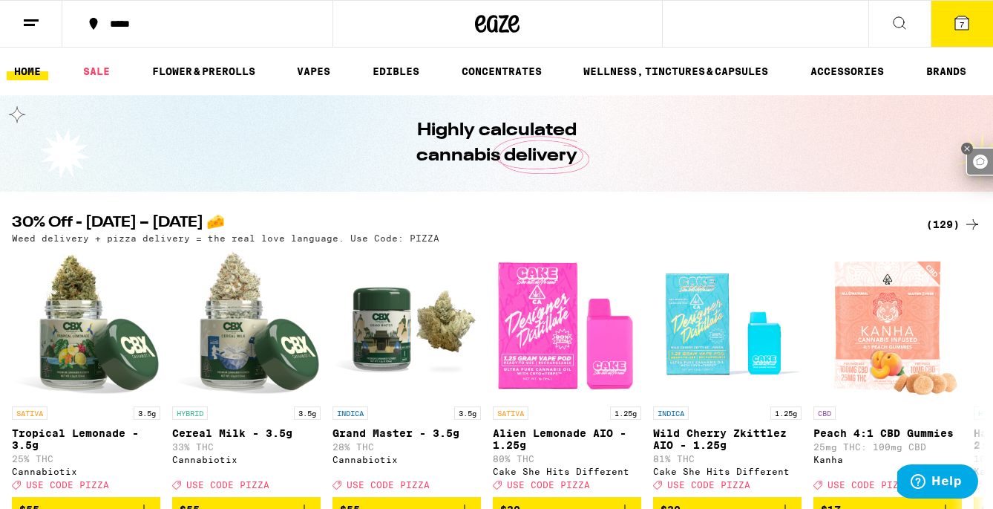
click at [956, 25] on icon at bounding box center [962, 22] width 13 height 13
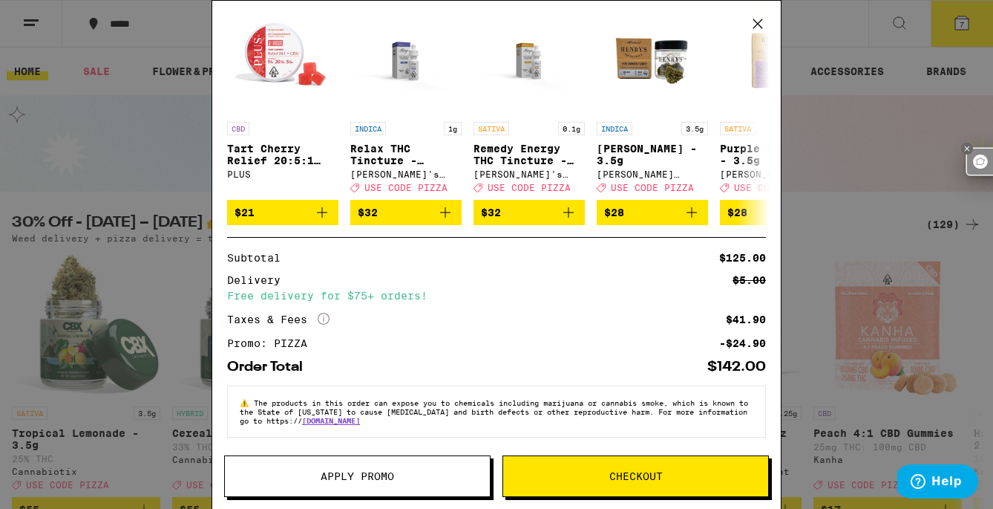
scroll to position [466, 0]
click at [623, 465] on button "Checkout" at bounding box center [636, 476] width 267 height 42
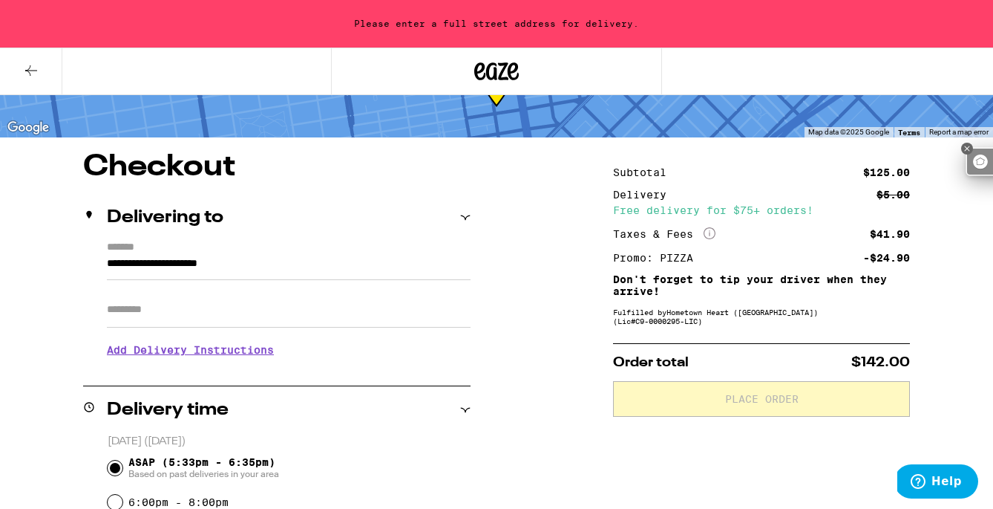
scroll to position [82, 0]
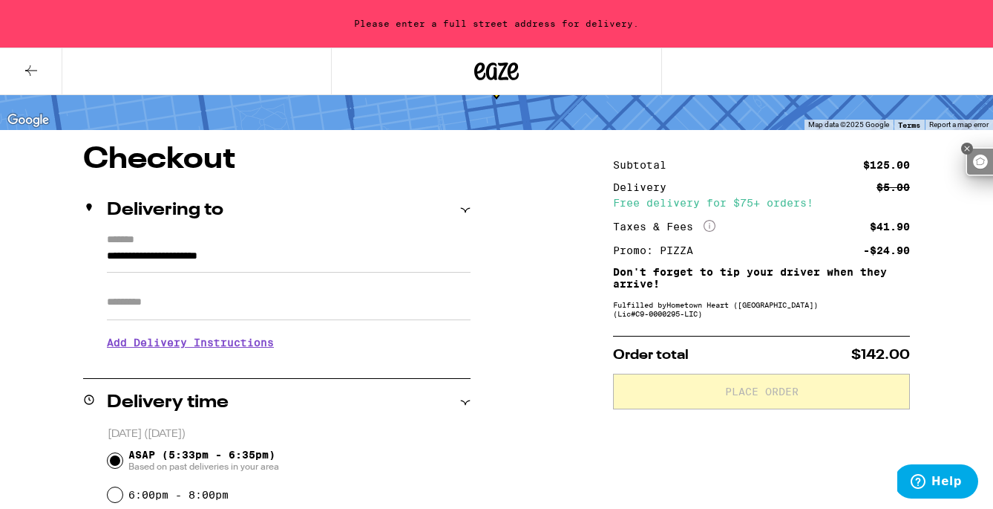
click at [333, 308] on input "Apt/Suite" at bounding box center [289, 302] width 364 height 36
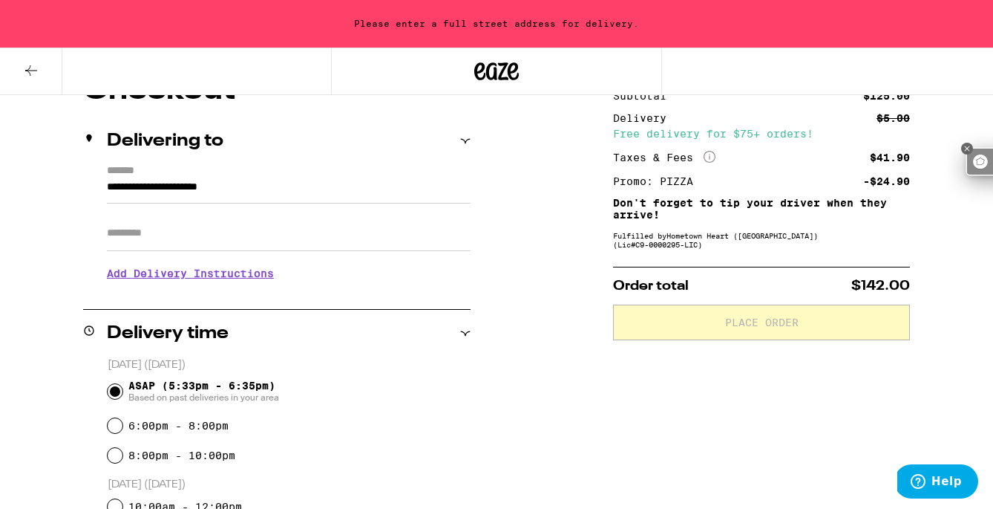
scroll to position [180, 0]
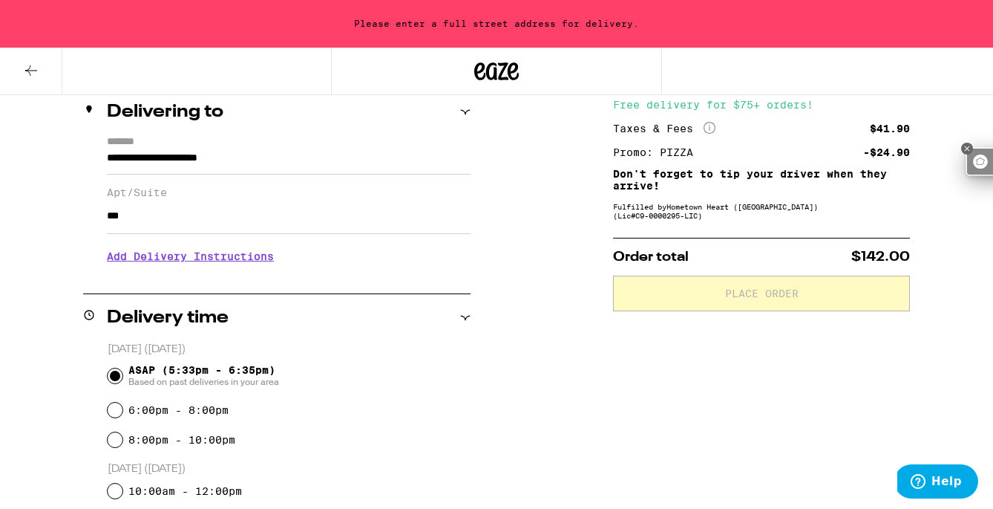
type input "***"
click at [244, 258] on h3 "Add Delivery Instructions" at bounding box center [289, 256] width 364 height 34
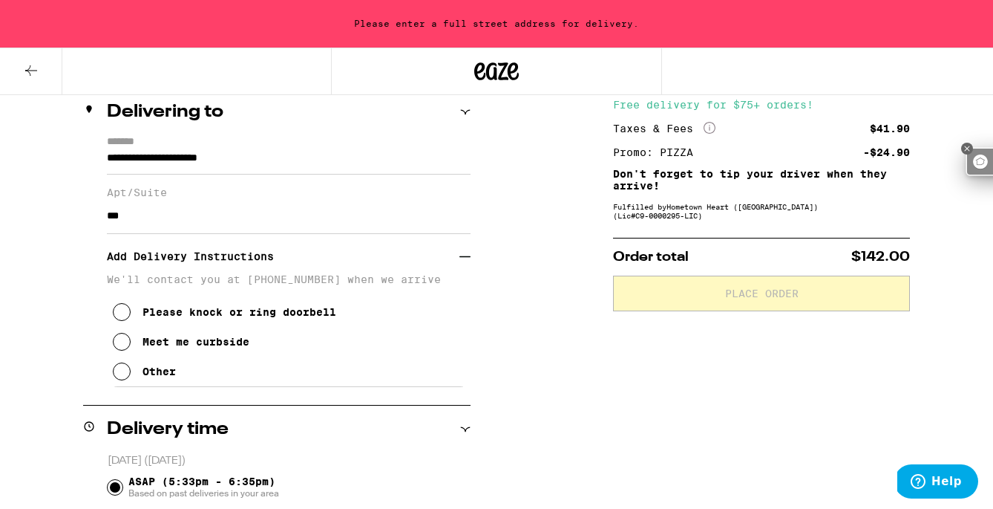
click at [165, 377] on div "Other" at bounding box center [159, 371] width 33 height 12
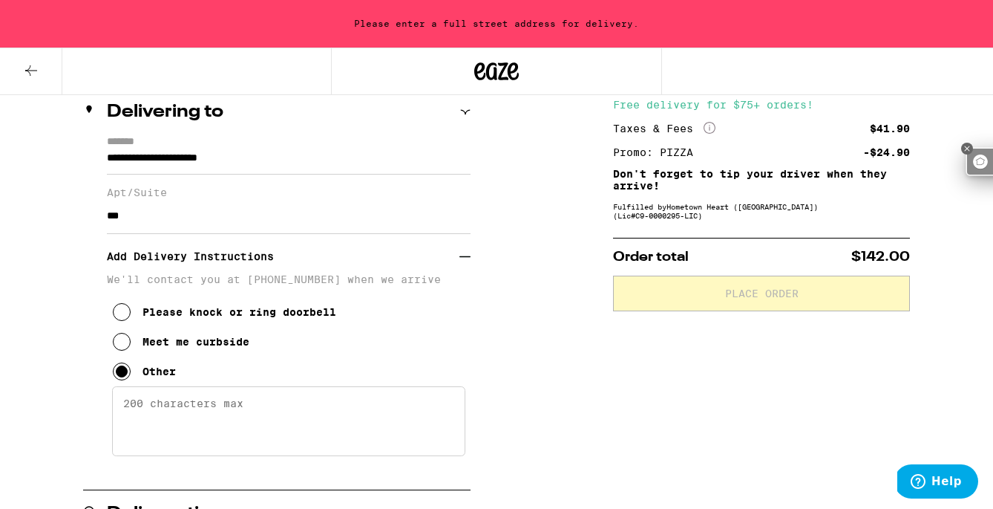
click at [259, 417] on textarea "Enter any other delivery instructions you want driver to know" at bounding box center [288, 421] width 353 height 70
paste textarea "When you’re at the plaza, go to elevator room (near fountain, up a few steps, i…"
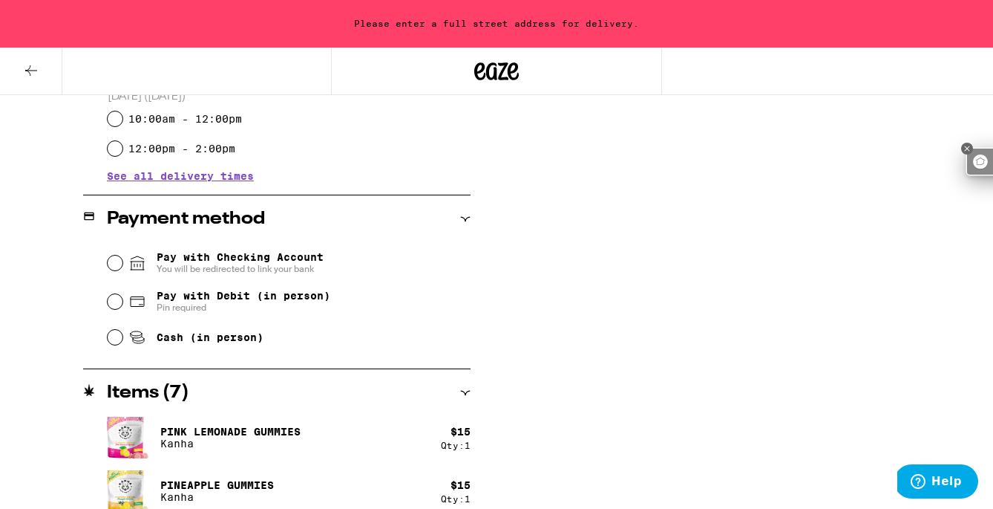
scroll to position [779, 0]
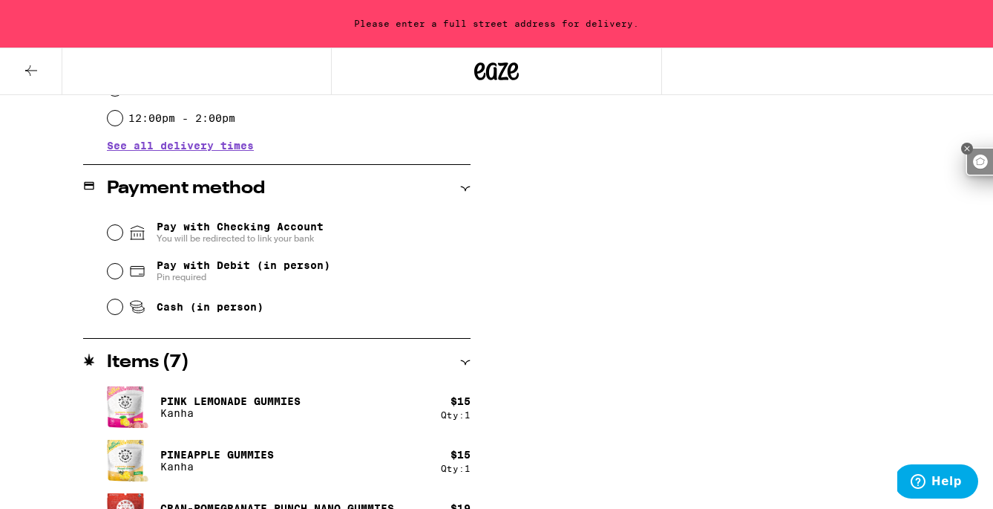
type textarea "When you’re at the plaza, go to elevator room (near fountain, up a few steps, i…"
click at [114, 275] on input "Pay with Debit (in person) Pin required" at bounding box center [115, 271] width 15 height 15
radio input "true"
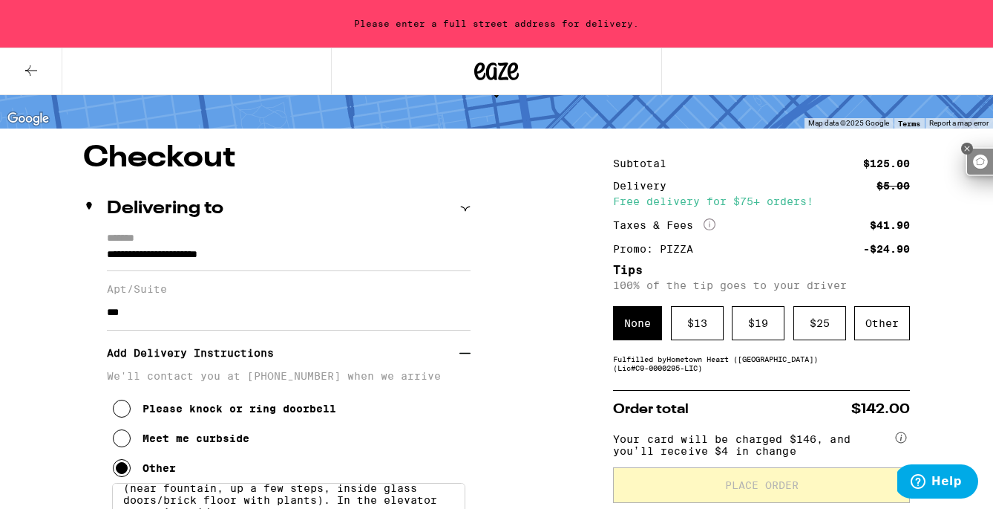
scroll to position [89, 0]
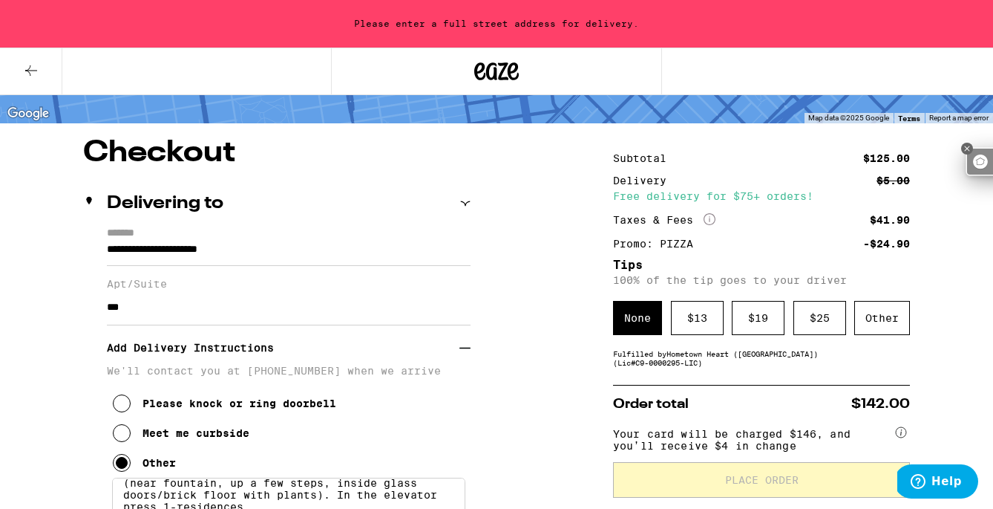
click at [714, 213] on icon "More Info" at bounding box center [710, 219] width 12 height 12
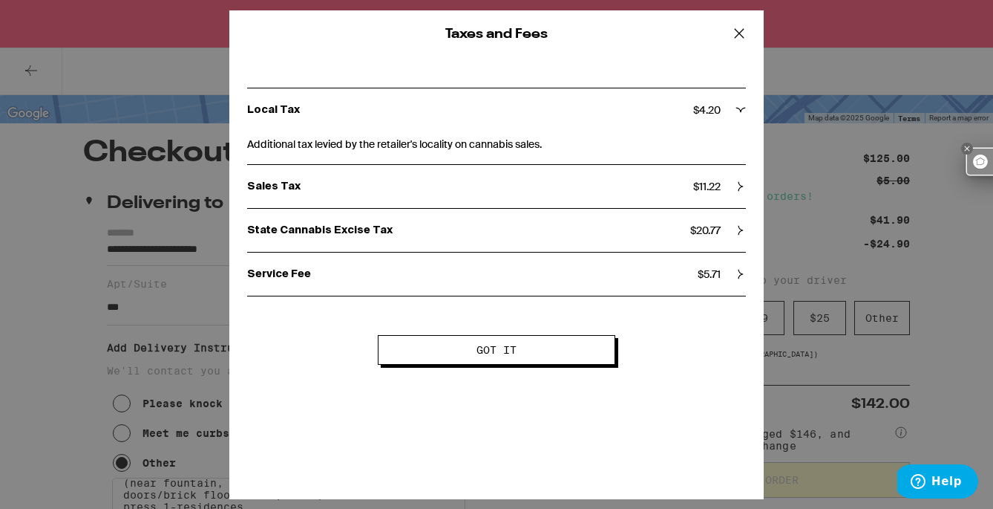
click at [741, 33] on icon at bounding box center [739, 33] width 22 height 22
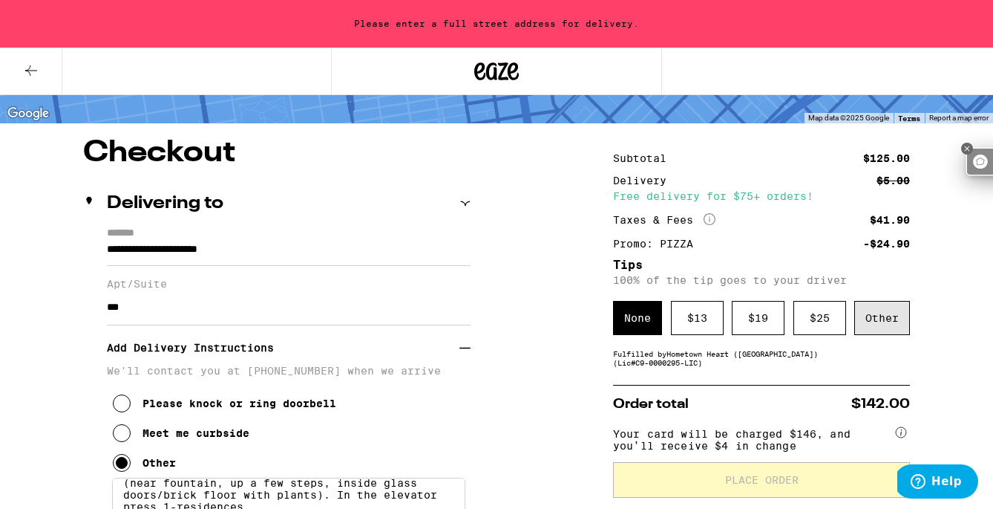
click at [892, 331] on div "Other" at bounding box center [883, 318] width 56 height 34
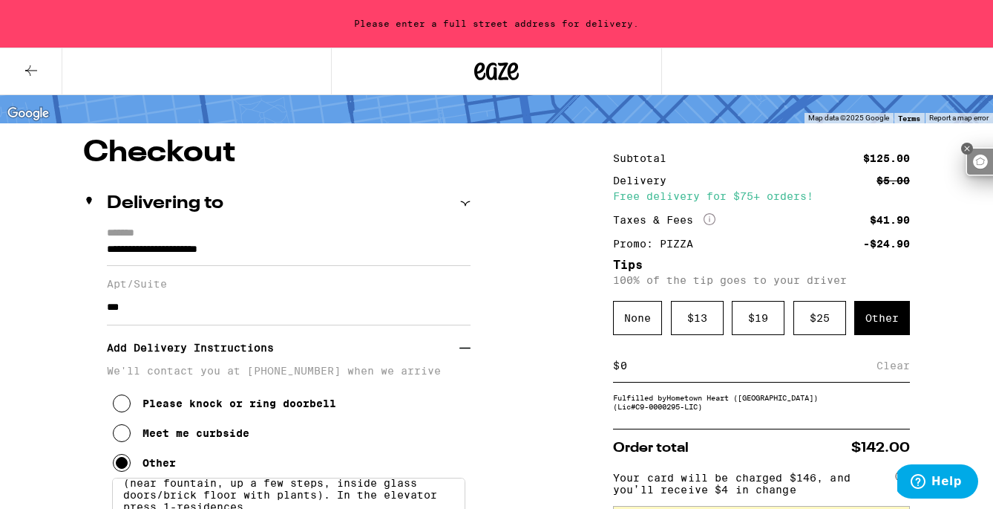
click at [638, 372] on input at bounding box center [748, 365] width 257 height 13
type input "8"
click at [887, 371] on div "Save" at bounding box center [897, 365] width 27 height 12
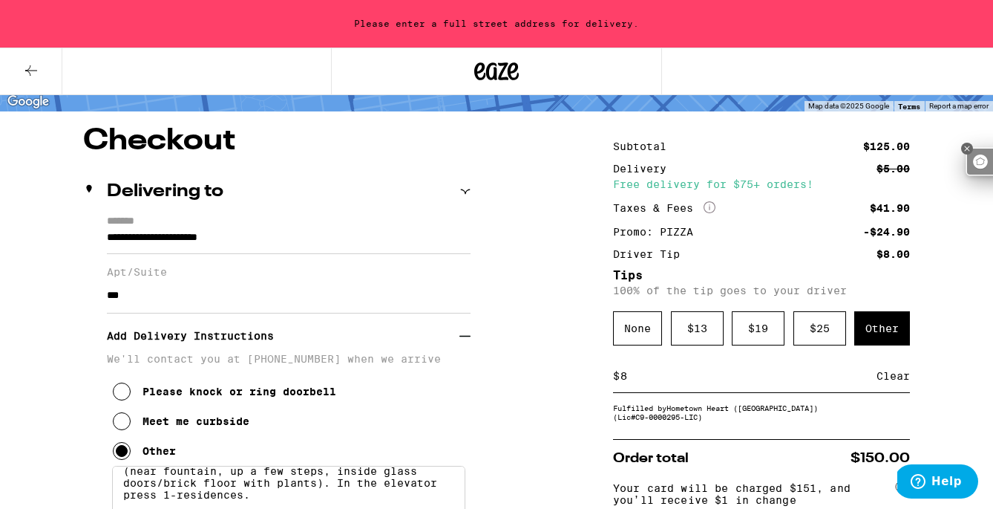
scroll to position [100, 0]
click at [431, 243] on input "**********" at bounding box center [289, 241] width 364 height 25
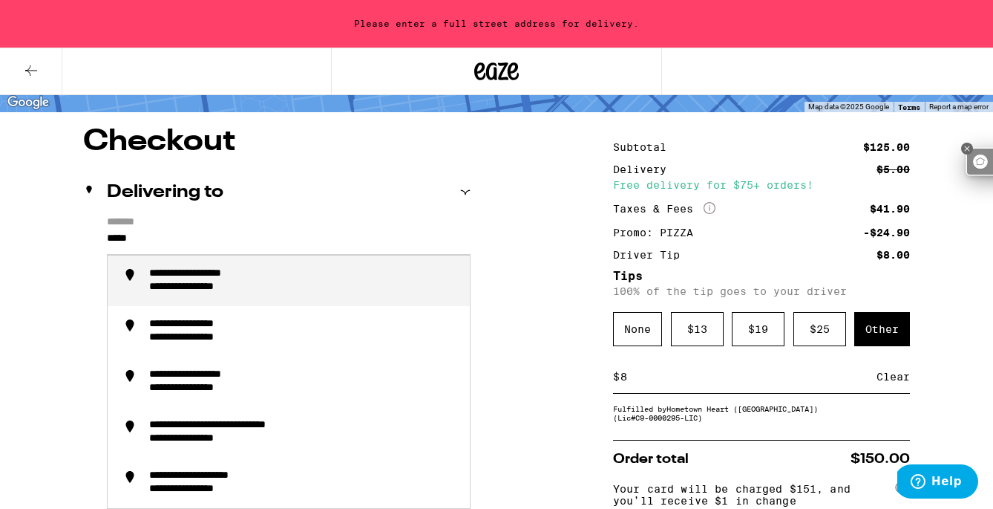
click at [219, 290] on div "**********" at bounding box center [206, 287] width 114 height 13
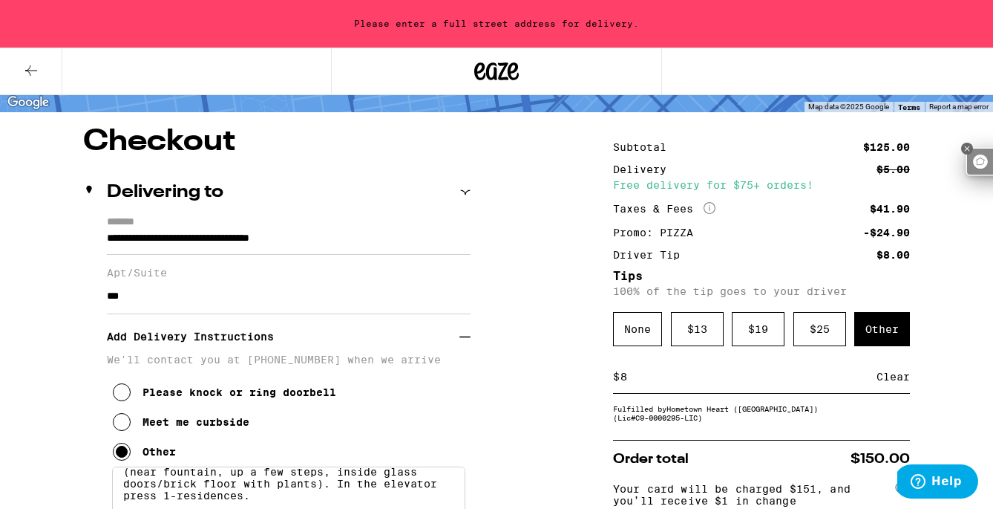
type input "**********"
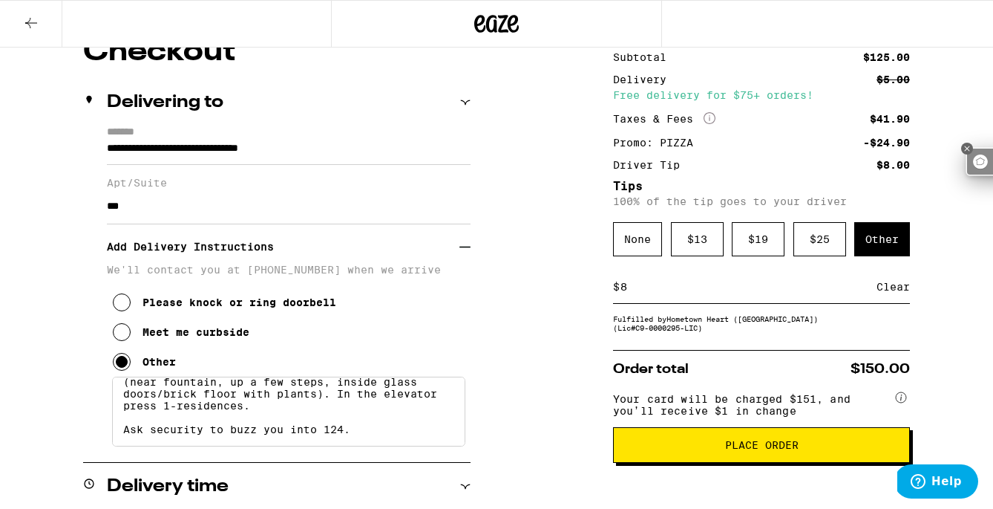
scroll to position [150, 0]
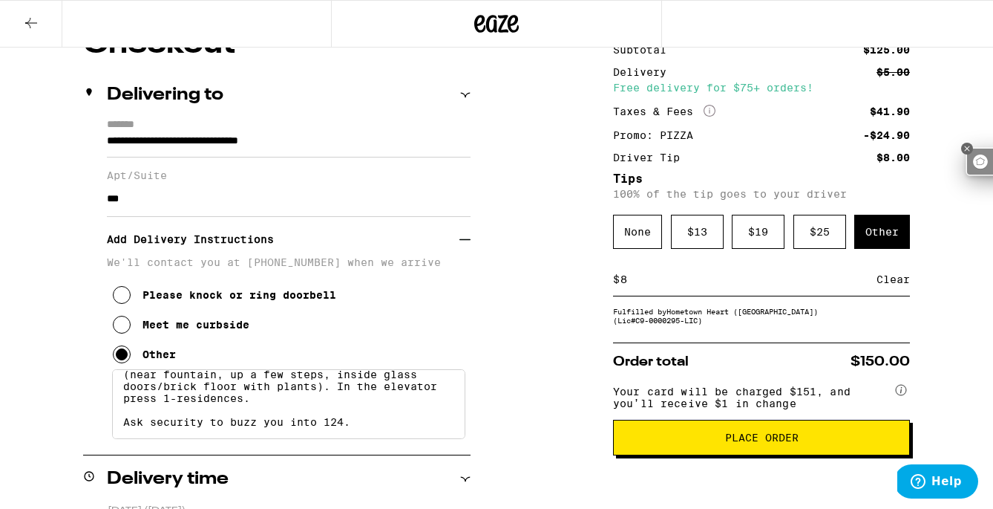
click at [697, 437] on button "Place Order" at bounding box center [761, 437] width 297 height 36
